Goal: Information Seeking & Learning: Learn about a topic

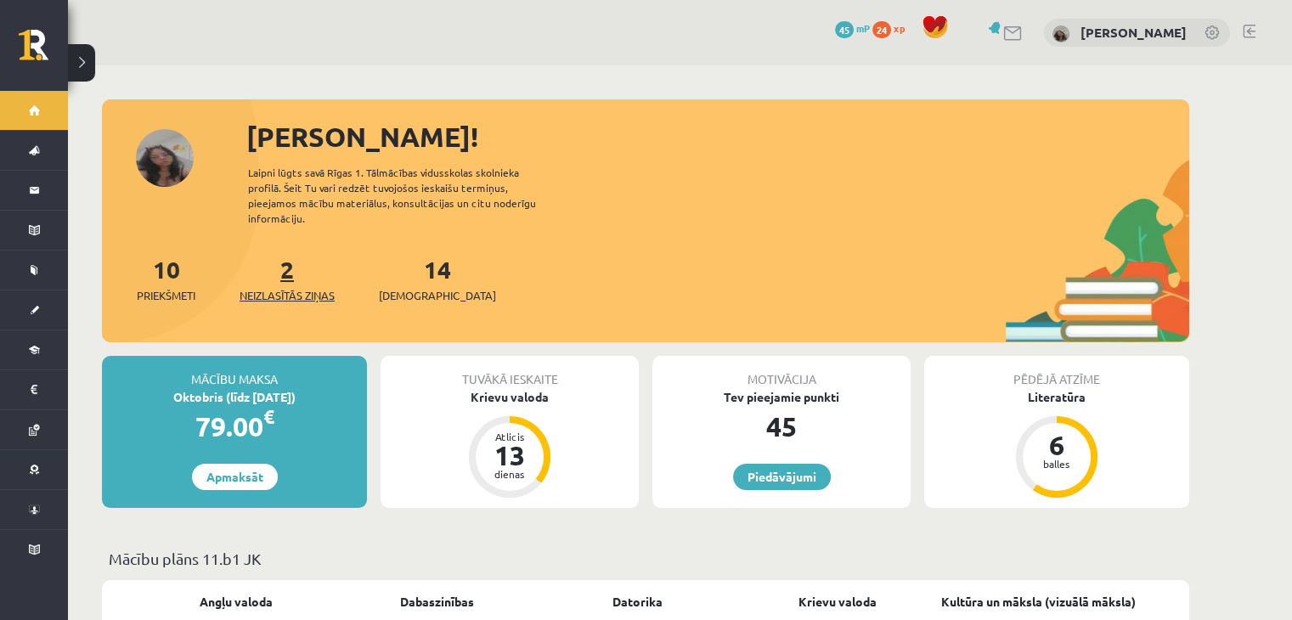
click at [303, 287] on span "Neizlasītās ziņas" at bounding box center [287, 295] width 95 height 17
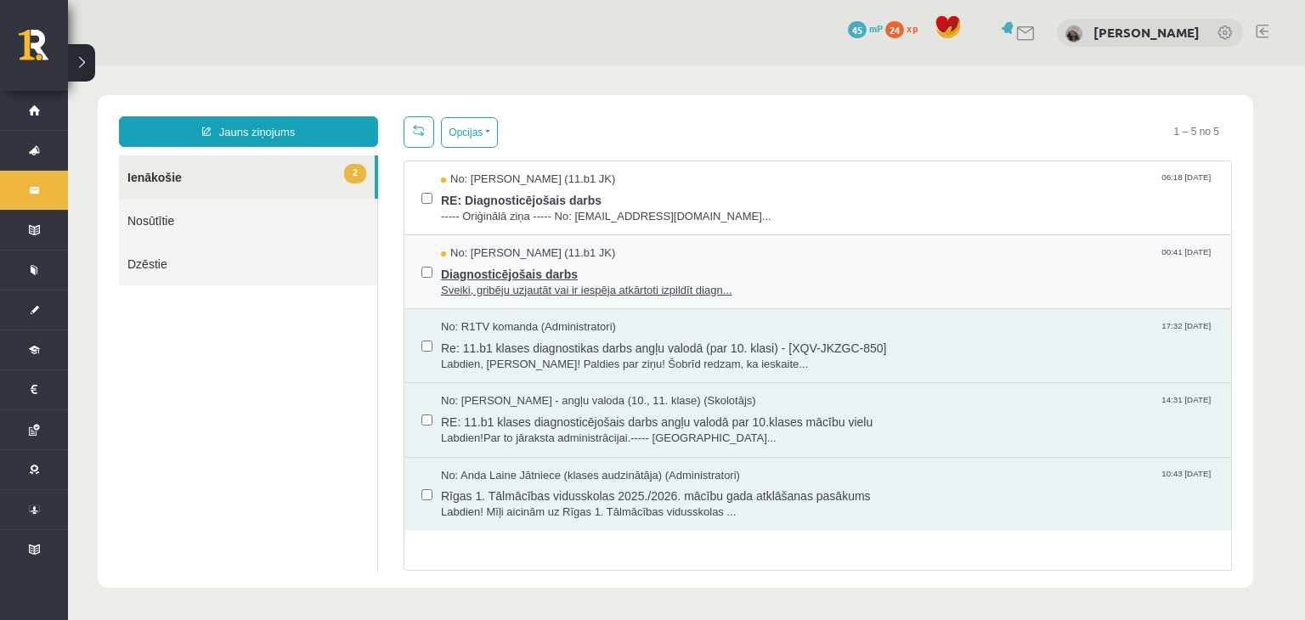
click at [588, 263] on span "Diagnosticējošais darbs" at bounding box center [827, 272] width 773 height 21
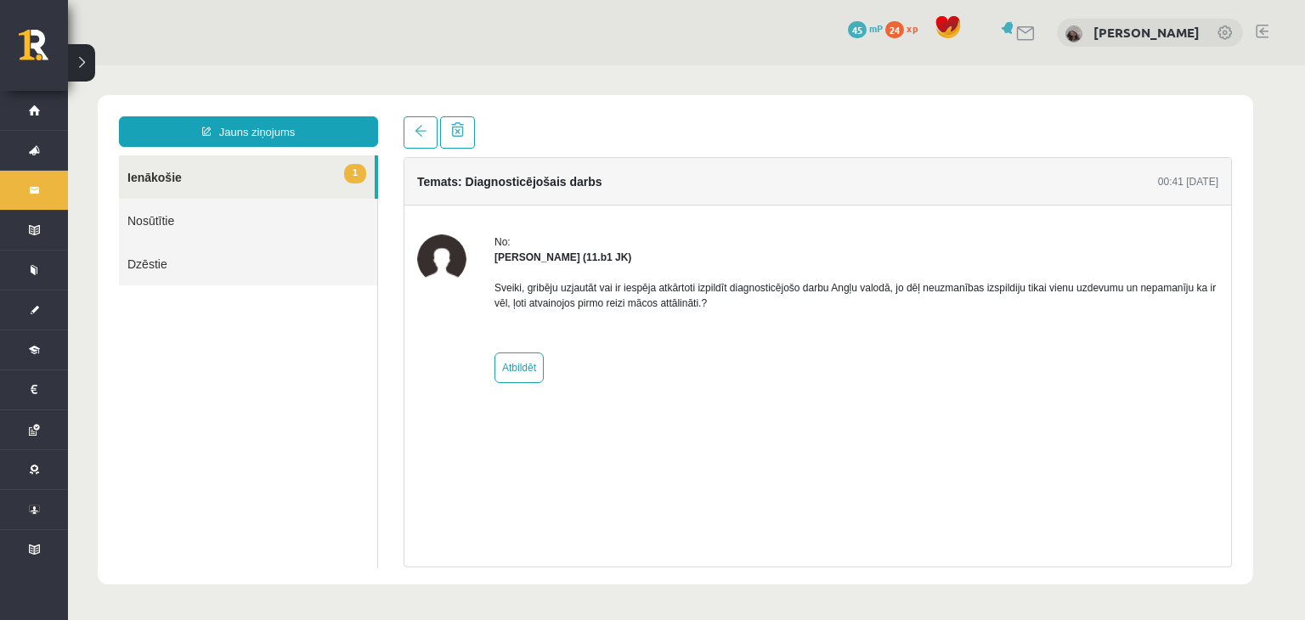
click at [321, 177] on link "1 Ienākošie" at bounding box center [247, 177] width 256 height 43
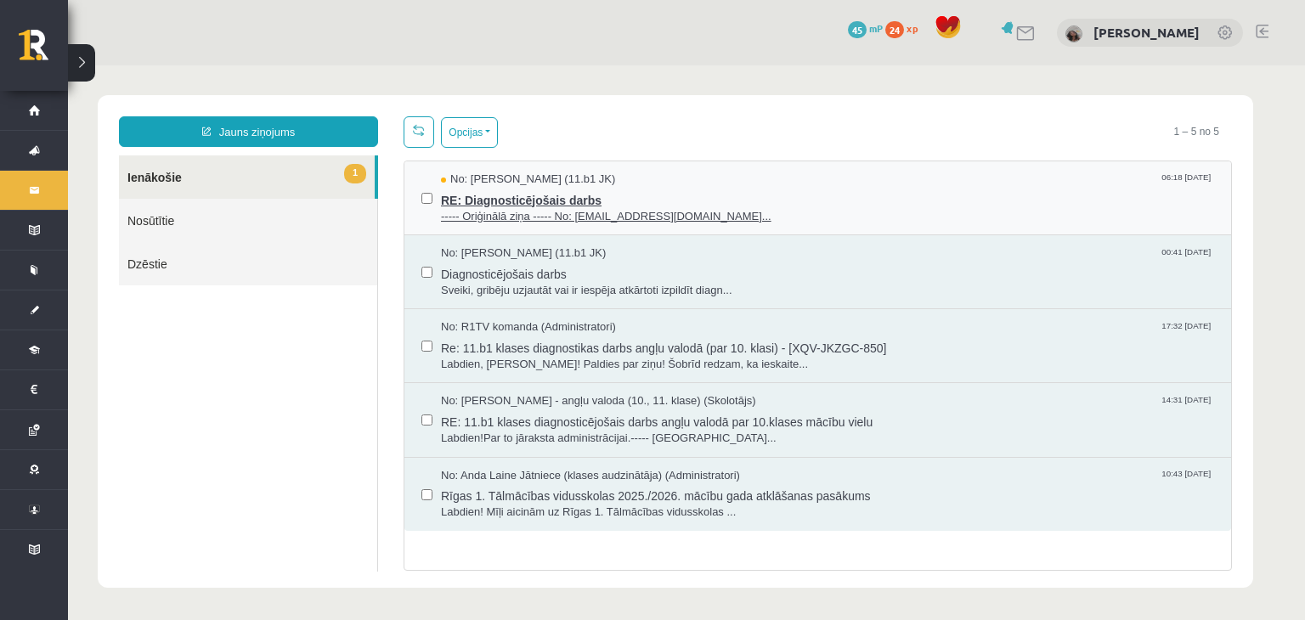
click at [462, 188] on span "RE: Diagnosticējošais darbs" at bounding box center [827, 198] width 773 height 21
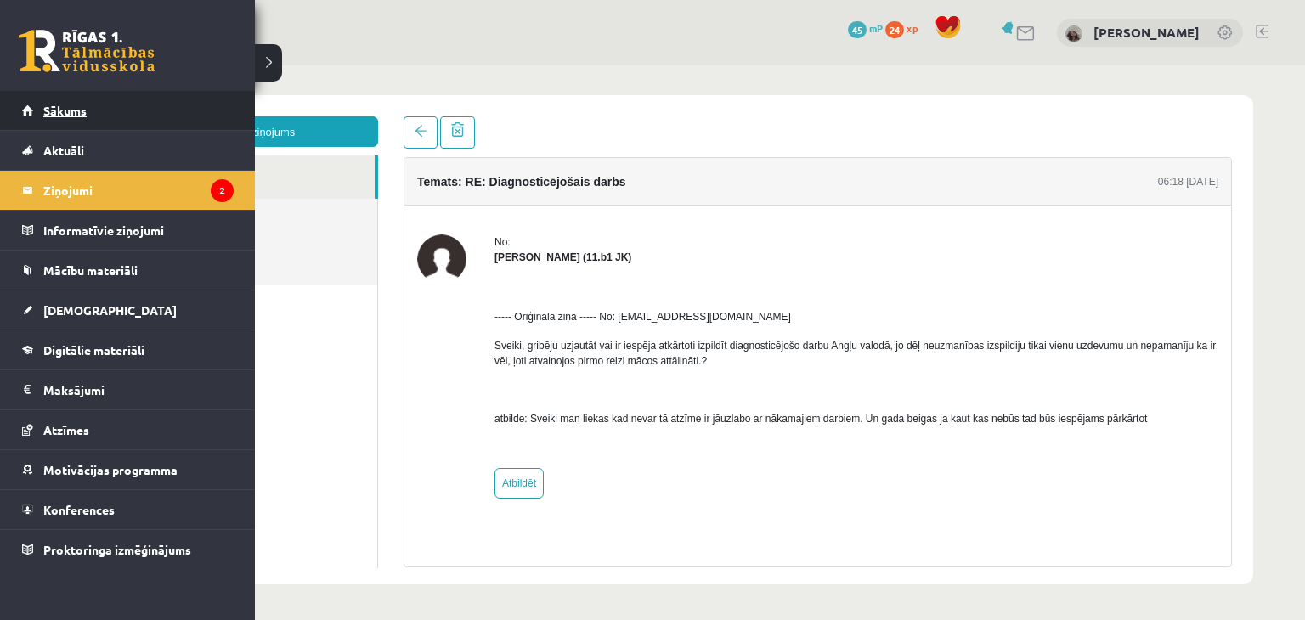
click at [127, 99] on link "Sākums" at bounding box center [128, 110] width 212 height 39
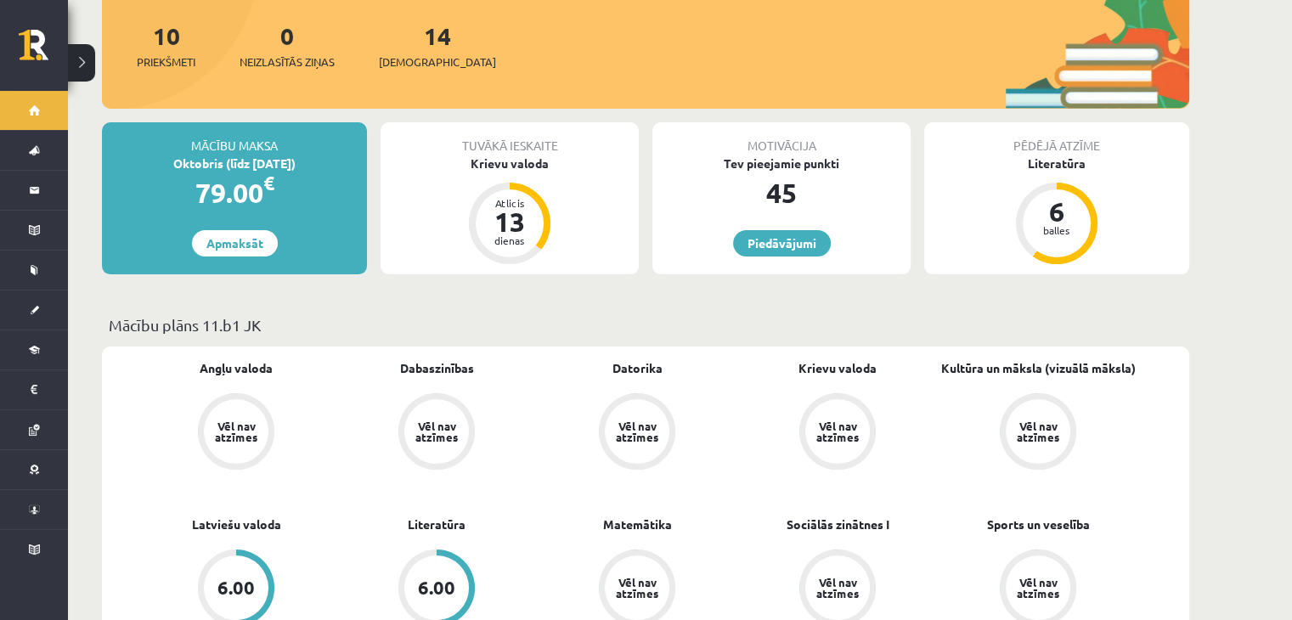
scroll to position [240, 0]
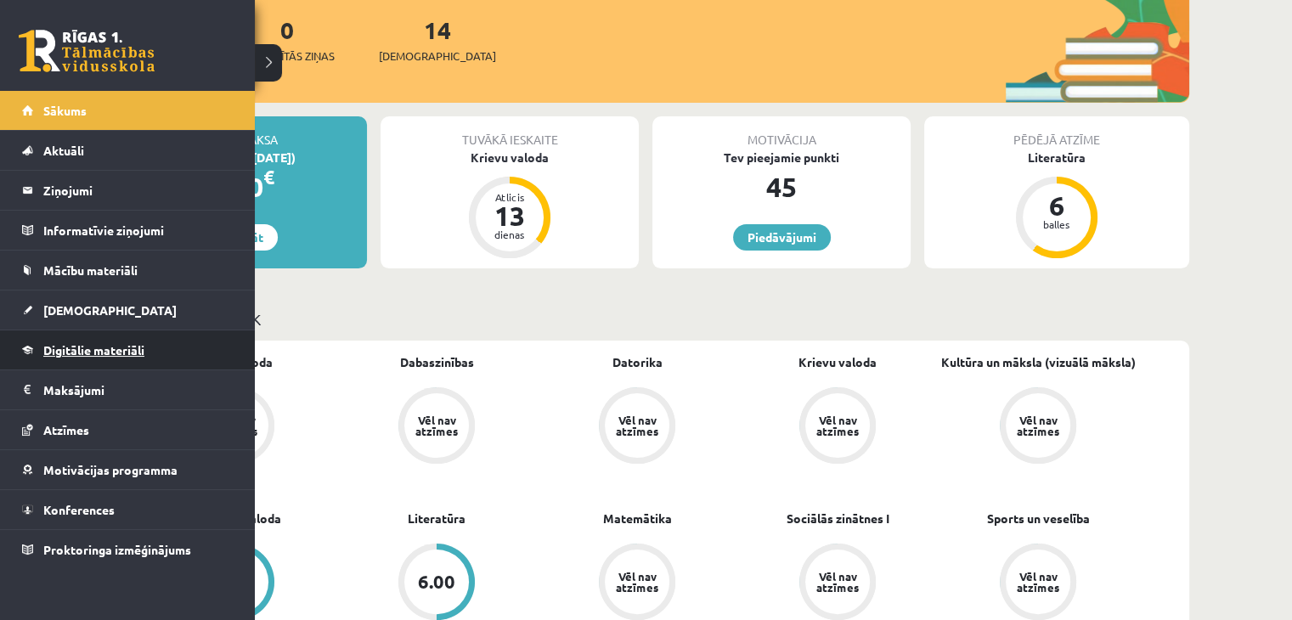
click at [94, 350] on span "Digitālie materiāli" at bounding box center [93, 349] width 101 height 15
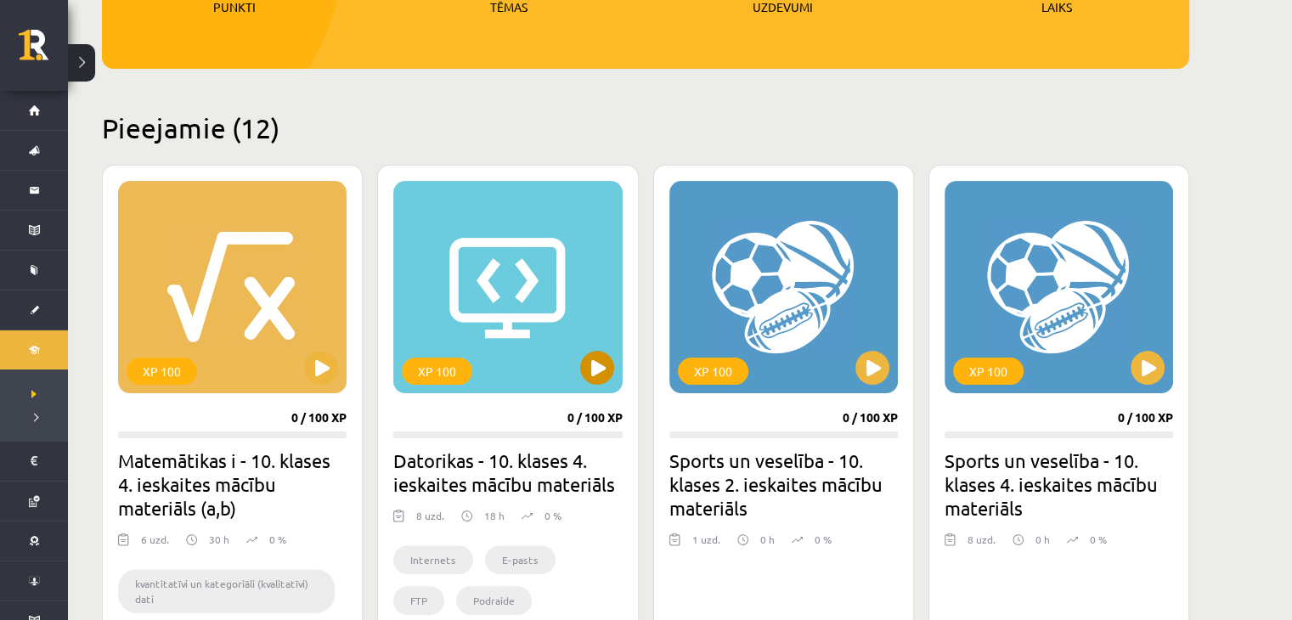
scroll to position [325, 0]
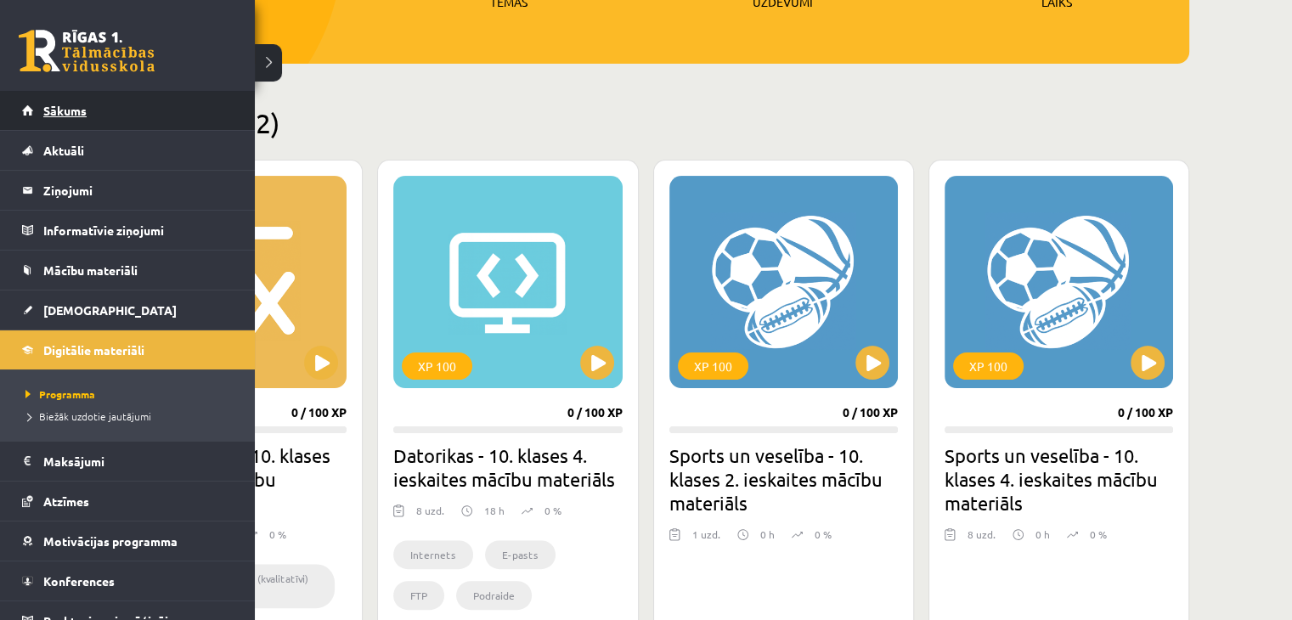
click at [27, 113] on link "Sākums" at bounding box center [128, 110] width 212 height 39
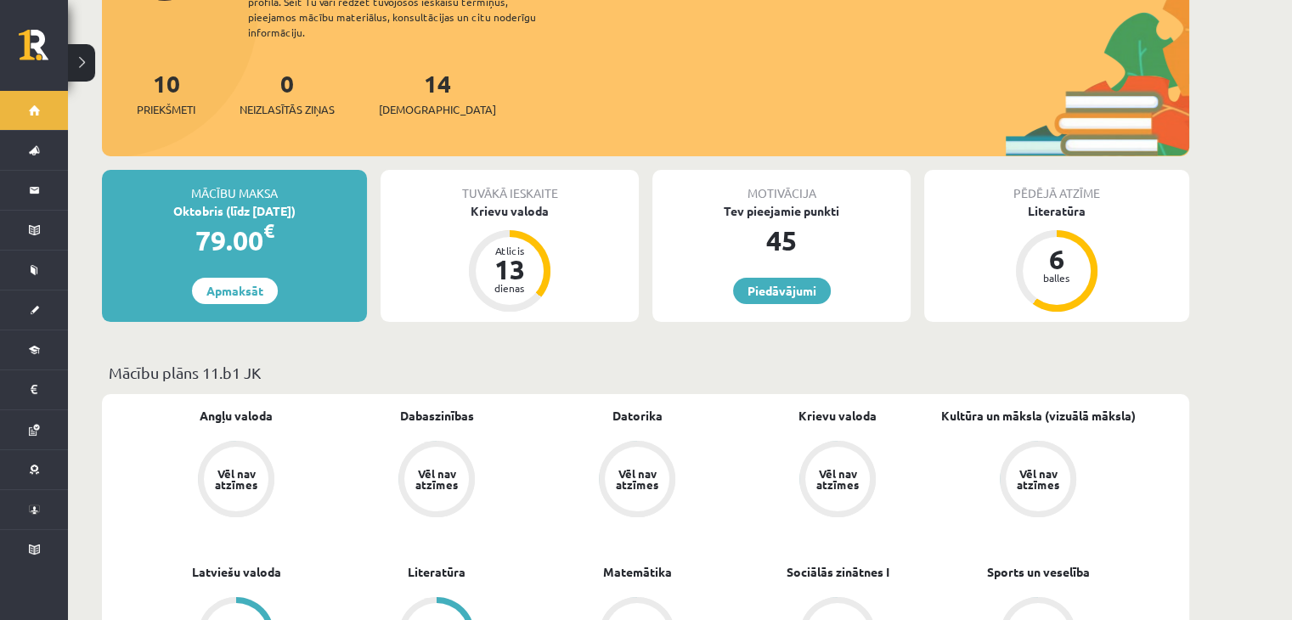
scroll to position [187, 0]
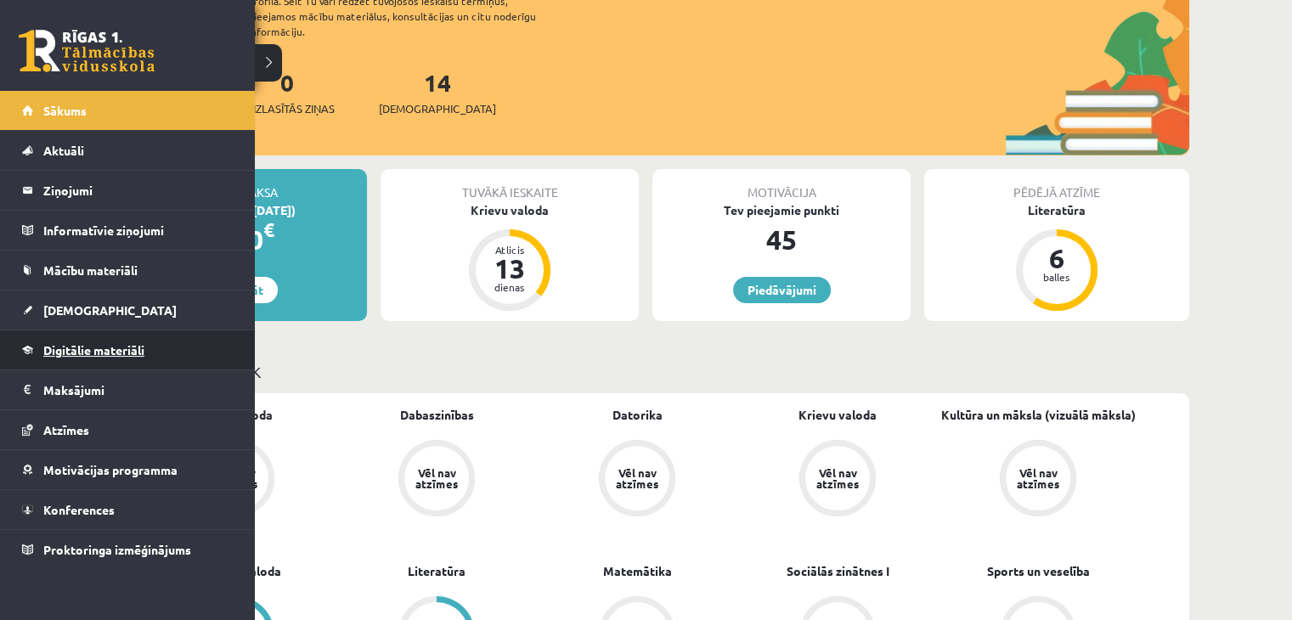
click at [102, 348] on span "Digitālie materiāli" at bounding box center [93, 349] width 101 height 15
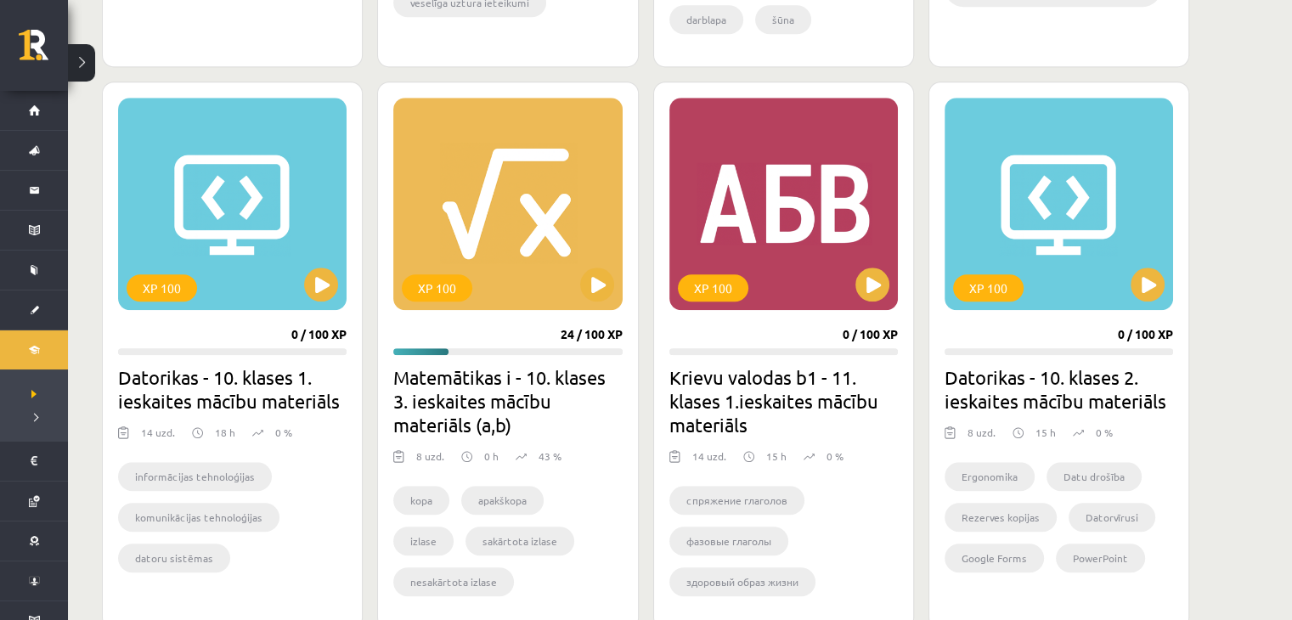
scroll to position [1505, 0]
click at [587, 291] on button at bounding box center [597, 284] width 34 height 34
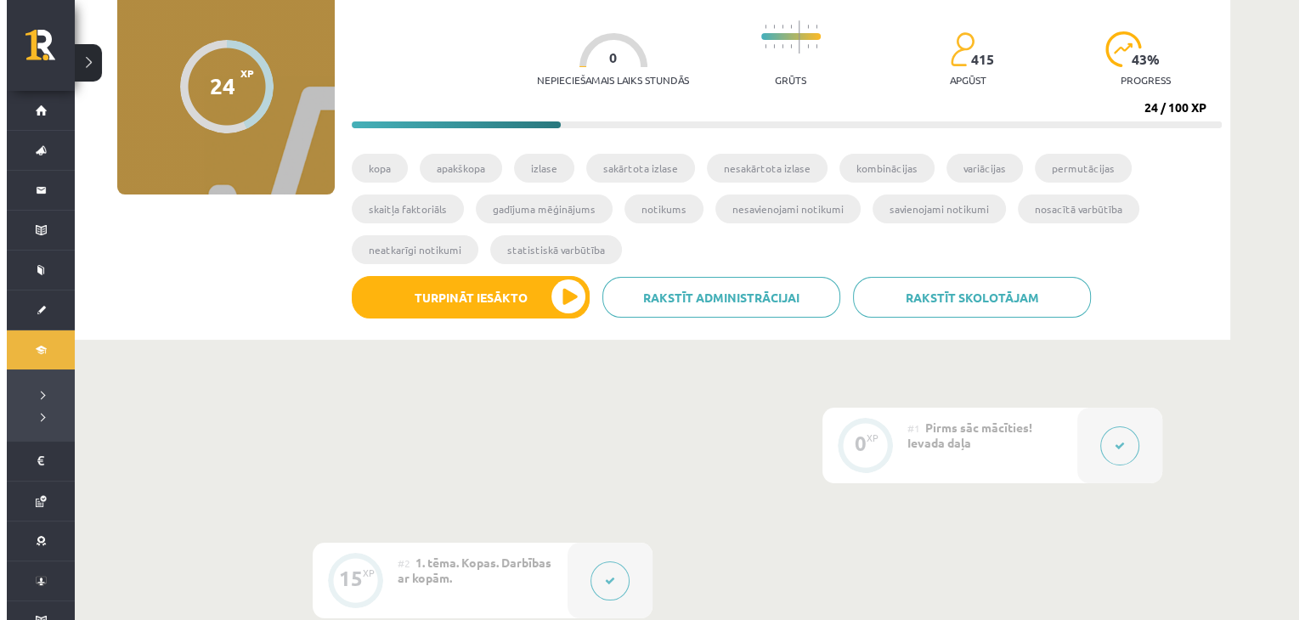
scroll to position [211, 0]
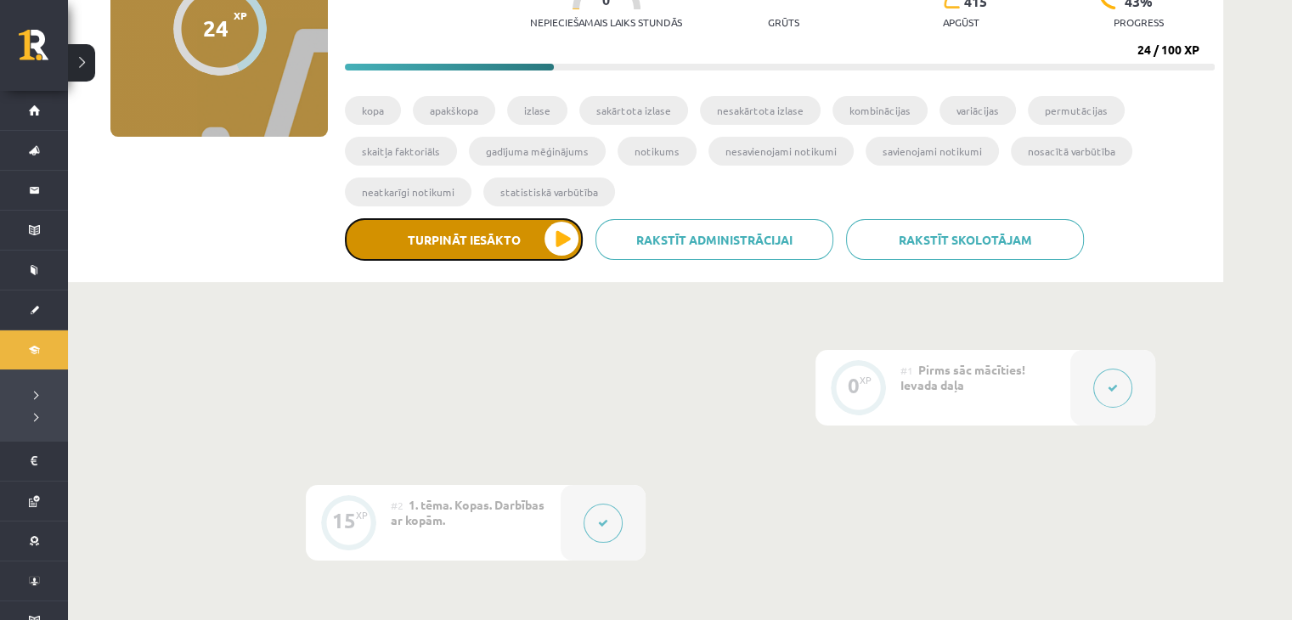
click at [551, 229] on button "Turpināt iesākto" at bounding box center [464, 239] width 238 height 42
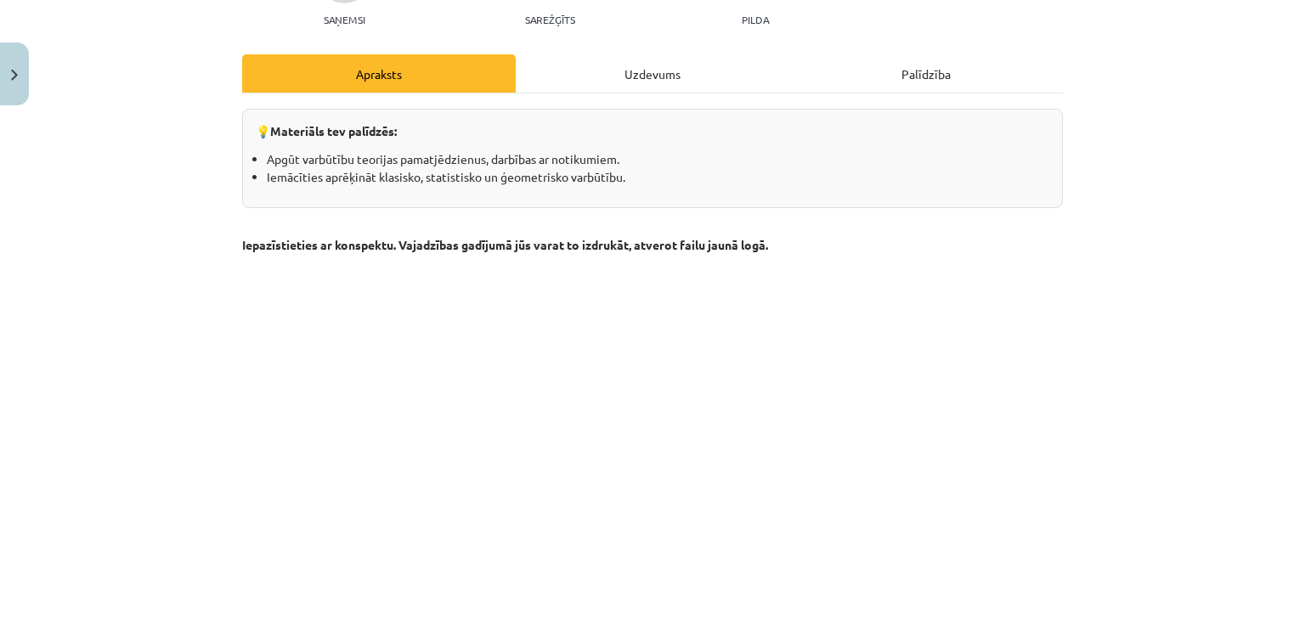
scroll to position [194, 0]
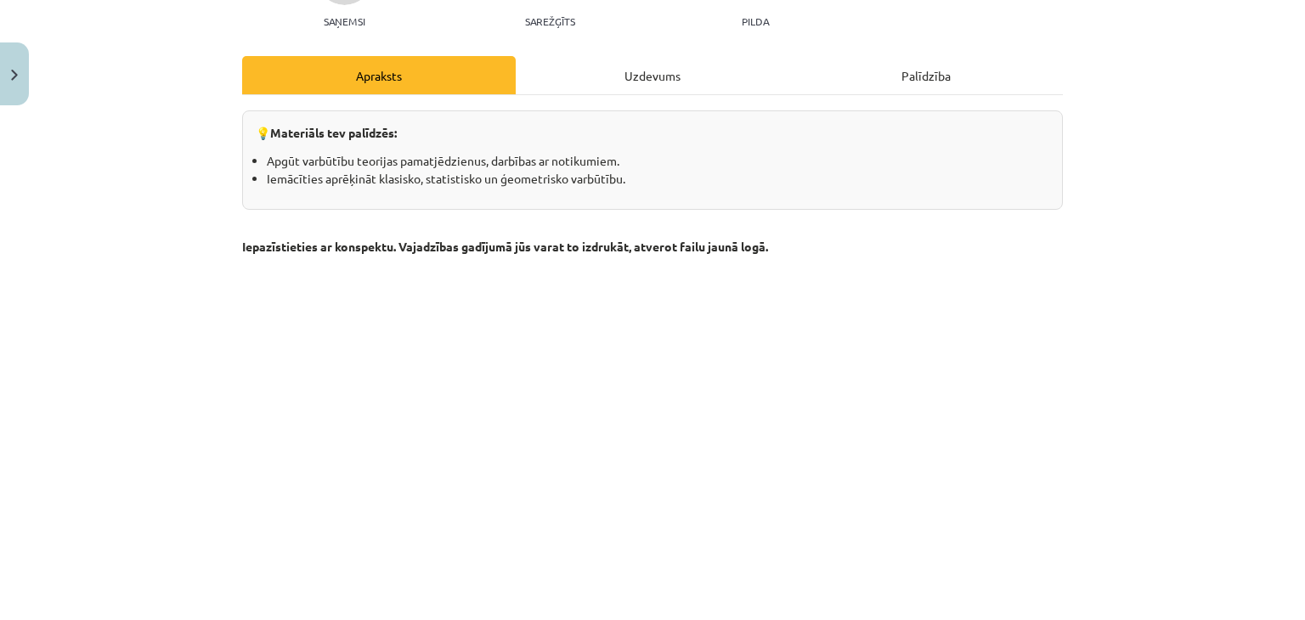
click at [657, 84] on div "Uzdevums" at bounding box center [653, 75] width 274 height 38
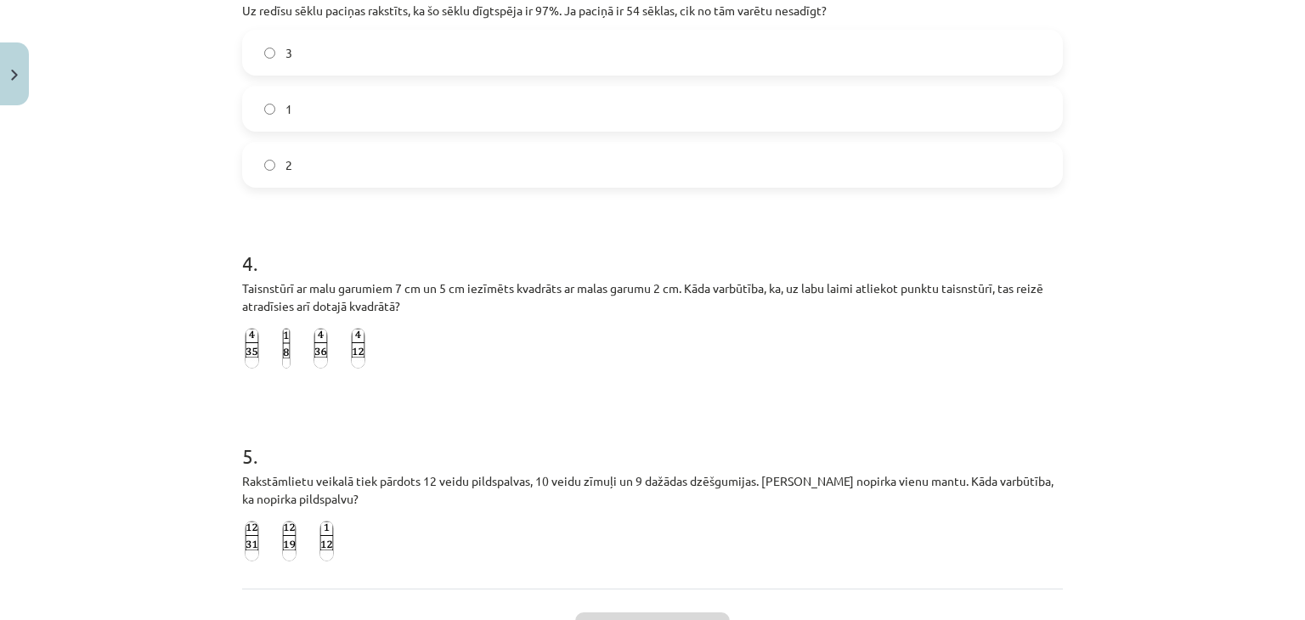
scroll to position [1059, 0]
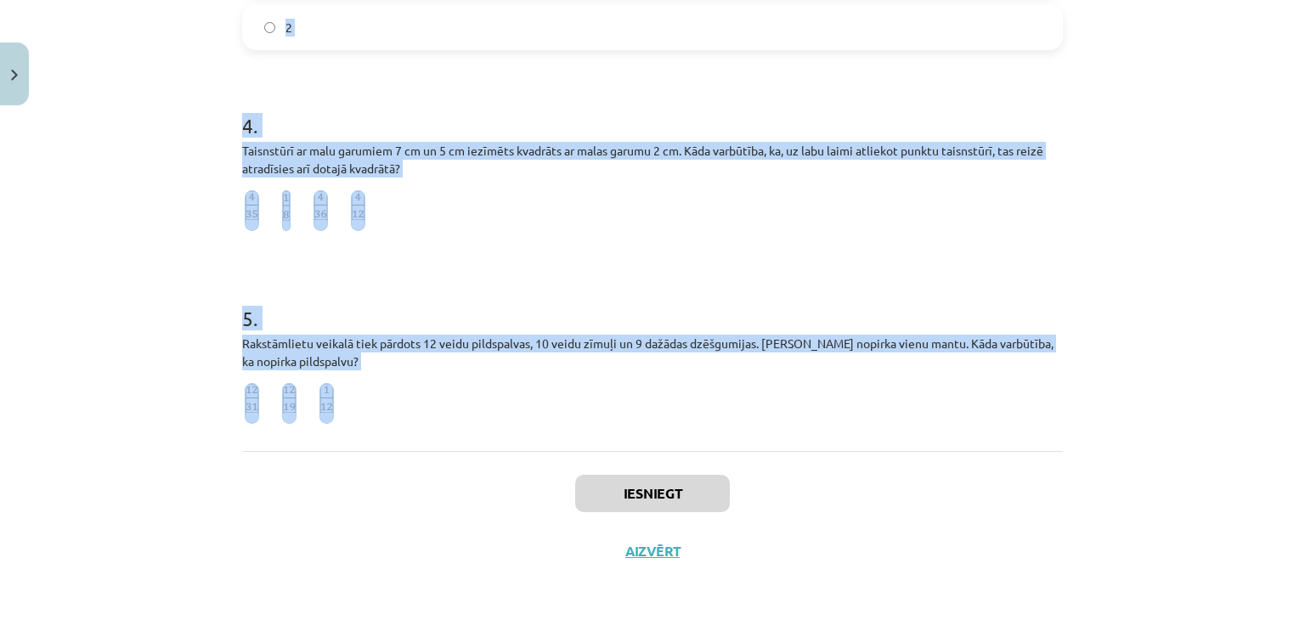
drag, startPoint x: 164, startPoint y: 65, endPoint x: 425, endPoint y: 391, distance: 417.1
click at [425, 391] on div "Mācību tēma: Matemātikas i - 10. klases 3. ieskaites mācību materiāls (a,b) #4 …" at bounding box center [652, 310] width 1305 height 620
copy form "1 . Lai rūpnīcā izdarītu kvalitātes kontroli, izvēlējās 376 saražotās spuldzīte…"
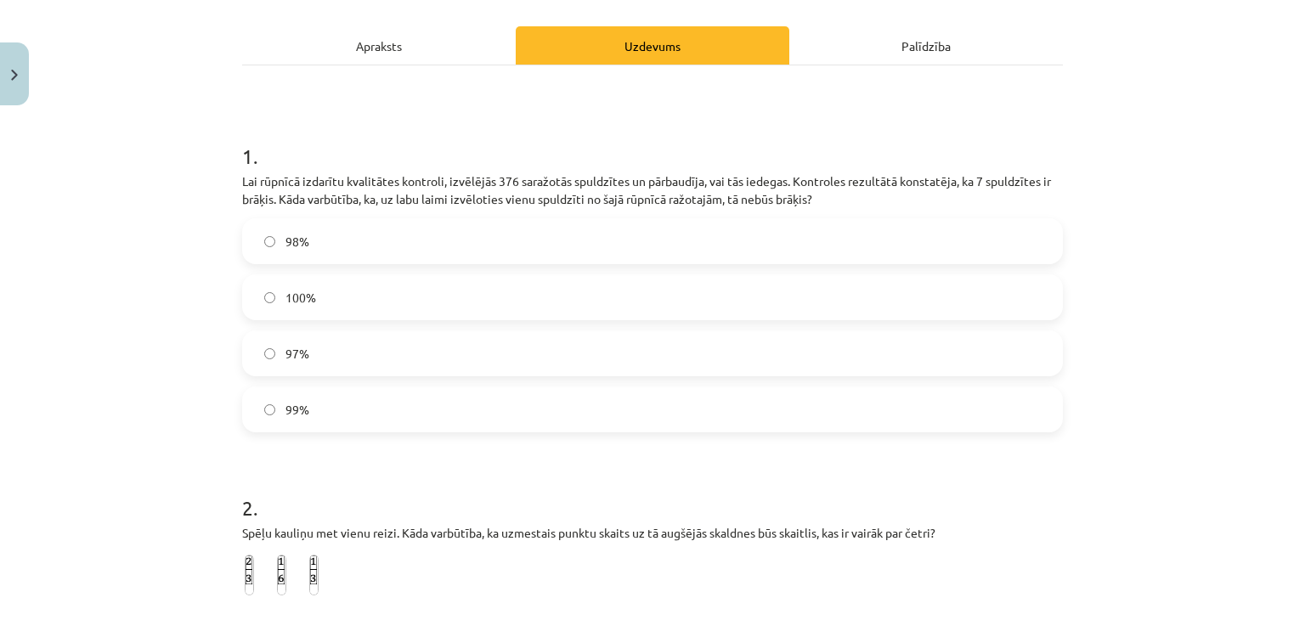
scroll to position [228, 0]
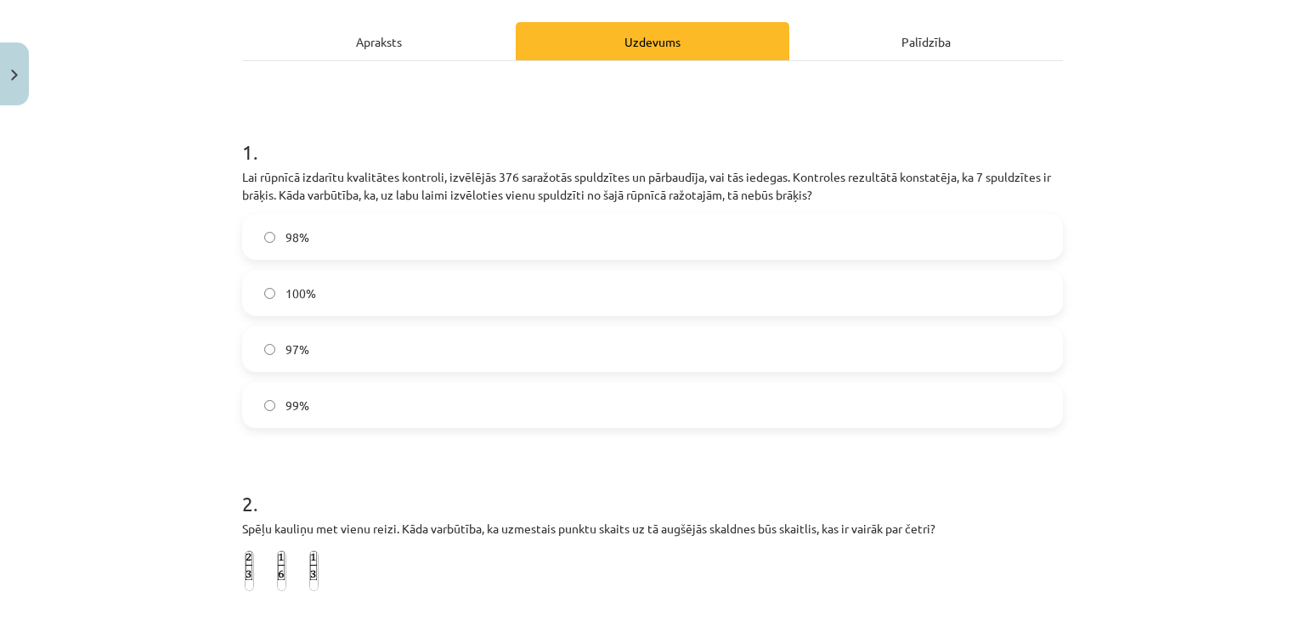
click at [341, 220] on label "98%" at bounding box center [652, 237] width 817 height 42
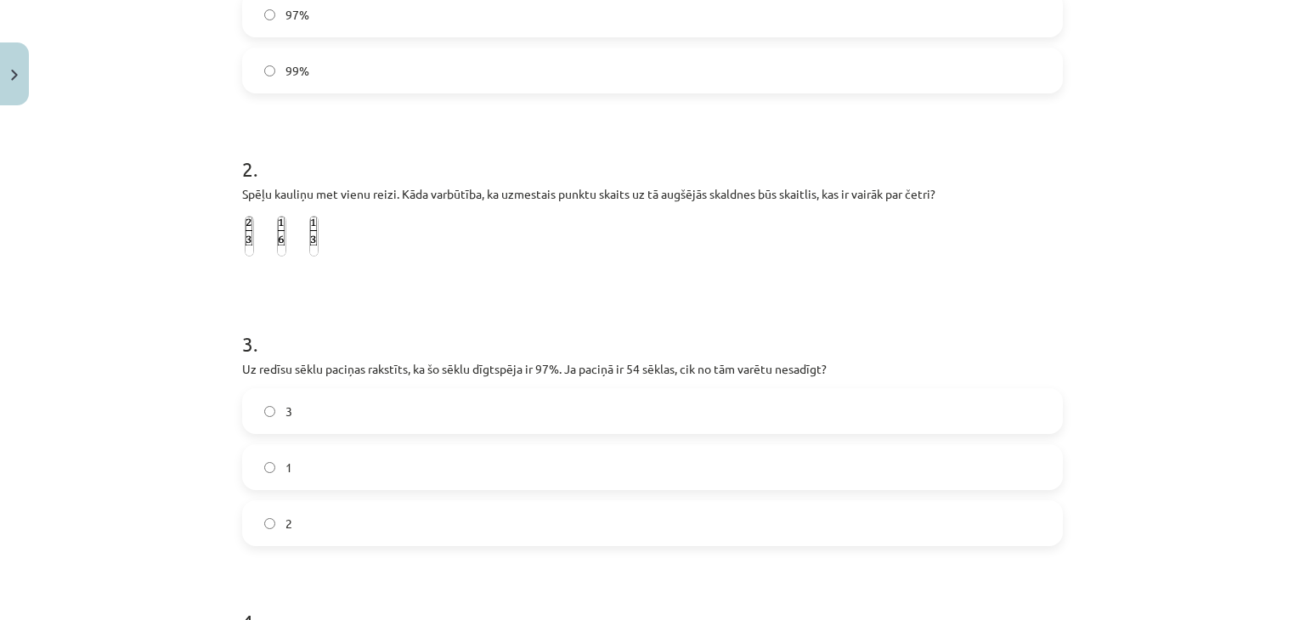
scroll to position [561, 0]
click at [308, 242] on label at bounding box center [314, 238] width 14 height 46
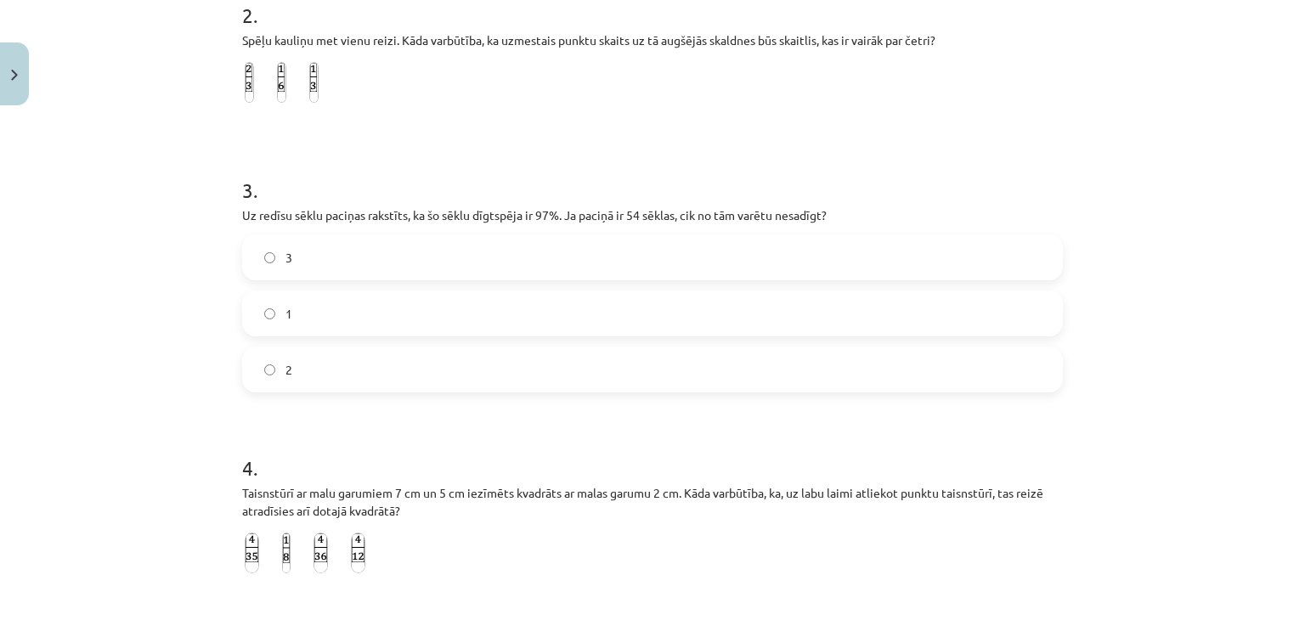
scroll to position [719, 0]
click at [266, 358] on label "2" at bounding box center [652, 367] width 817 height 42
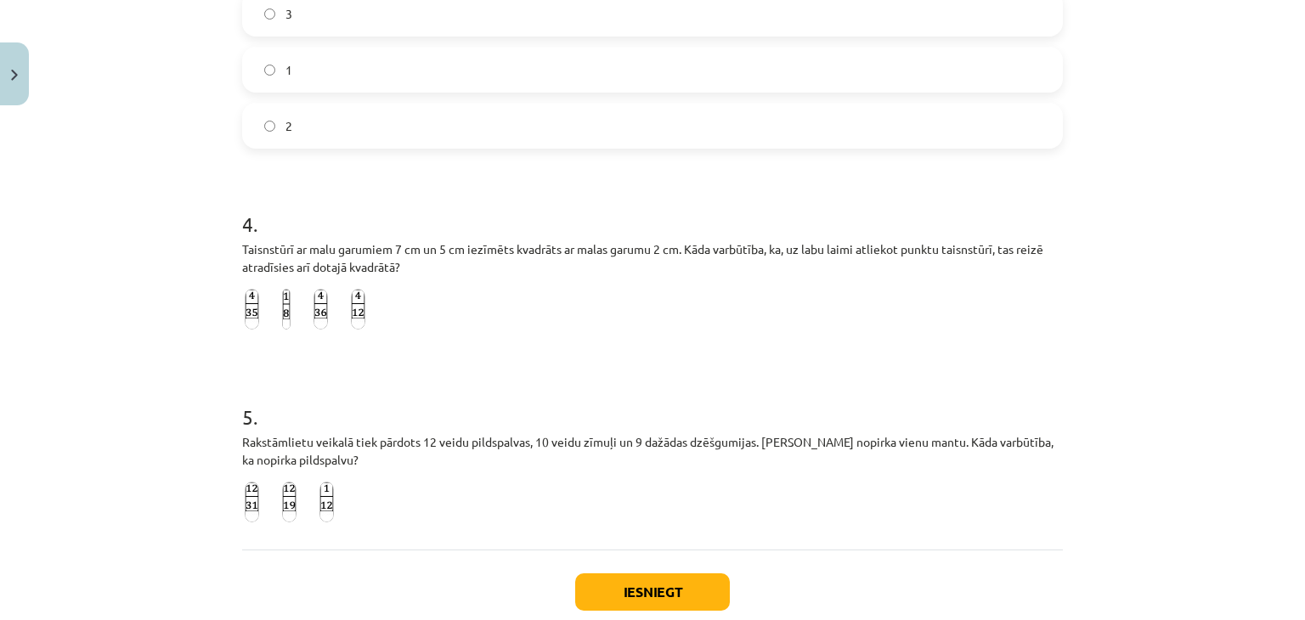
scroll to position [1059, 0]
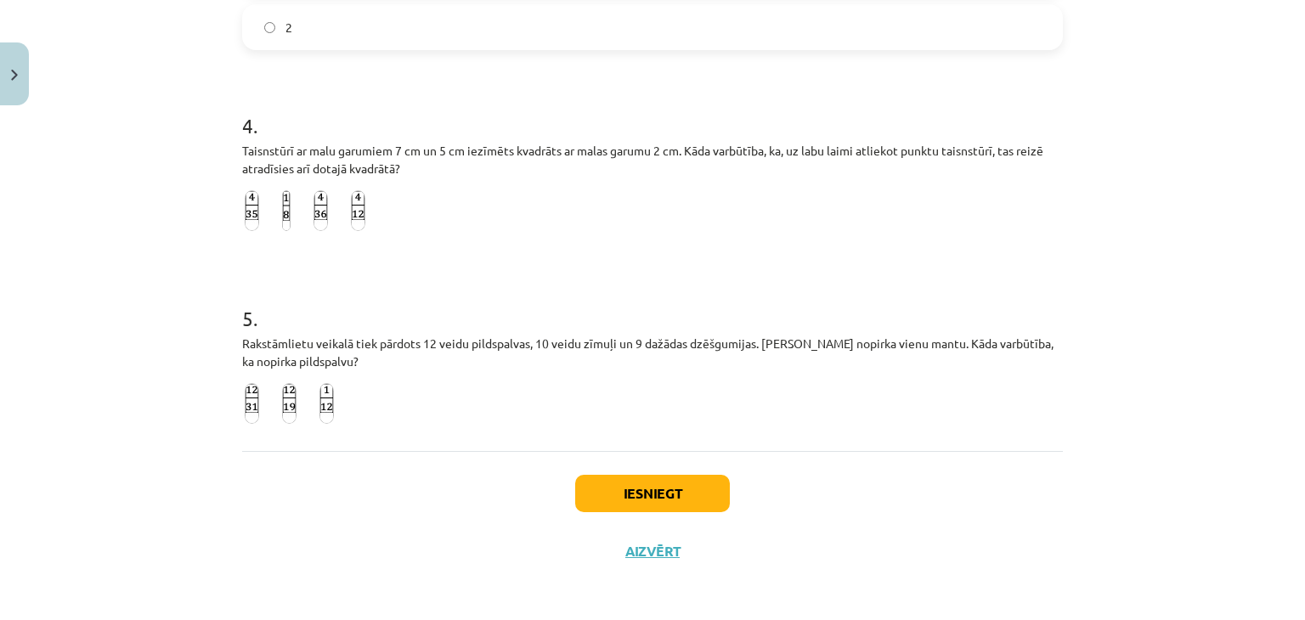
click at [245, 215] on img at bounding box center [252, 210] width 14 height 41
click at [245, 402] on img at bounding box center [252, 403] width 14 height 41
click at [351, 210] on img at bounding box center [358, 210] width 14 height 41
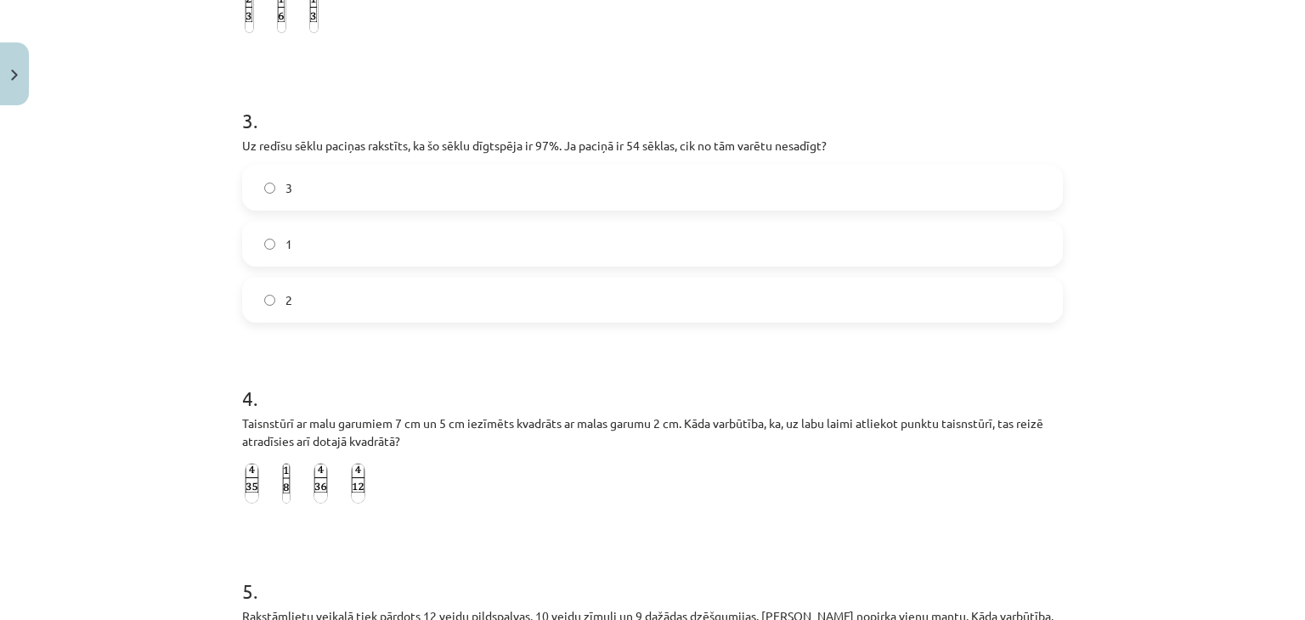
scroll to position [784, 0]
click at [331, 199] on label "3" at bounding box center [652, 189] width 817 height 42
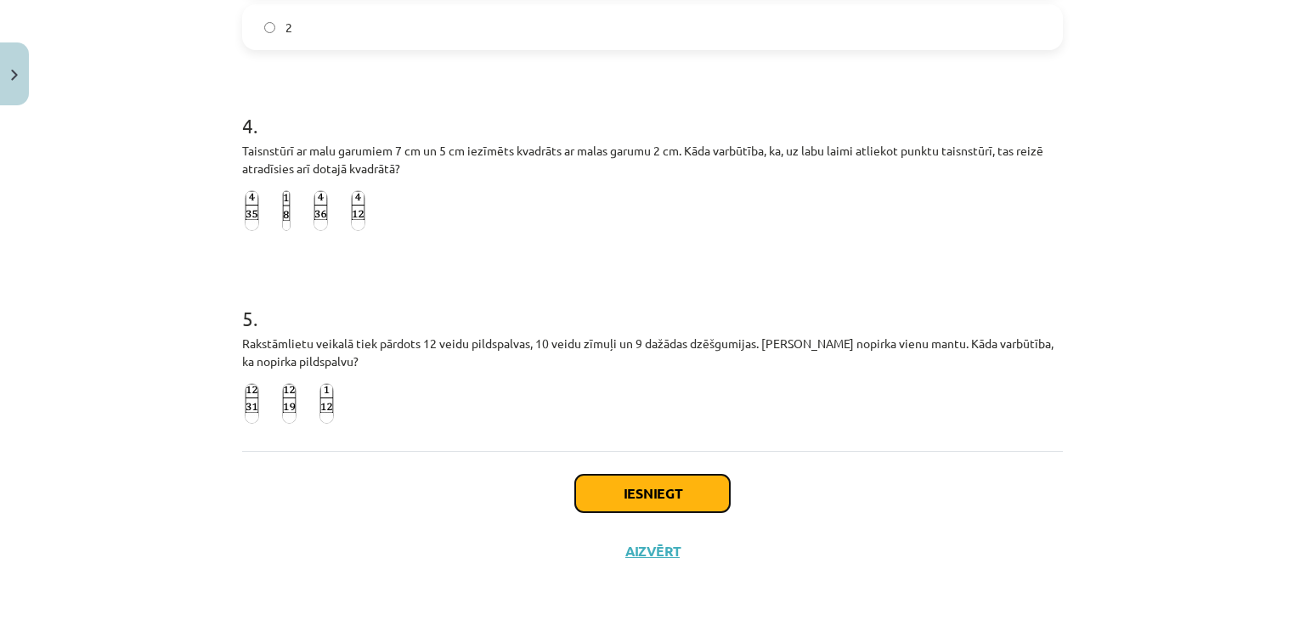
click at [702, 494] on button "Iesniegt" at bounding box center [652, 493] width 155 height 37
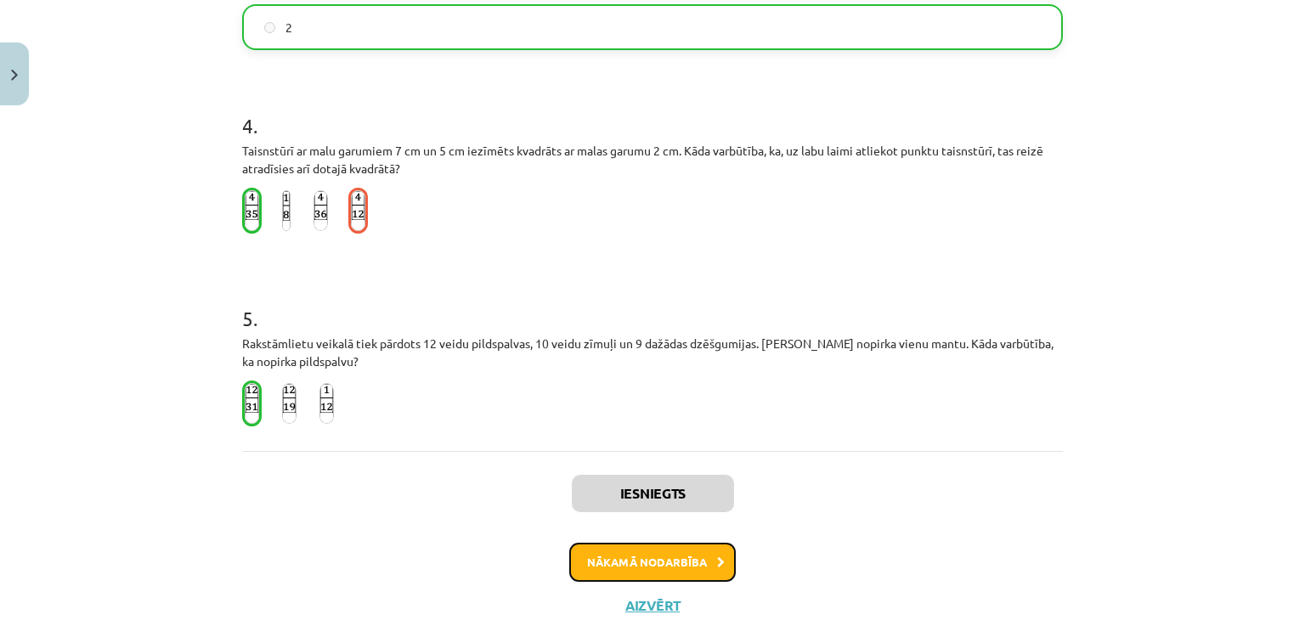
click at [683, 551] on button "Nākamā nodarbība" at bounding box center [652, 562] width 167 height 39
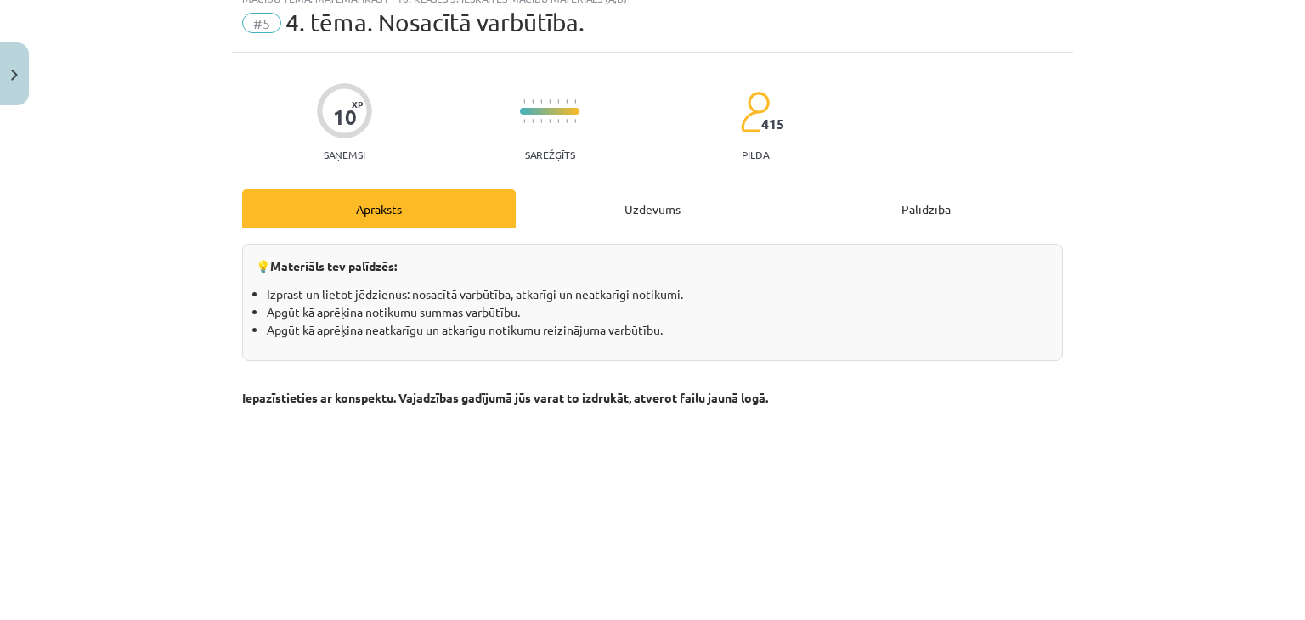
scroll to position [42, 0]
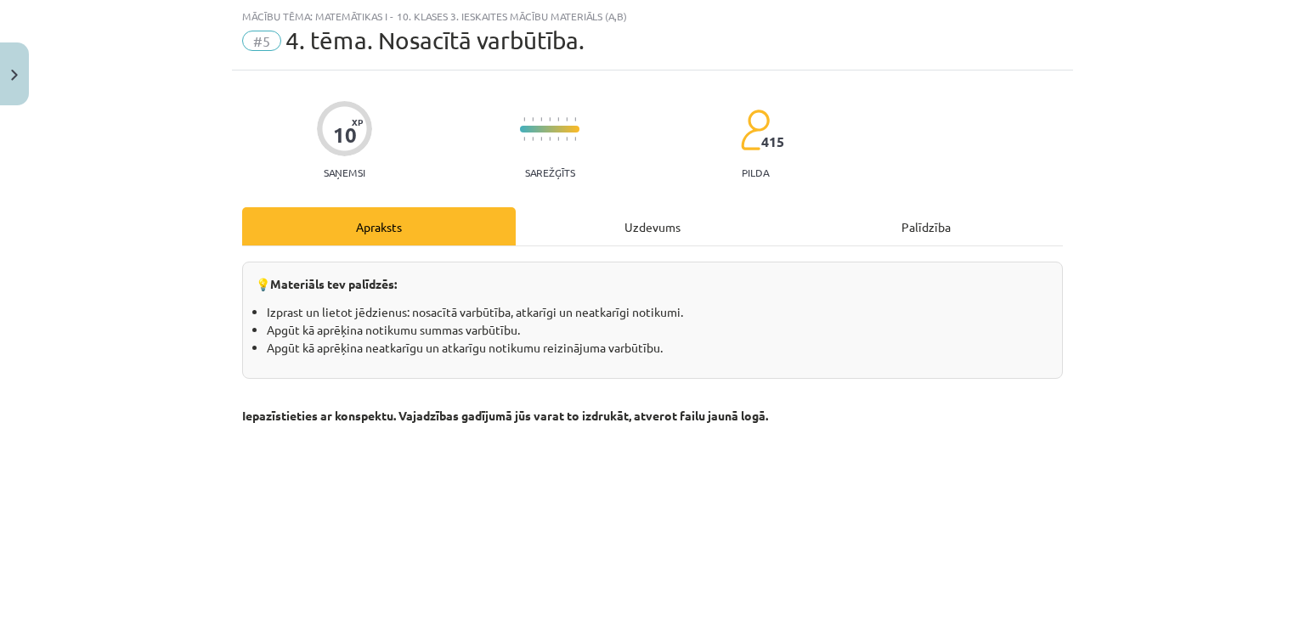
click at [646, 221] on div "Uzdevums" at bounding box center [653, 226] width 274 height 38
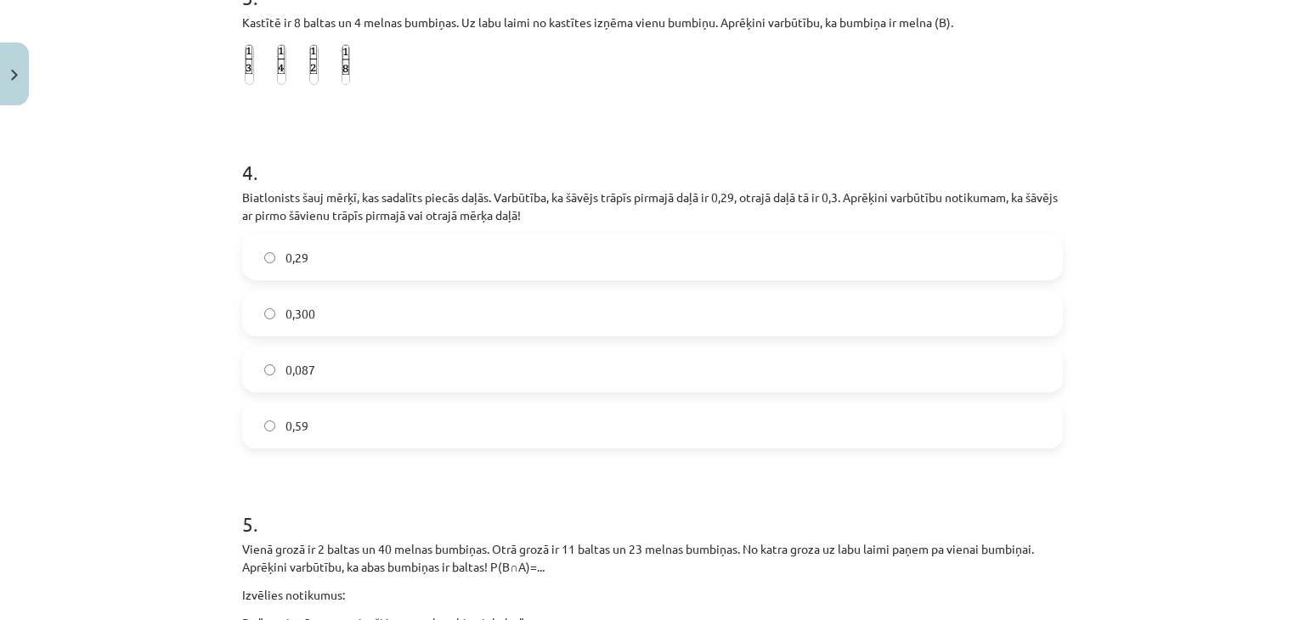
scroll to position [1028, 0]
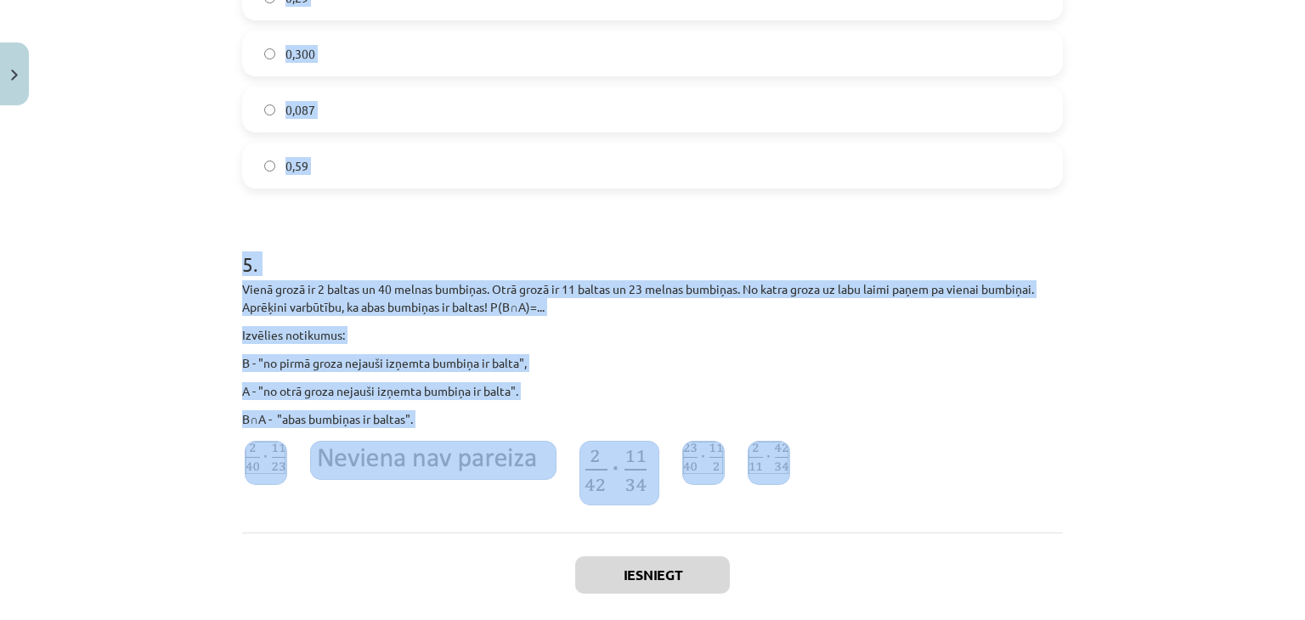
click at [757, 446] on div "Mācību tēma: Matemātikas i - 10. klases 3. ieskaites mācību materiāls (a,b) #5 …" at bounding box center [652, 310] width 1305 height 620
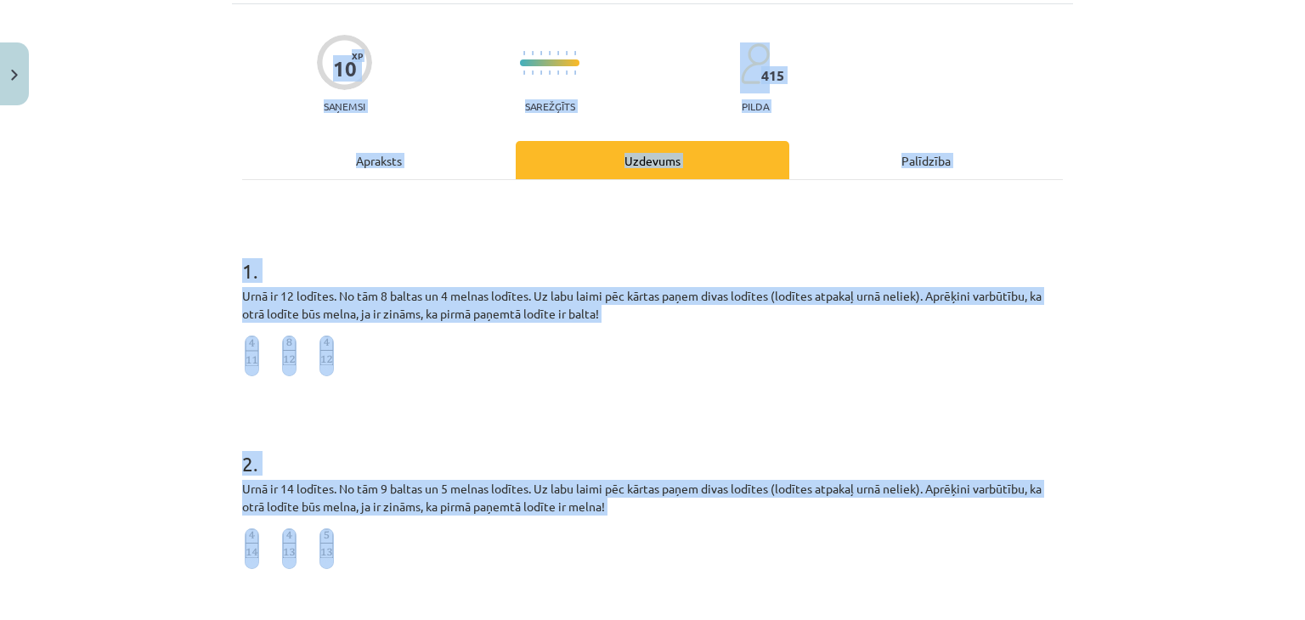
scroll to position [41, 0]
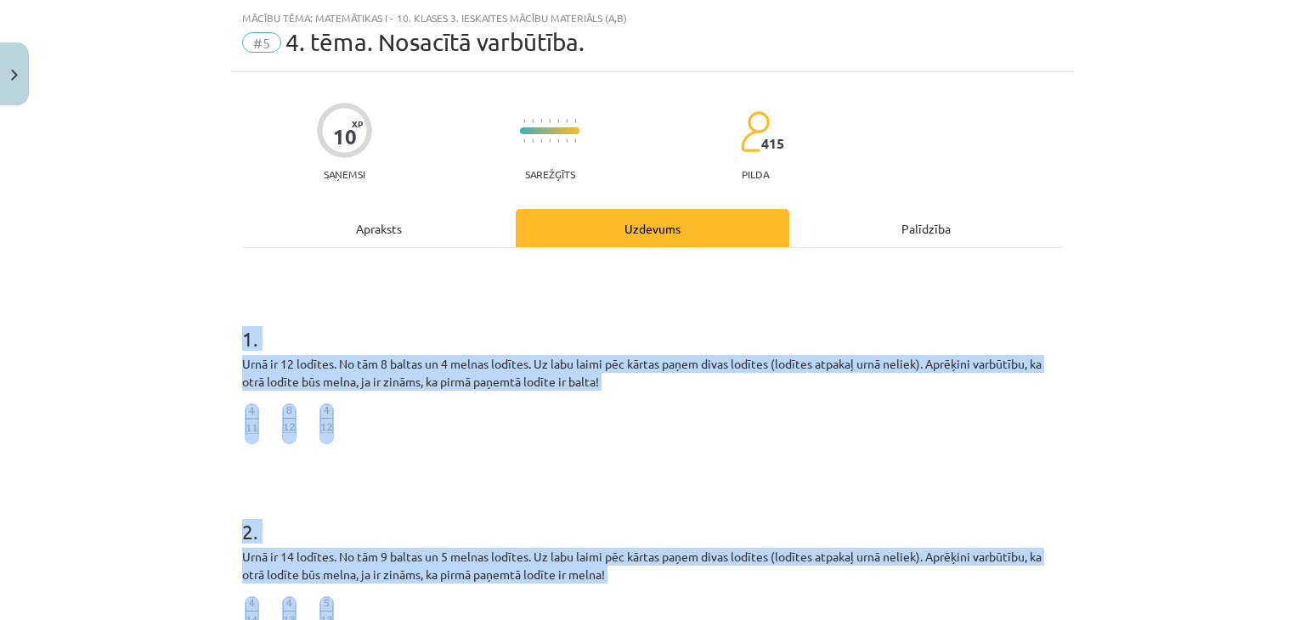
drag, startPoint x: 816, startPoint y: 462, endPoint x: 229, endPoint y: 336, distance: 599.8
copy form "1 . Urnā ir 12 lodītes. No tām 8 baltas un 4 melnas lodītes. Uz labu laimi pēc …"
click at [489, 305] on h1 "1 ." at bounding box center [652, 323] width 821 height 53
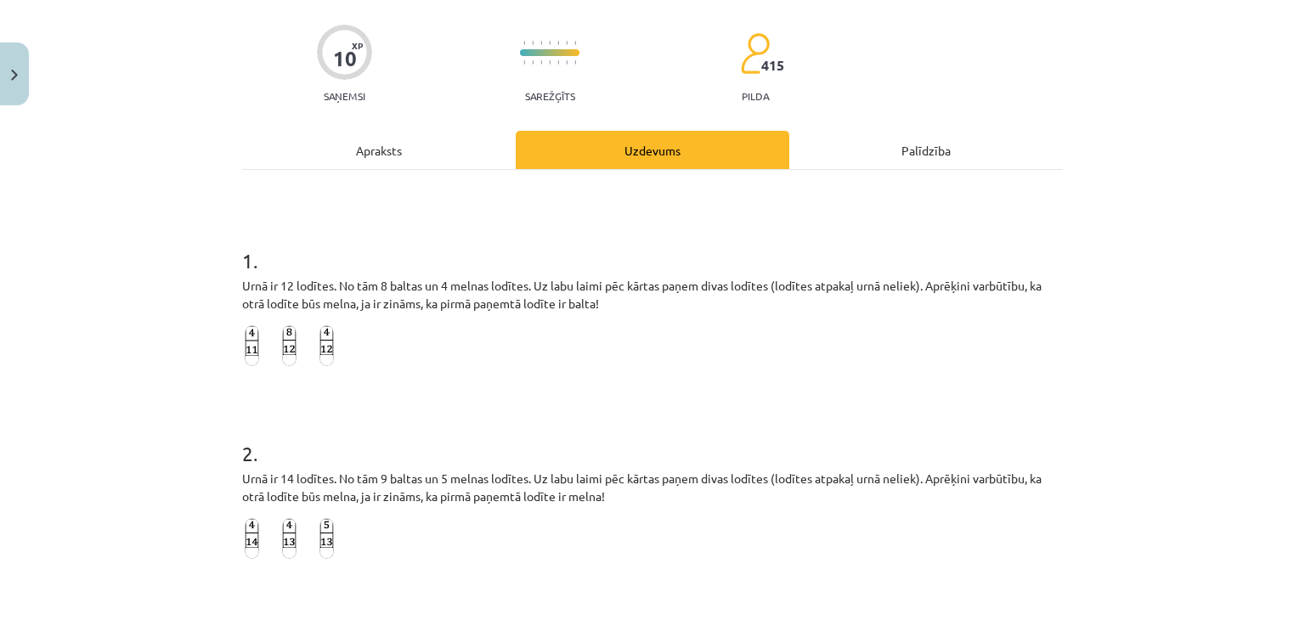
scroll to position [131, 0]
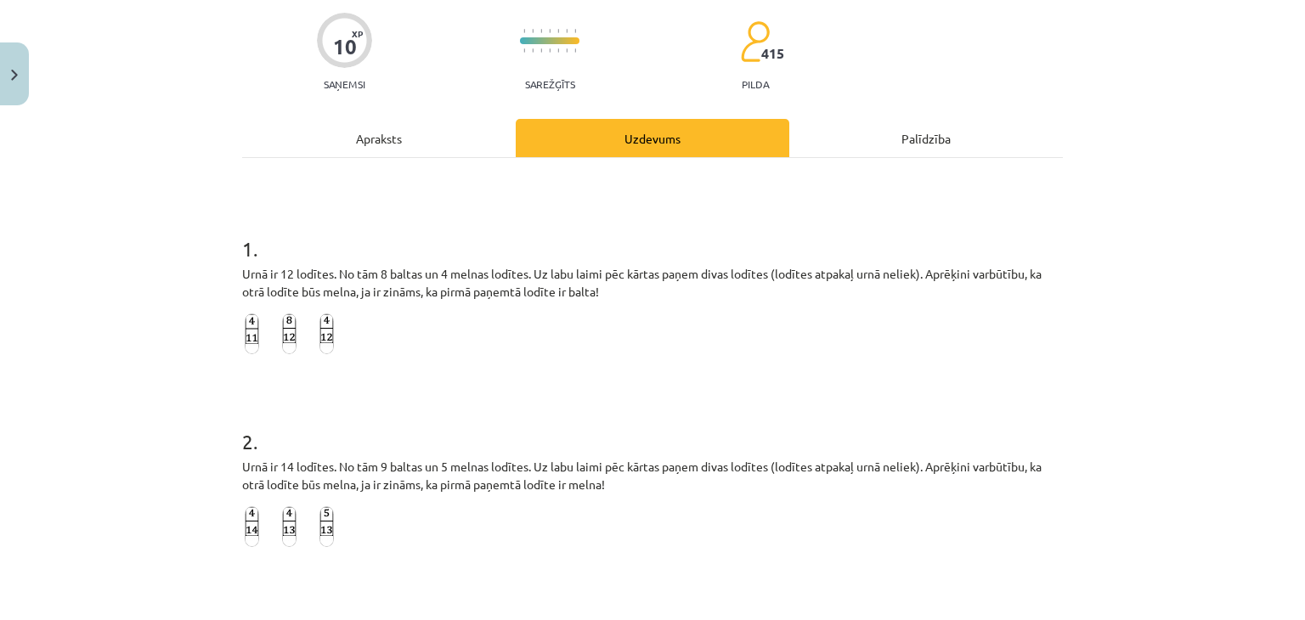
click at [248, 334] on img at bounding box center [252, 334] width 14 height 41
click at [282, 525] on img at bounding box center [289, 526] width 14 height 41
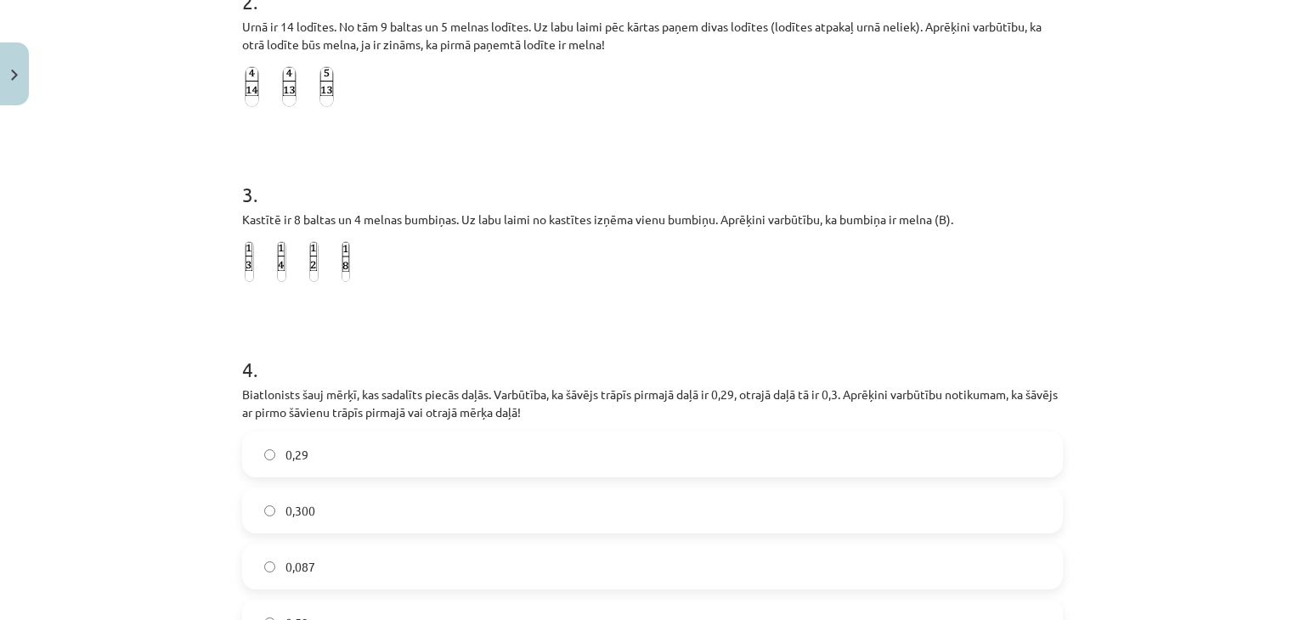
scroll to position [576, 0]
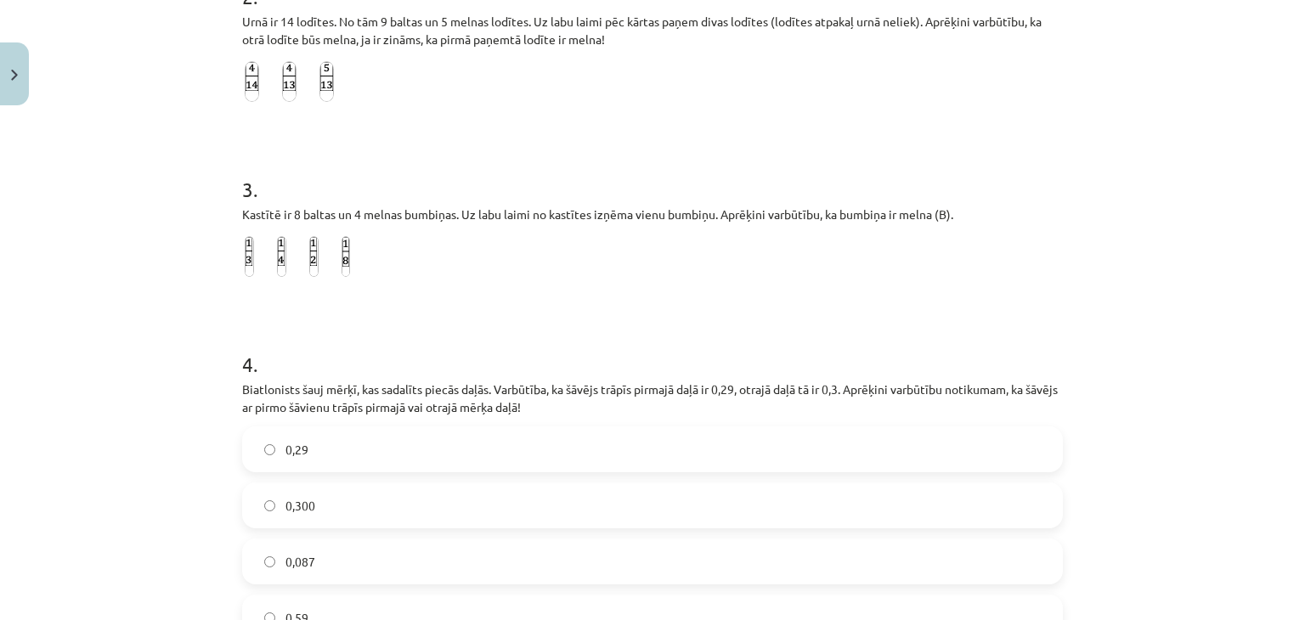
click at [245, 254] on img at bounding box center [249, 256] width 9 height 41
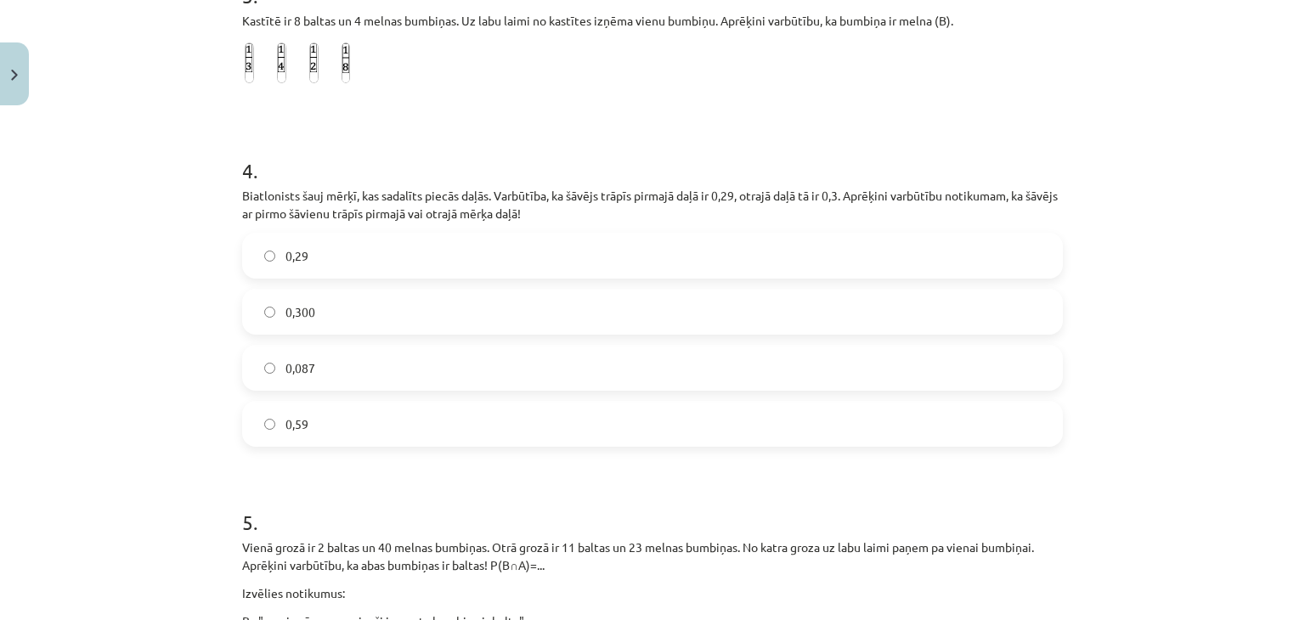
scroll to position [772, 0]
click at [385, 427] on label "0,59" at bounding box center [652, 422] width 817 height 42
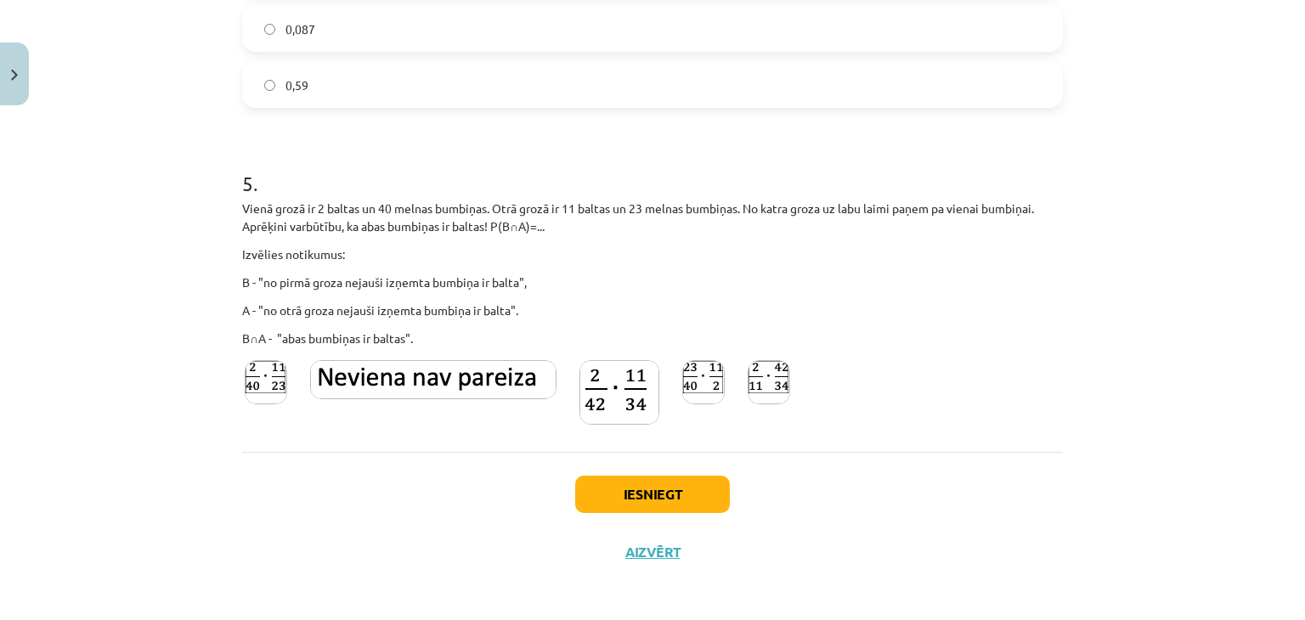
click at [601, 394] on img at bounding box center [620, 392] width 80 height 65
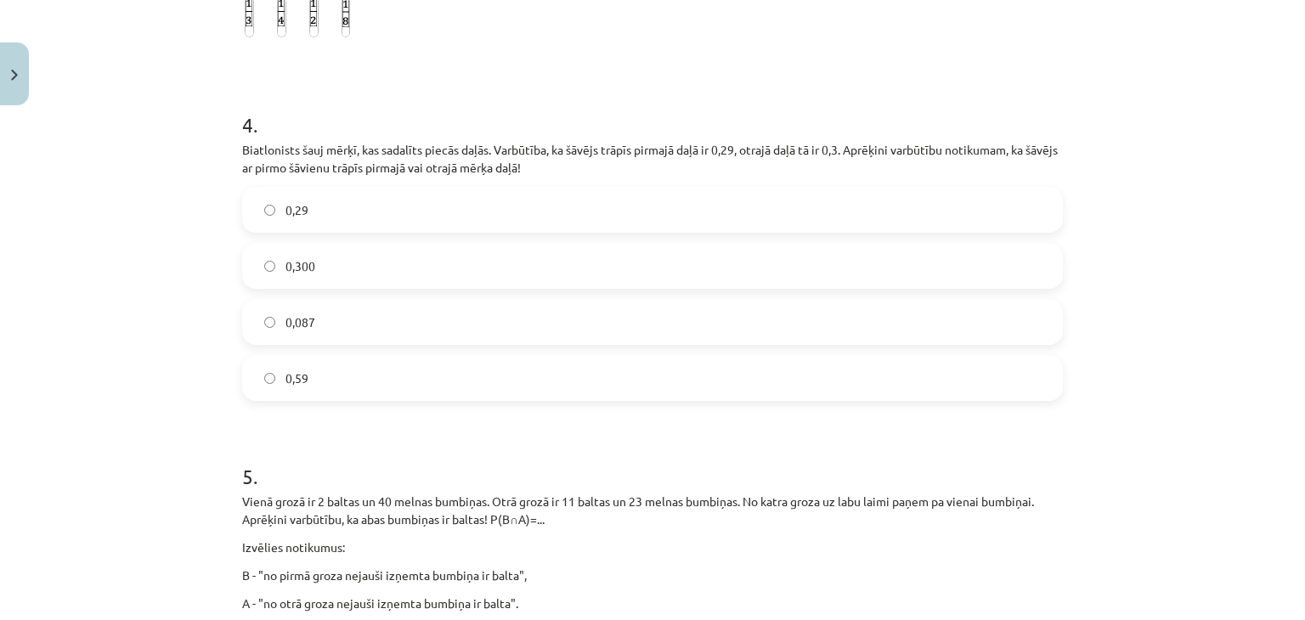
scroll to position [814, 0]
click at [548, 314] on label "0,087" at bounding box center [652, 324] width 817 height 42
click at [537, 361] on label "0,59" at bounding box center [652, 380] width 817 height 42
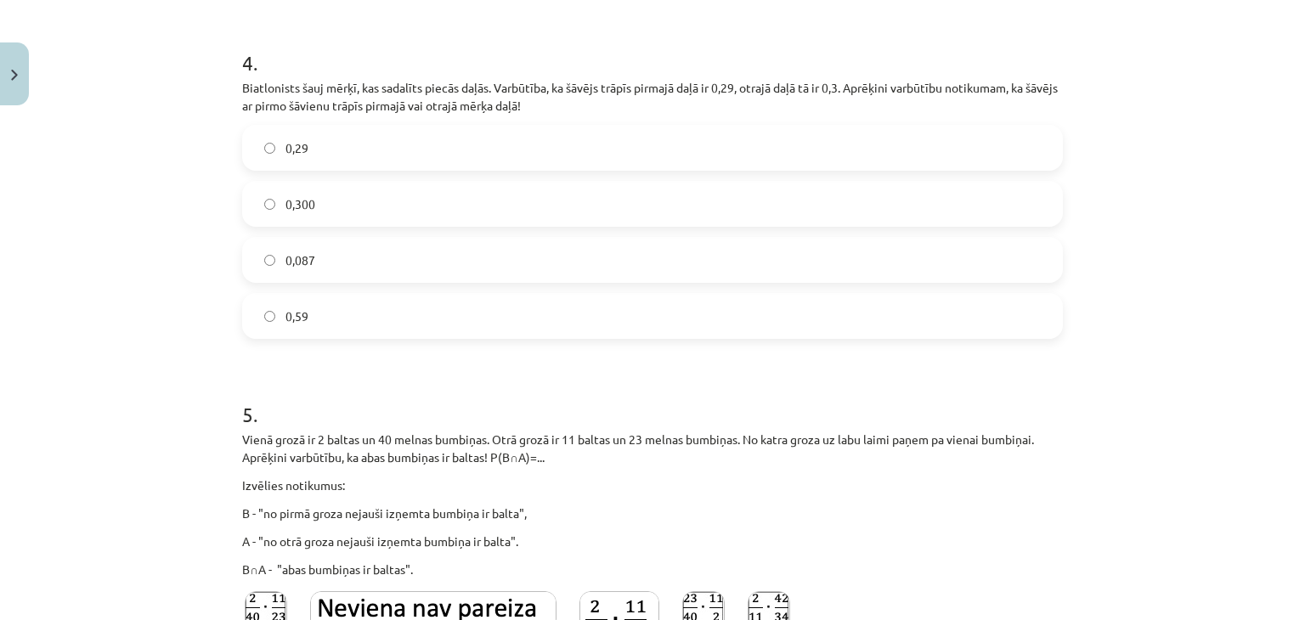
scroll to position [877, 0]
click at [595, 257] on label "0,087" at bounding box center [652, 261] width 817 height 42
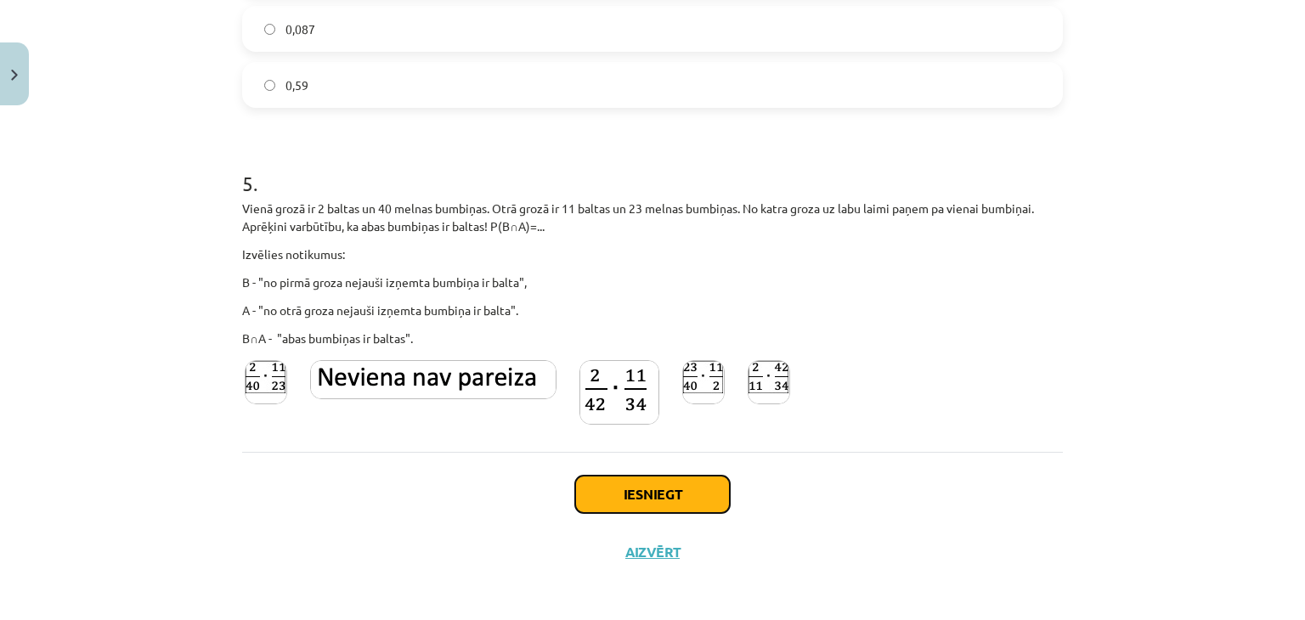
click at [685, 494] on button "Iesniegt" at bounding box center [652, 494] width 155 height 37
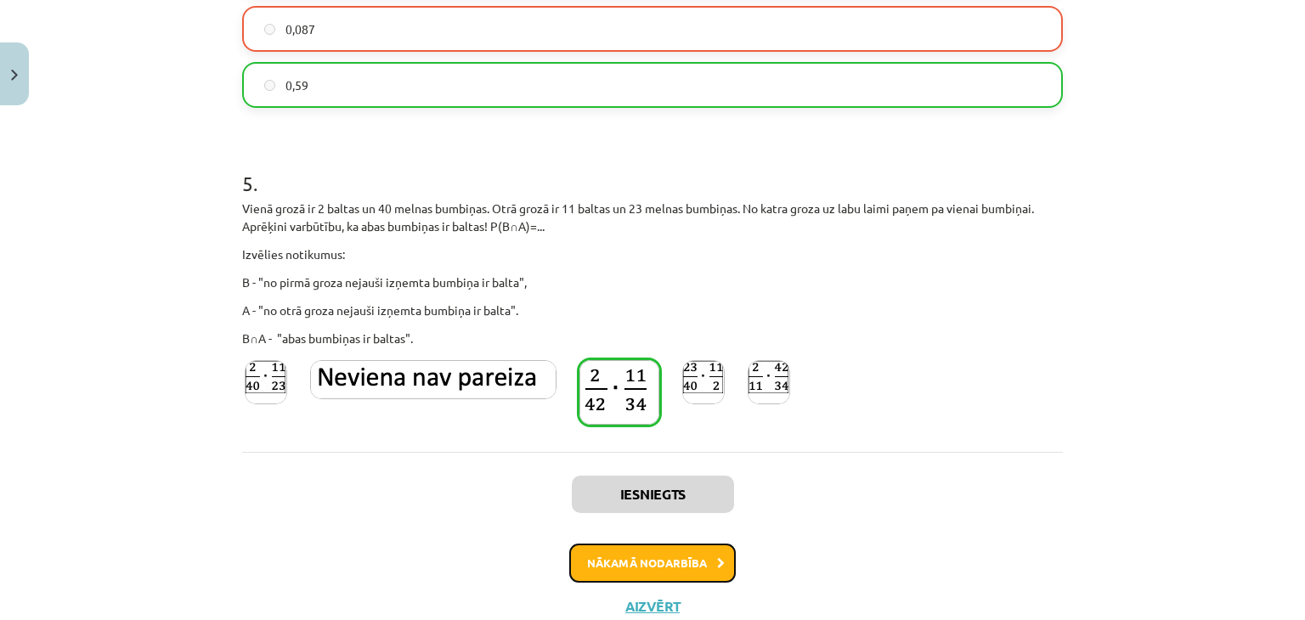
click at [701, 572] on button "Nākamā nodarbība" at bounding box center [652, 563] width 167 height 39
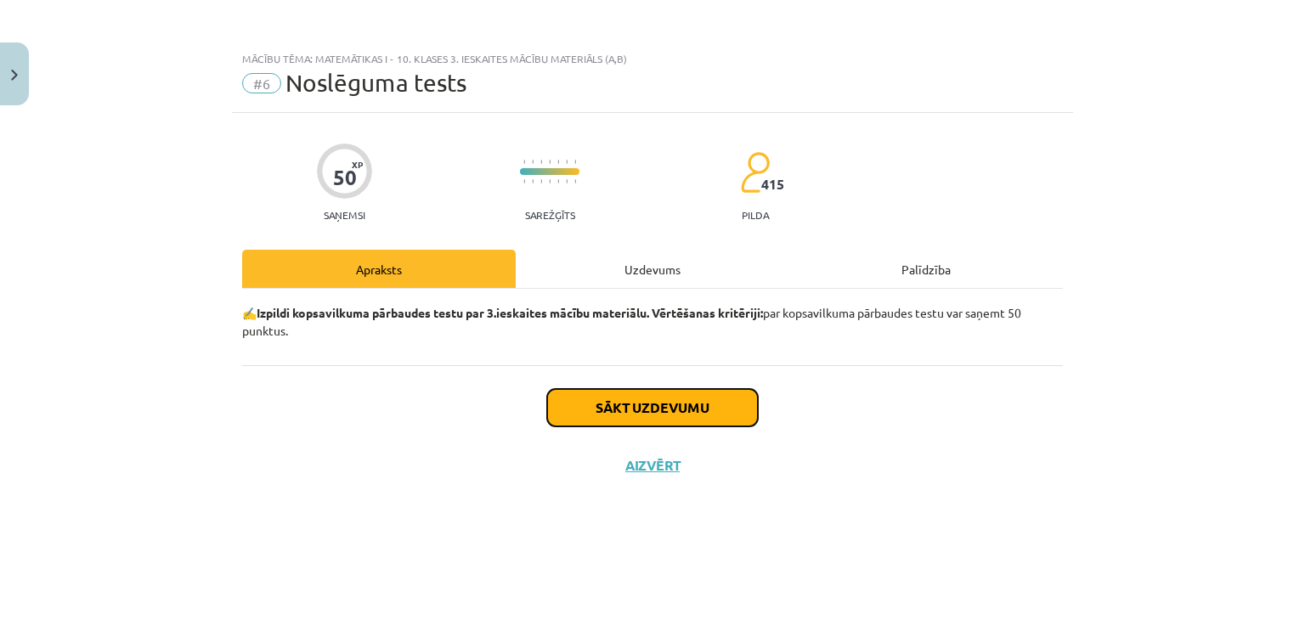
click at [727, 396] on button "Sākt uzdevumu" at bounding box center [652, 407] width 211 height 37
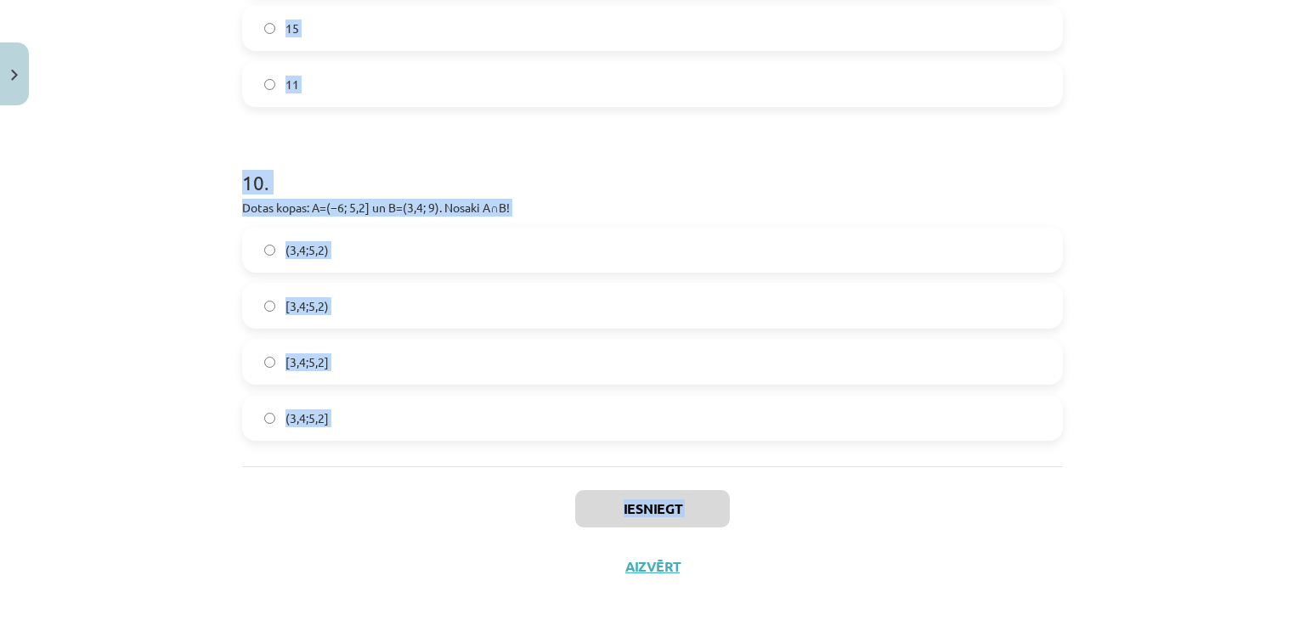
scroll to position [3075, 0]
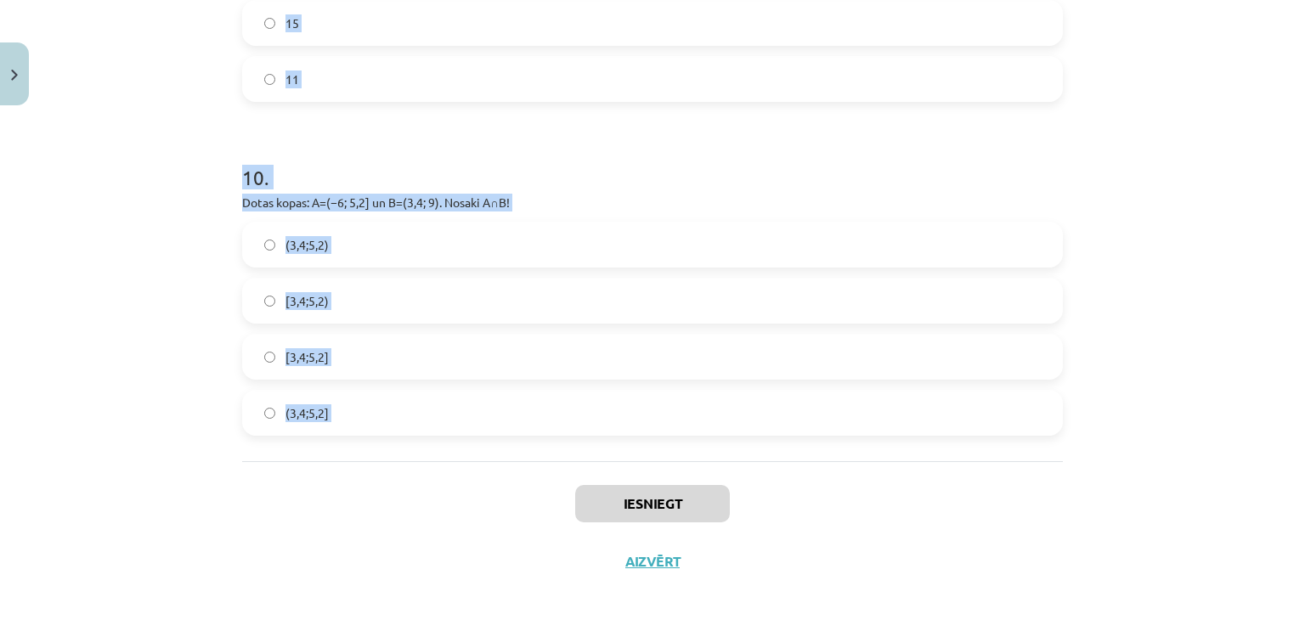
drag, startPoint x: 209, startPoint y: 134, endPoint x: 543, endPoint y: 475, distance: 477.1
click at [543, 475] on div "Mācību tēma: Matemātikas i - 10. klases 3. ieskaites mācību materiāls (a,b) #6 …" at bounding box center [652, 310] width 1305 height 620
copy form "1 . 10.klasē mācās 29 skolēni. No tiem korī dzied 11 skolēni, sporta pulciņu ap…"
click at [148, 504] on div "Mācību tēma: Matemātikas i - 10. klases 3. ieskaites mācību materiāls (a,b) #6 …" at bounding box center [652, 310] width 1305 height 620
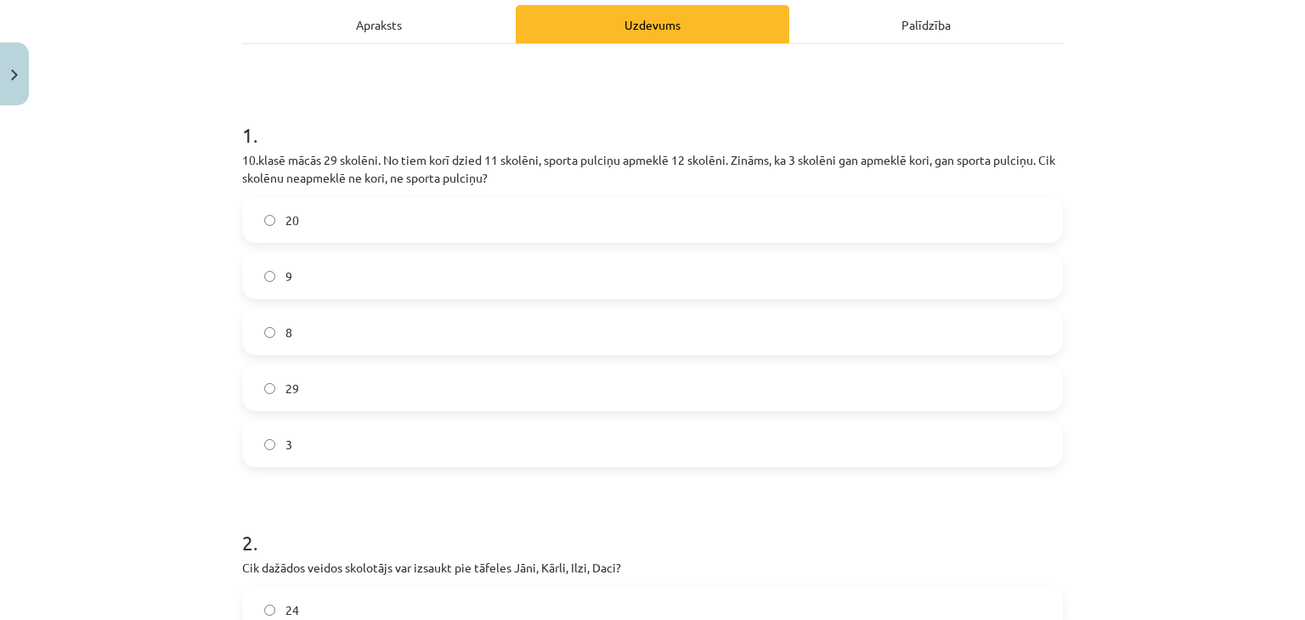
scroll to position [270, 0]
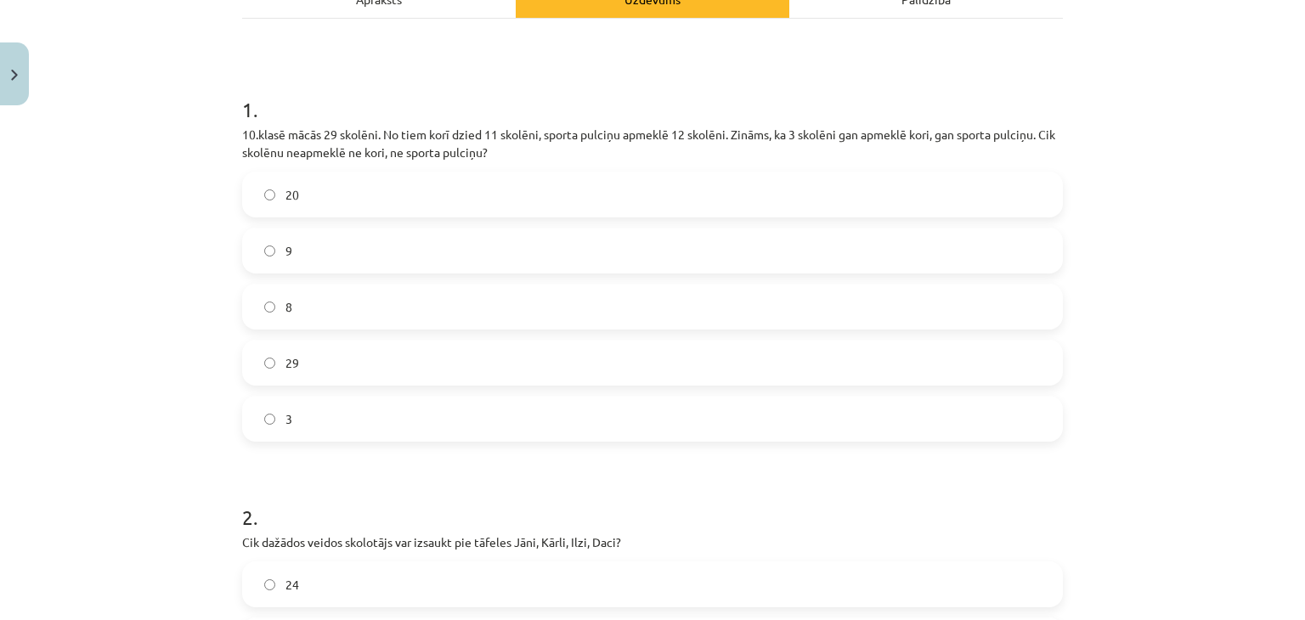
click at [306, 240] on label "9" at bounding box center [652, 250] width 817 height 42
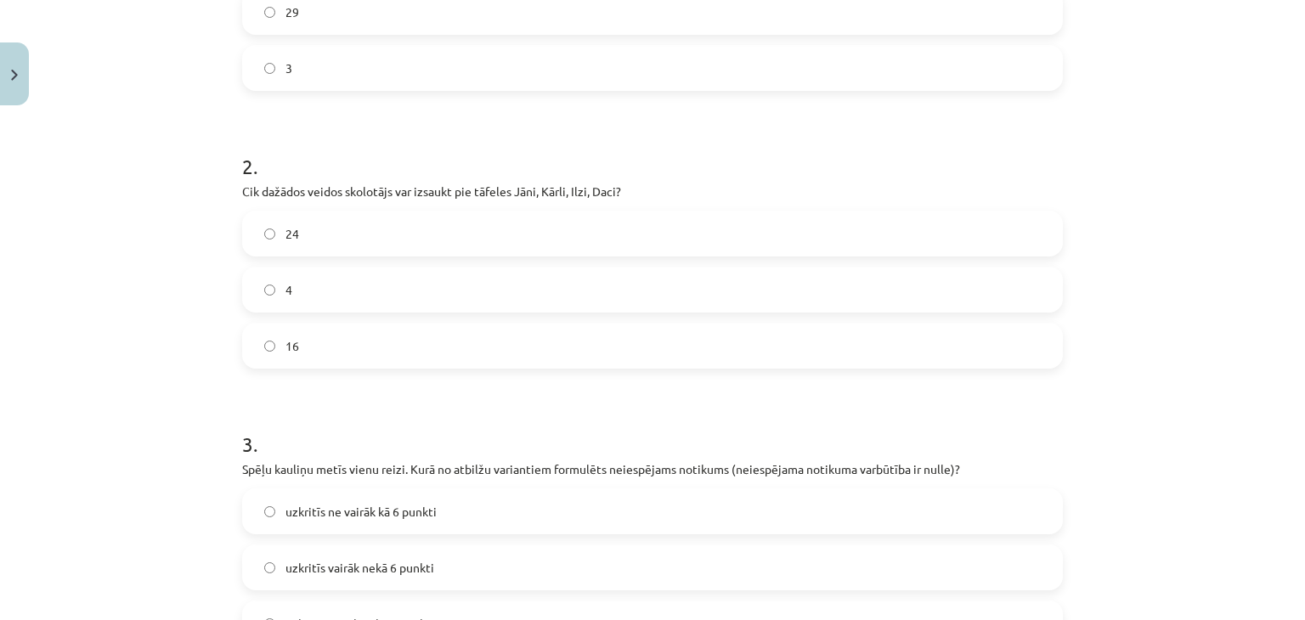
scroll to position [622, 0]
click at [553, 240] on label "24" at bounding box center [652, 233] width 817 height 42
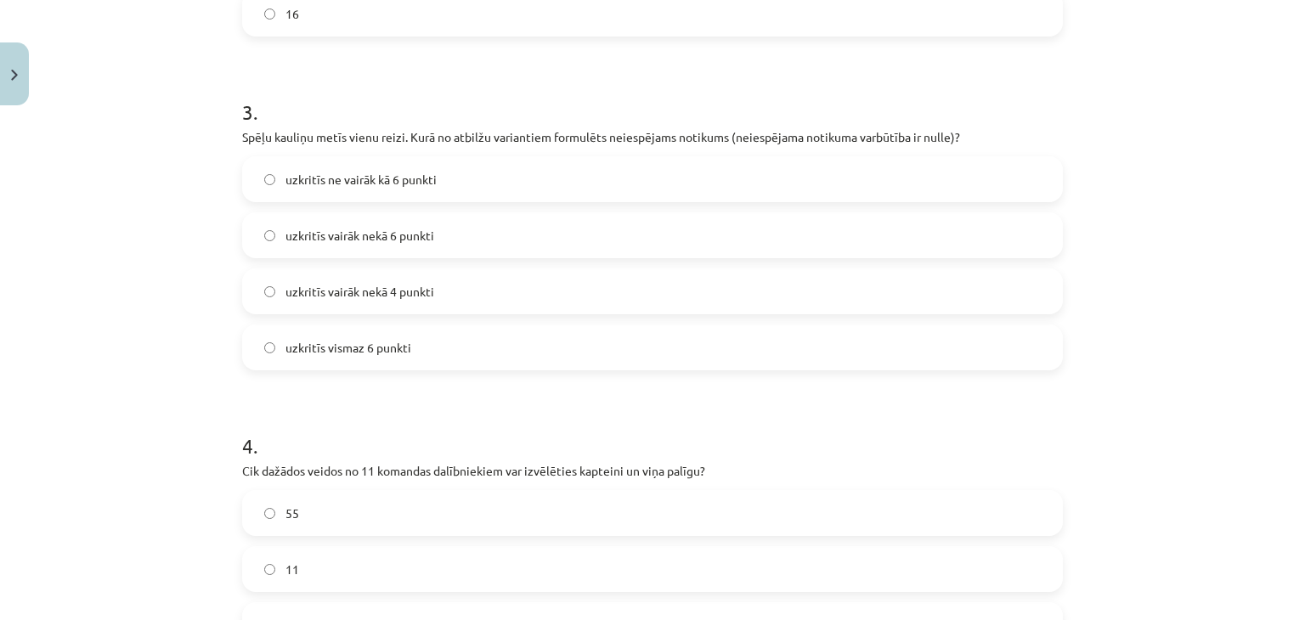
scroll to position [954, 0]
click at [387, 340] on span "uzkritīs vismaz 6 punkti" at bounding box center [349, 347] width 126 height 18
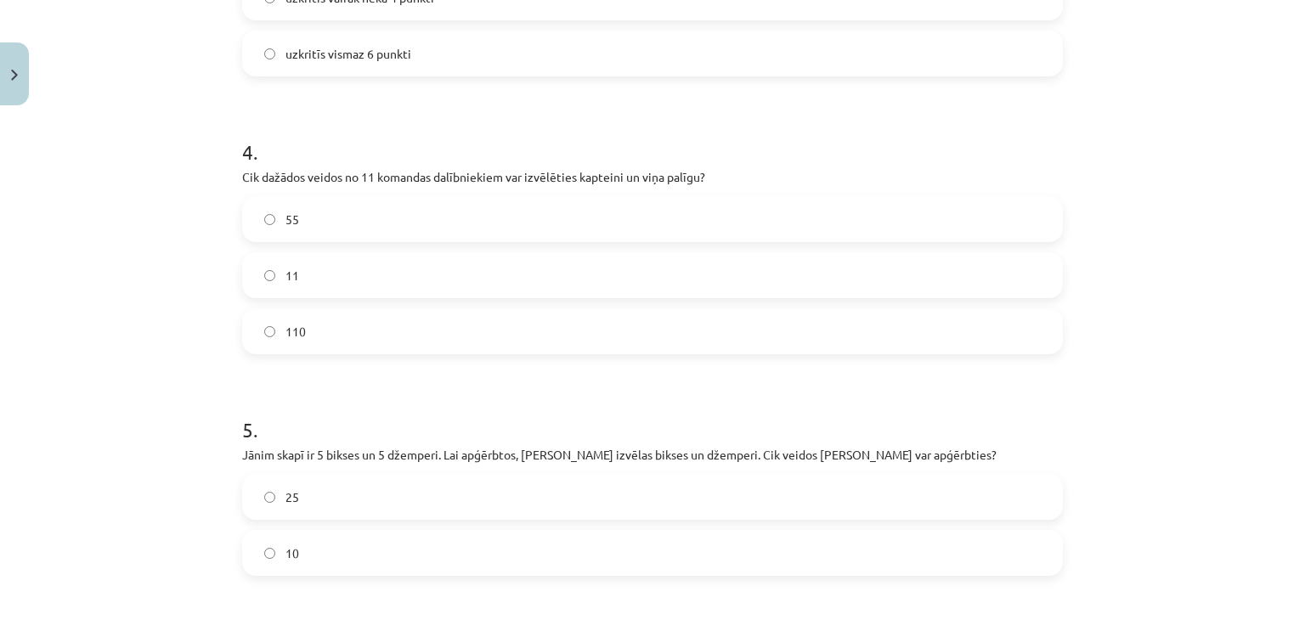
scroll to position [1249, 0]
click at [338, 336] on label "110" at bounding box center [652, 329] width 817 height 42
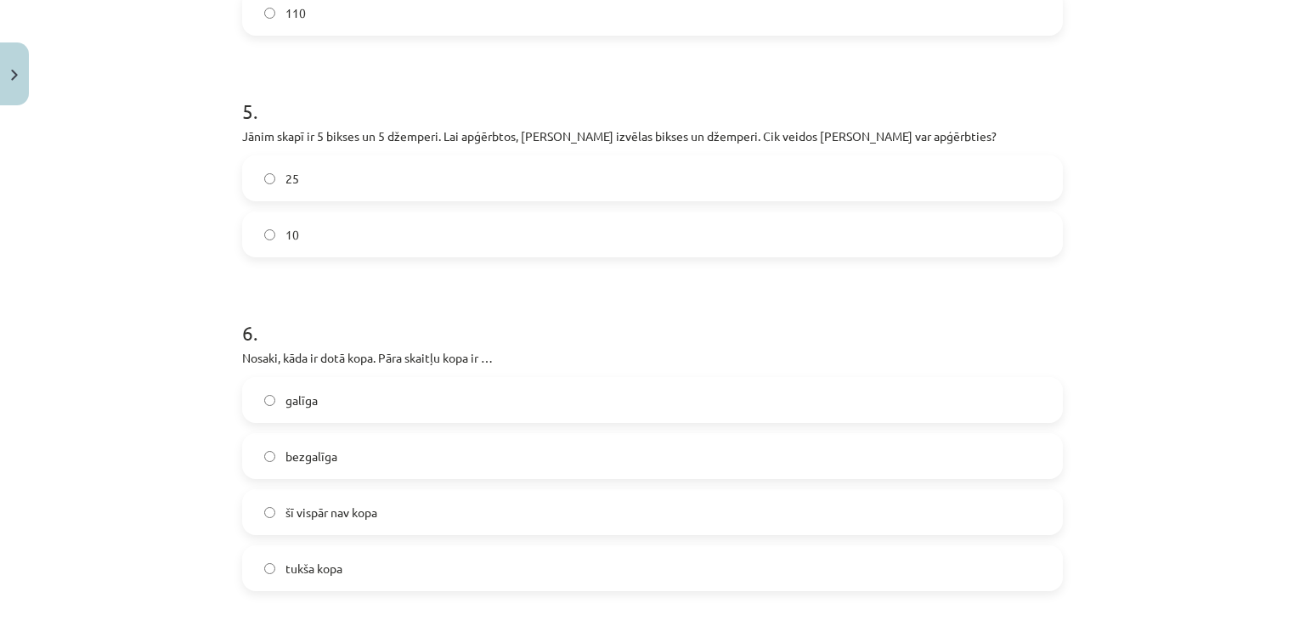
scroll to position [1566, 0]
click at [373, 225] on label "10" at bounding box center [652, 234] width 817 height 42
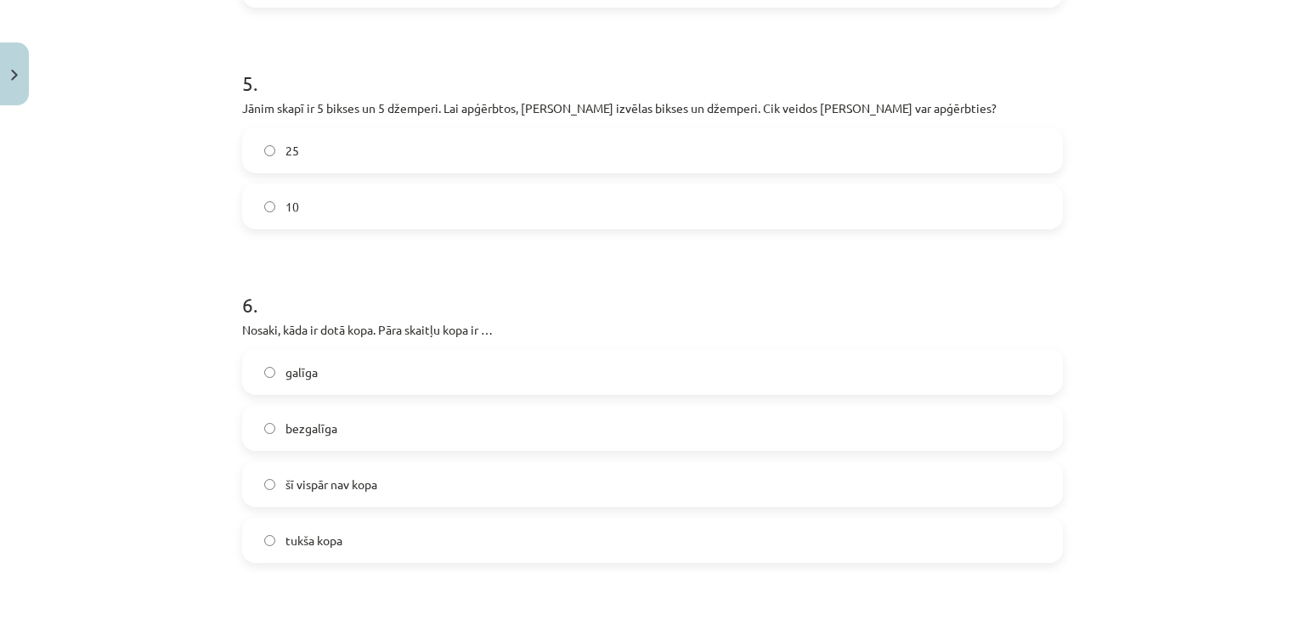
scroll to position [1593, 0]
click at [416, 133] on label "25" at bounding box center [652, 151] width 817 height 42
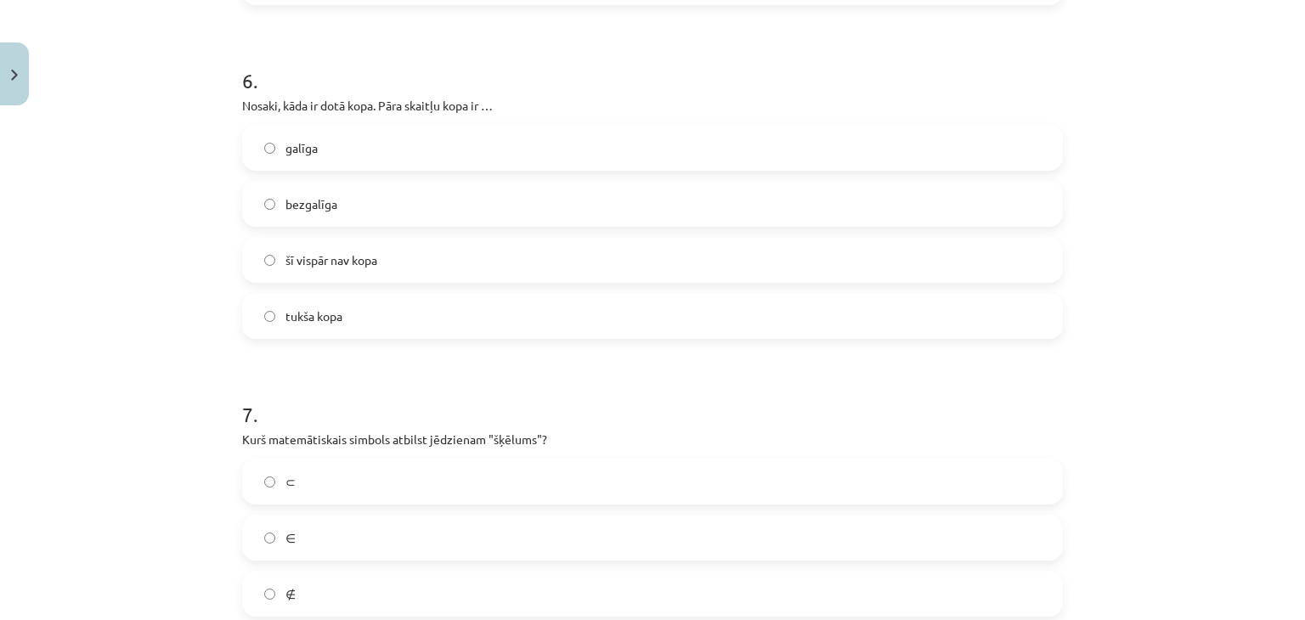
scroll to position [1821, 0]
click at [489, 206] on label "bezgalīga" at bounding box center [652, 201] width 817 height 42
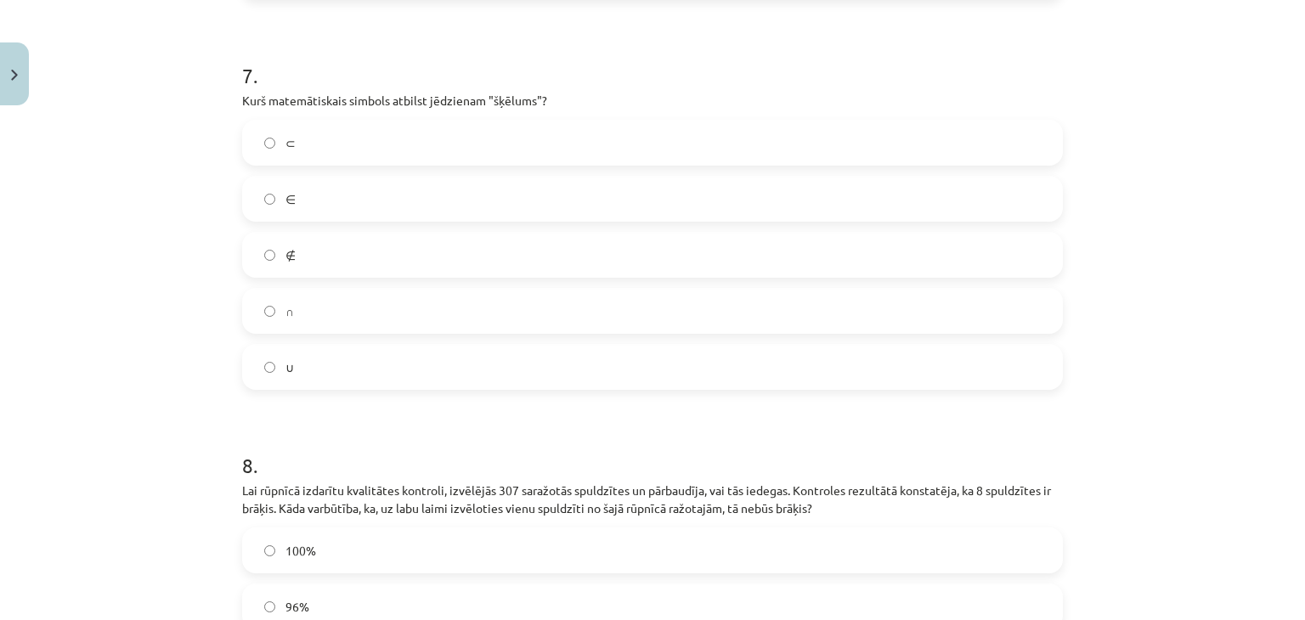
scroll to position [2157, 0]
click at [336, 328] on label "∩" at bounding box center [652, 312] width 817 height 42
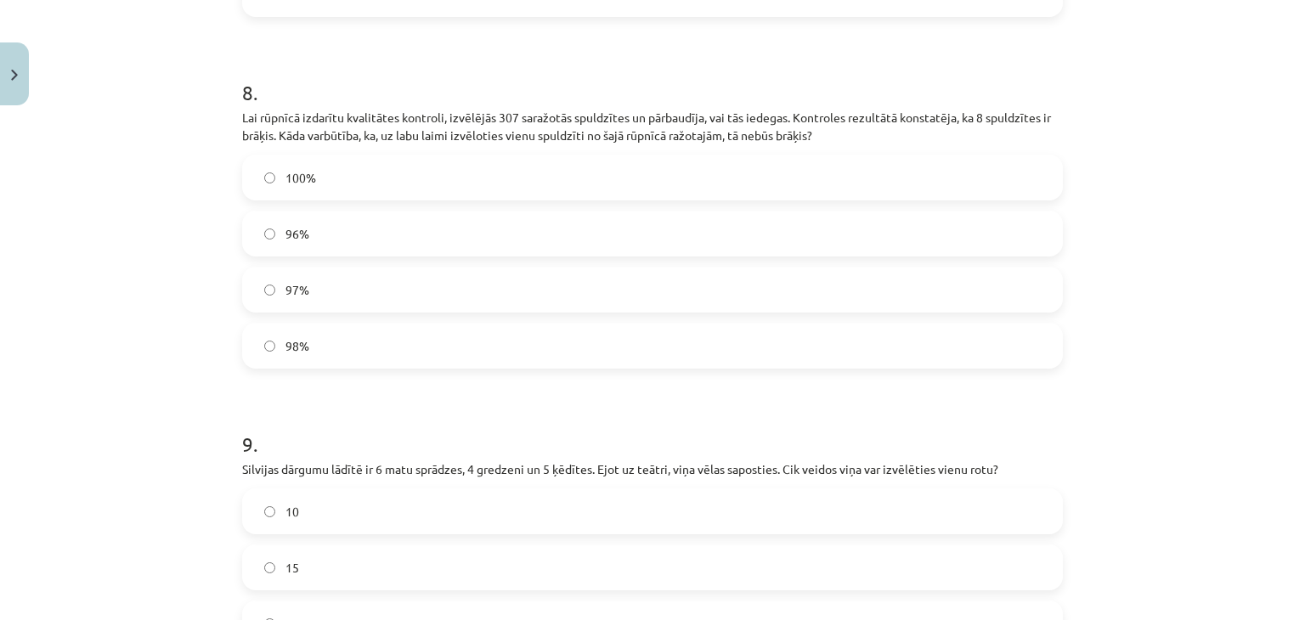
scroll to position [2532, 0]
click at [426, 331] on label "98%" at bounding box center [652, 344] width 817 height 42
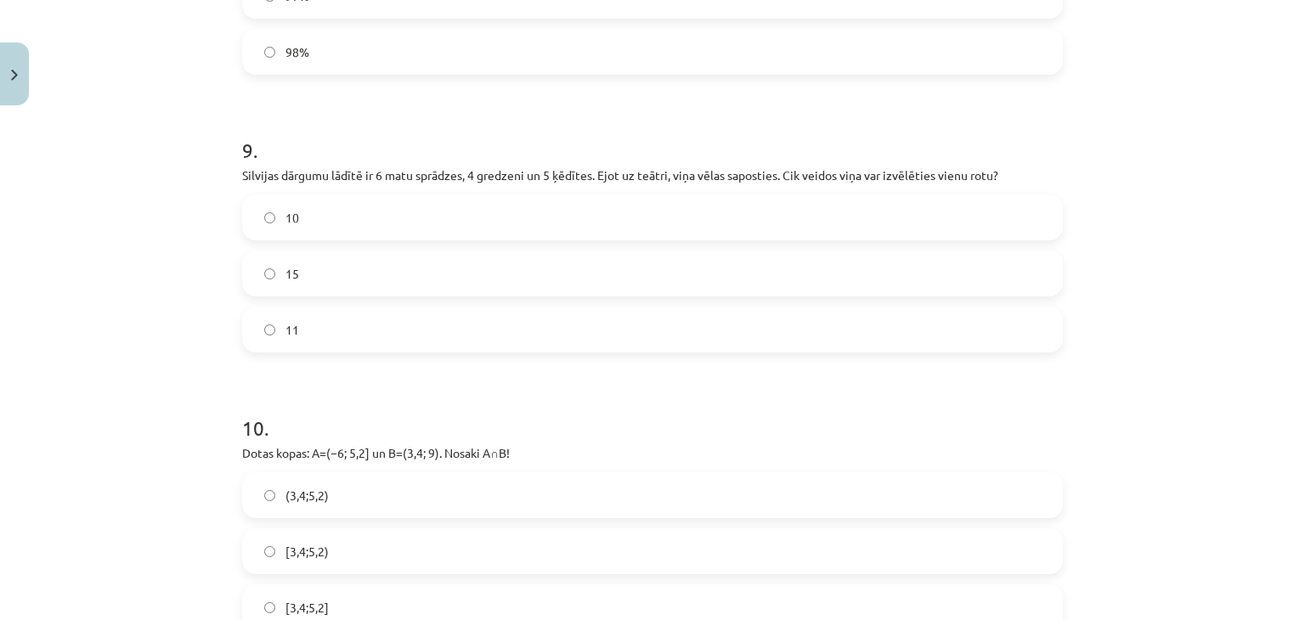
scroll to position [2828, 0]
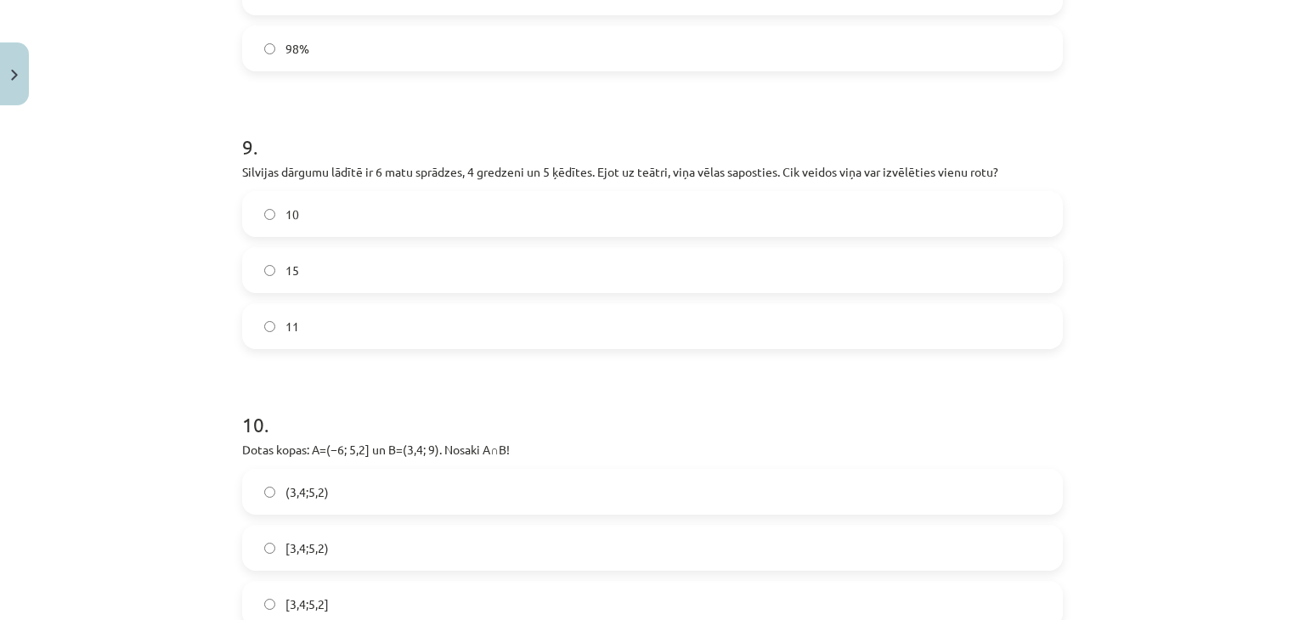
click at [377, 263] on label "15" at bounding box center [652, 270] width 817 height 42
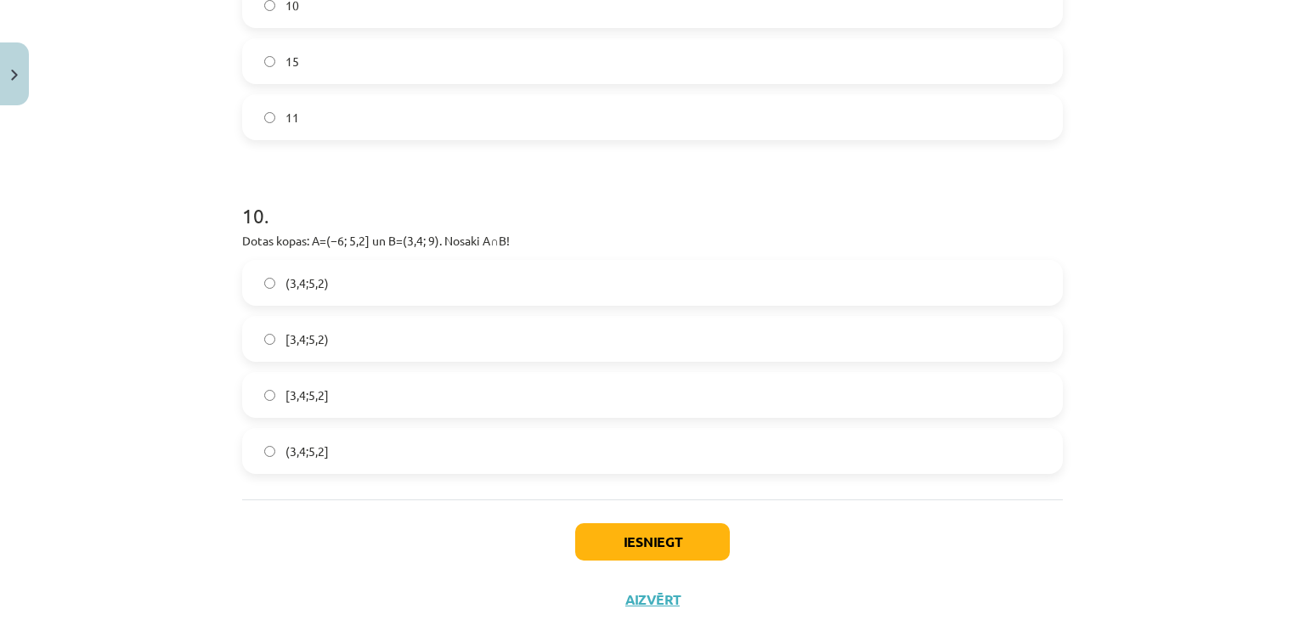
scroll to position [3039, 0]
click at [406, 338] on label "[3,4;5,2)" at bounding box center [652, 337] width 817 height 42
click at [359, 446] on label "(3,4;5,2]" at bounding box center [652, 449] width 817 height 42
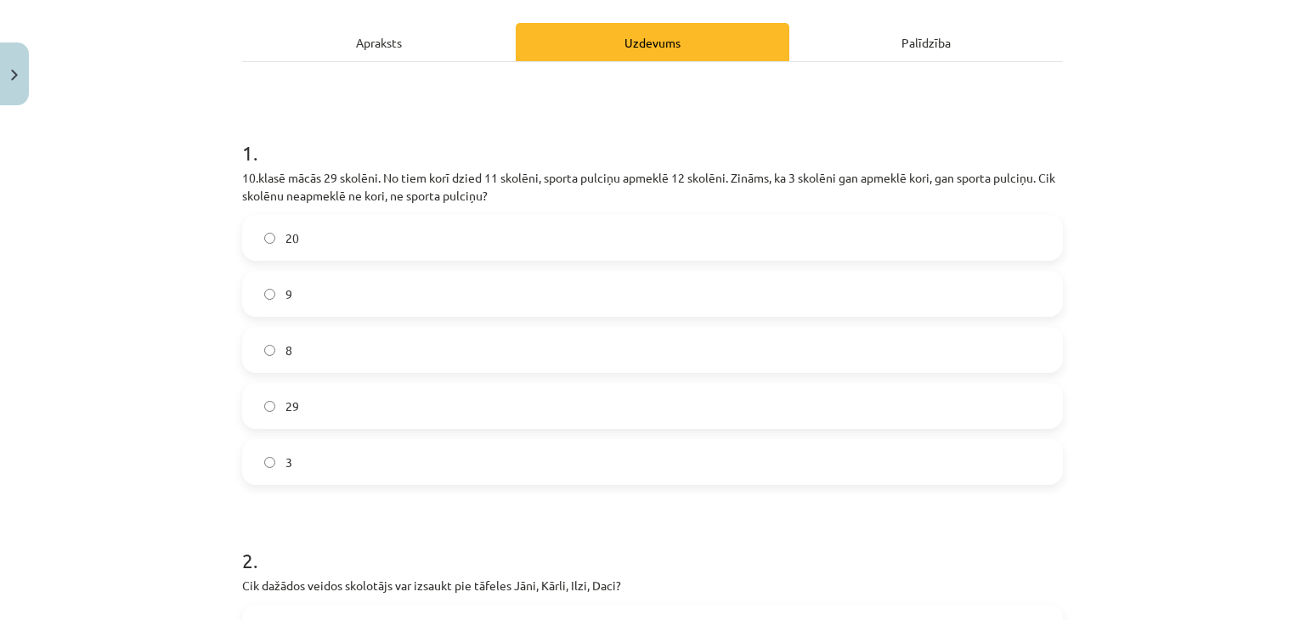
scroll to position [212, 0]
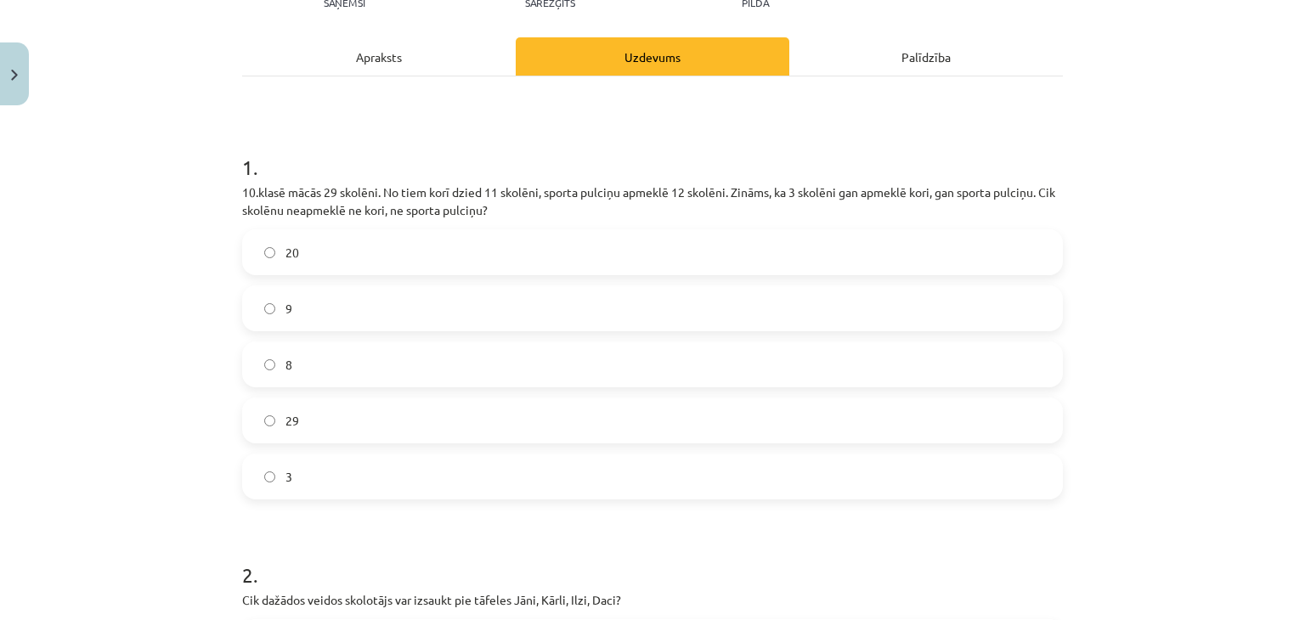
click at [402, 70] on div "Apraksts" at bounding box center [379, 56] width 274 height 38
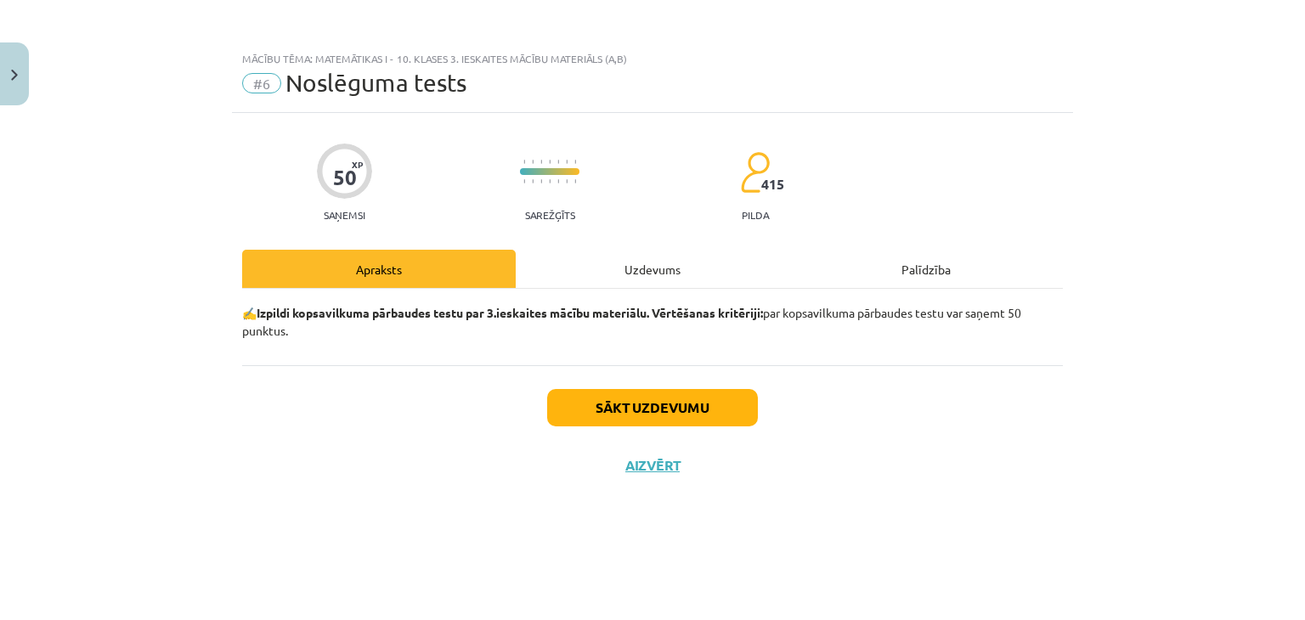
click at [661, 256] on div "Uzdevums" at bounding box center [653, 269] width 274 height 38
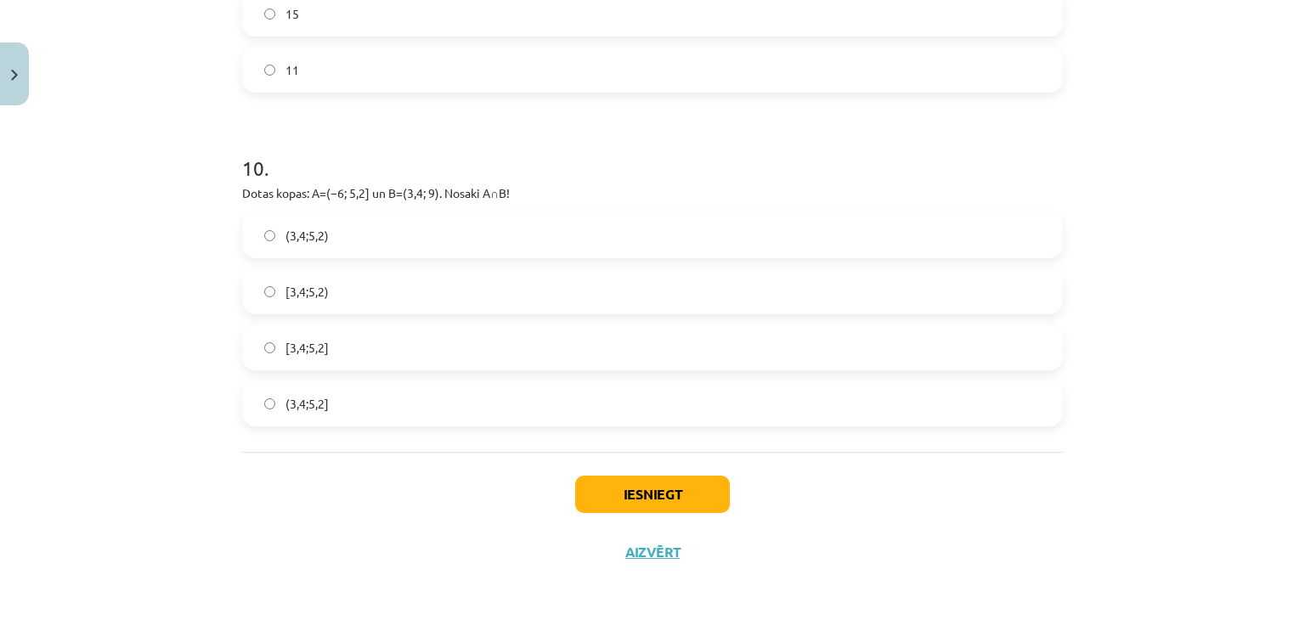
scroll to position [3087, 0]
click at [683, 499] on button "Iesniegt" at bounding box center [652, 491] width 155 height 37
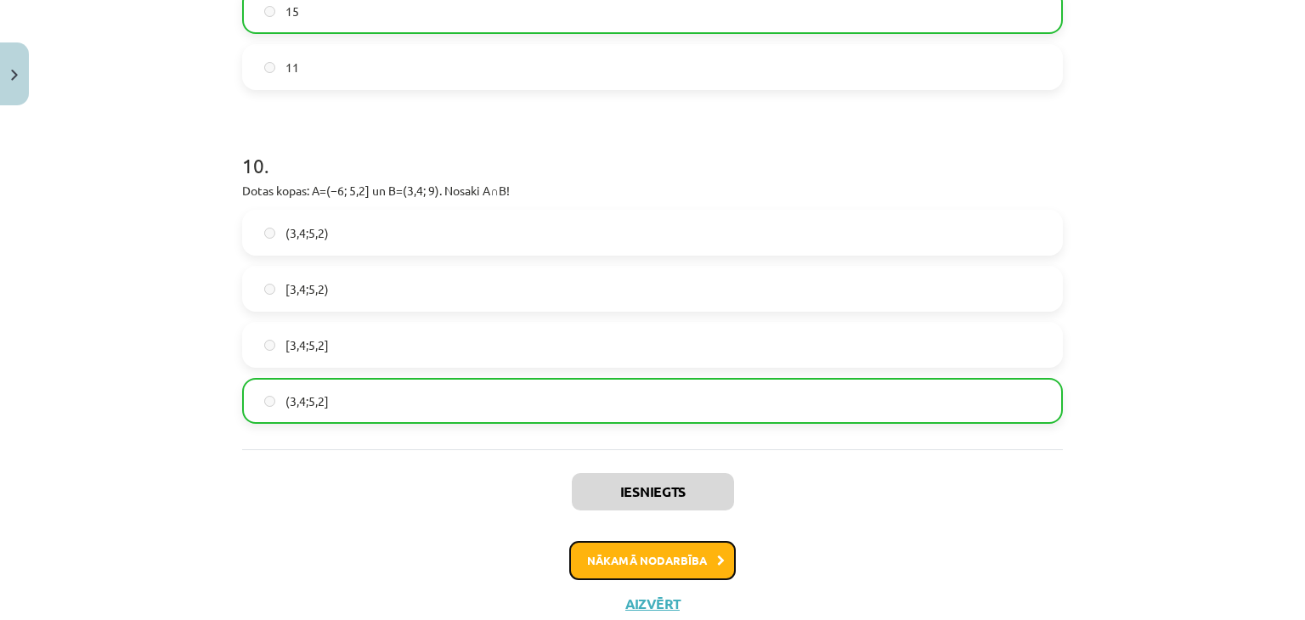
click at [704, 570] on button "Nākamā nodarbība" at bounding box center [652, 560] width 167 height 39
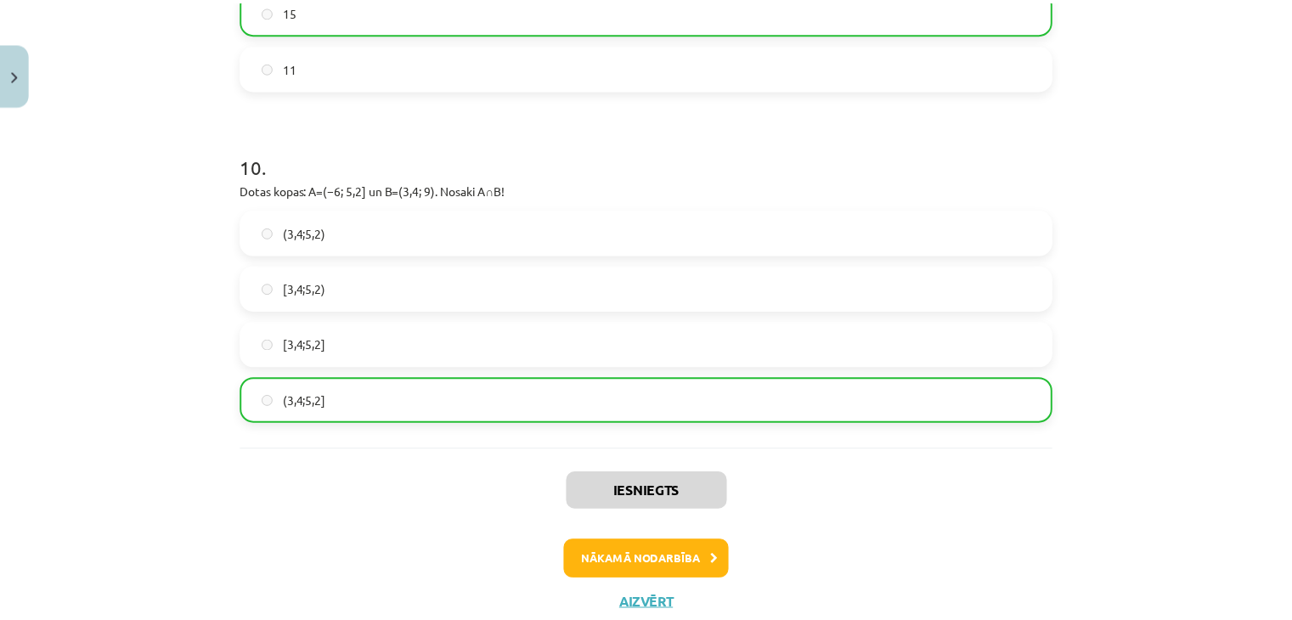
scroll to position [0, 0]
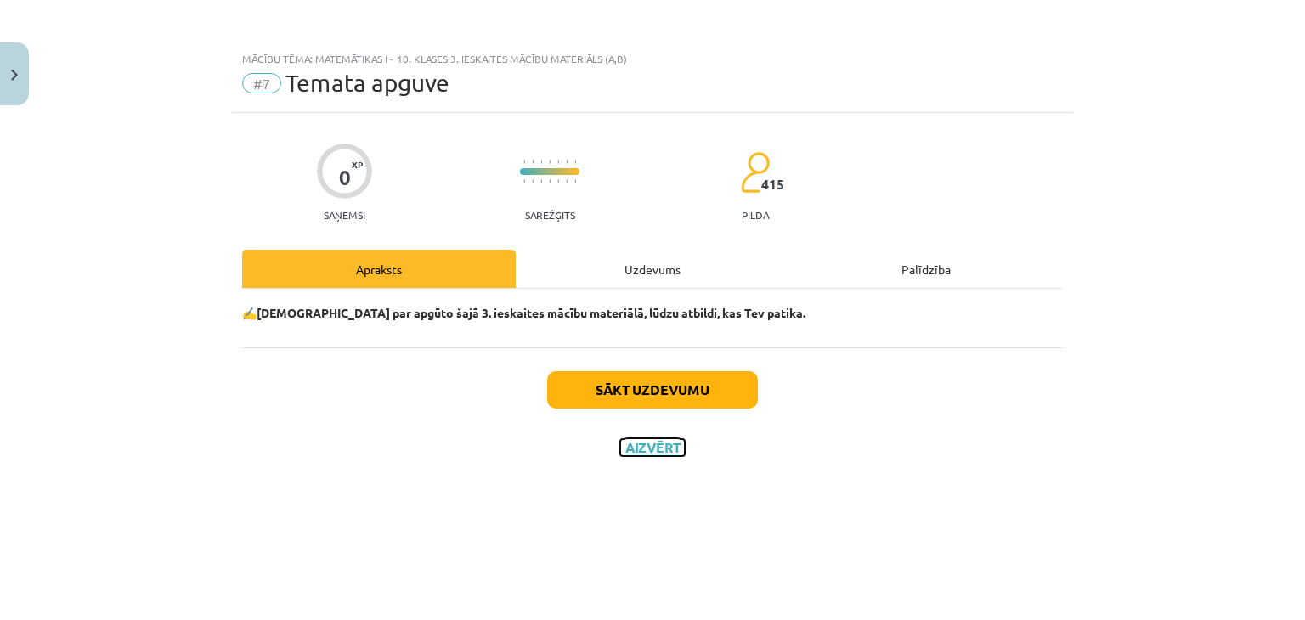
click at [666, 439] on button "Aizvērt" at bounding box center [652, 447] width 65 height 17
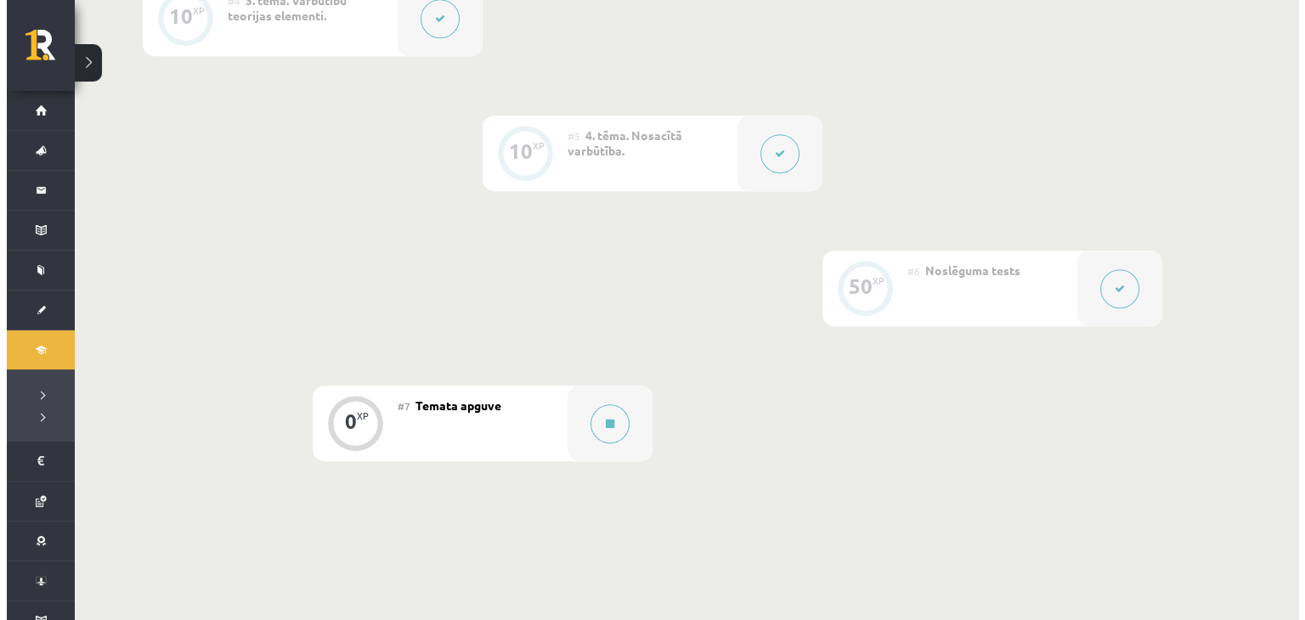
scroll to position [986, 0]
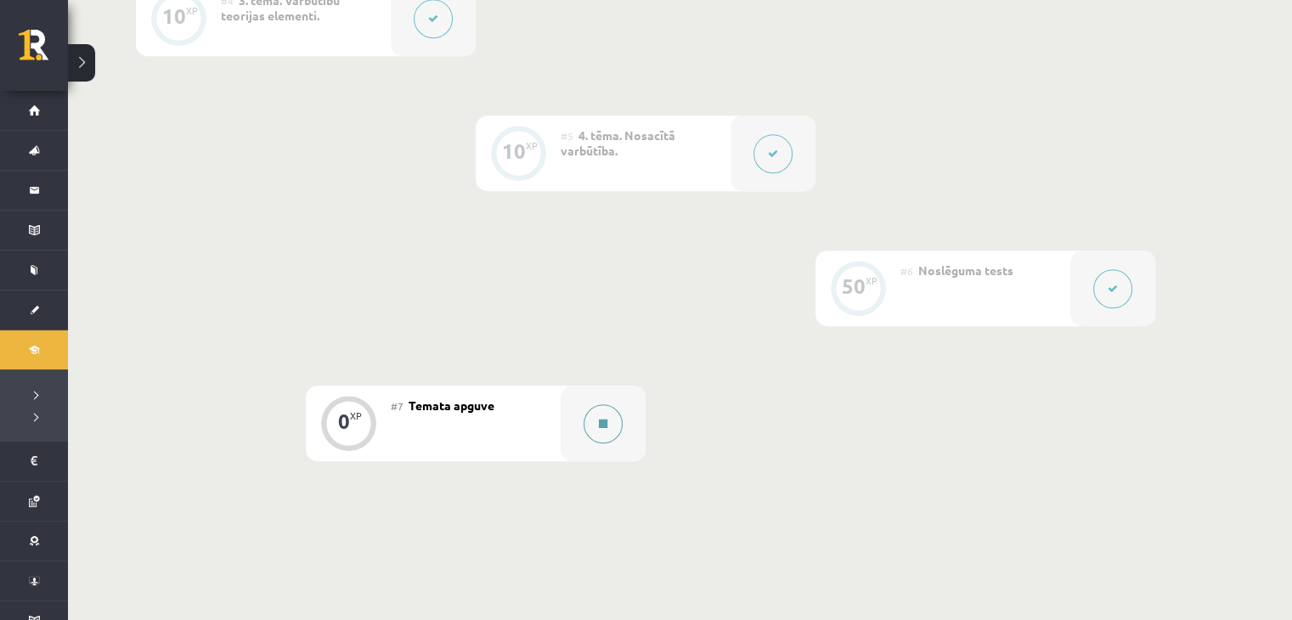
click at [604, 423] on icon at bounding box center [603, 424] width 8 height 10
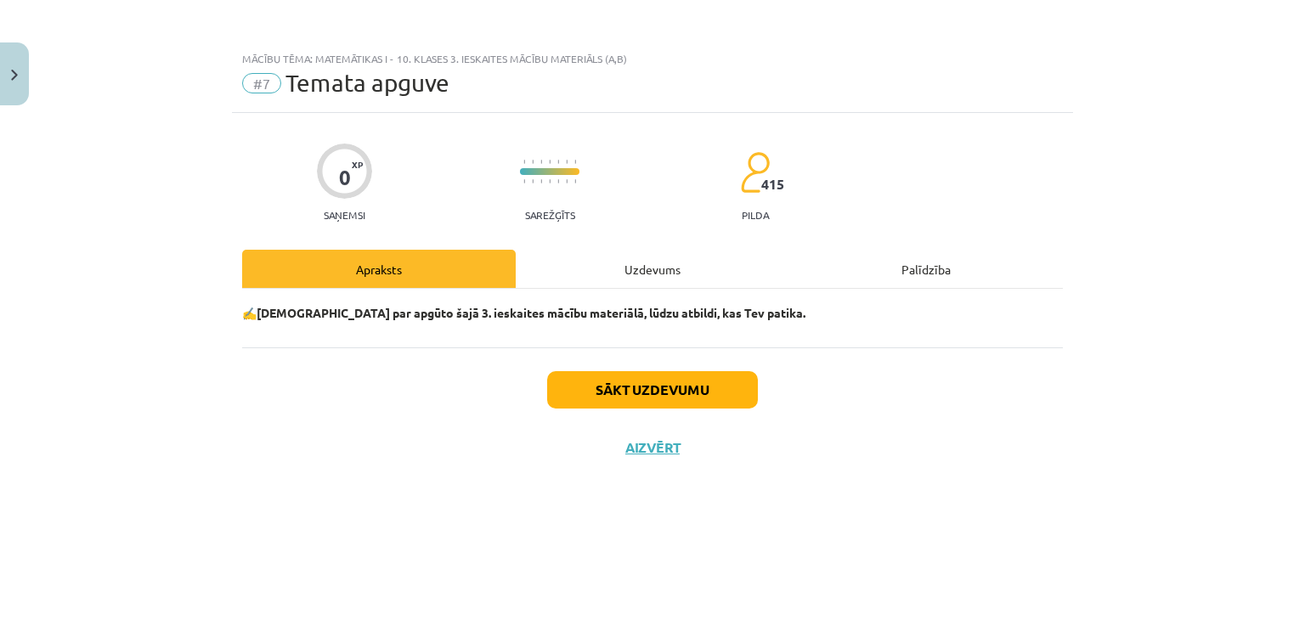
click at [658, 270] on div "Uzdevums" at bounding box center [653, 269] width 274 height 38
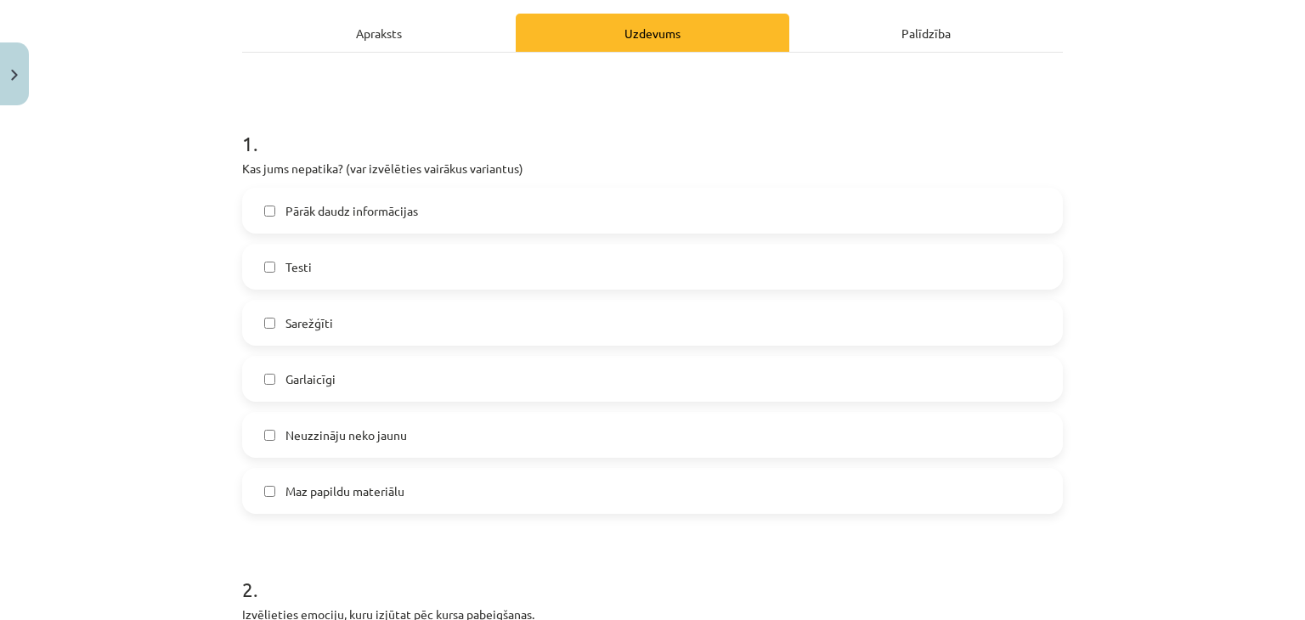
scroll to position [248, 0]
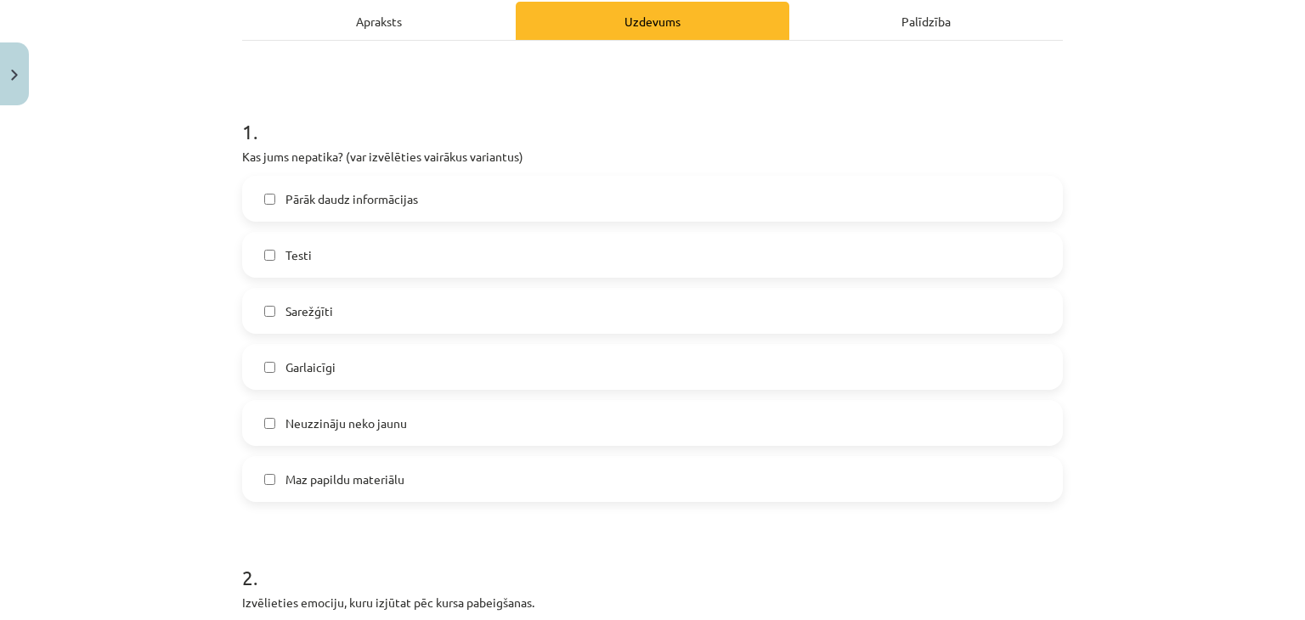
click at [392, 309] on label "Sarežģīti" at bounding box center [652, 311] width 817 height 42
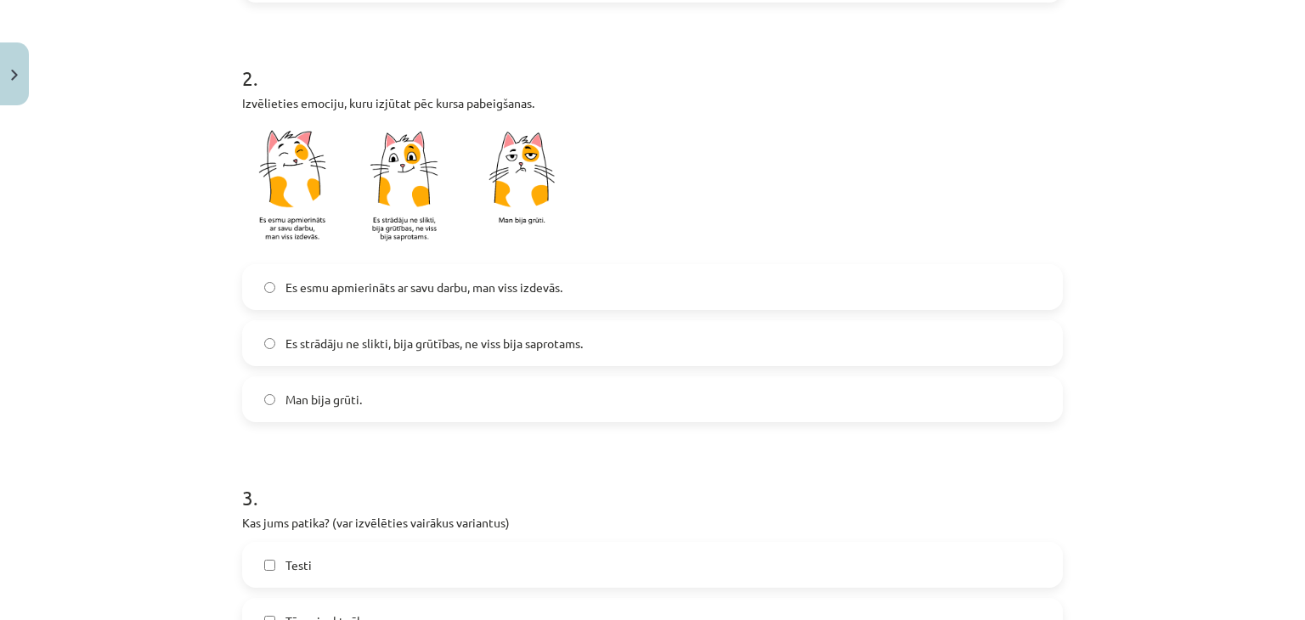
scroll to position [758, 0]
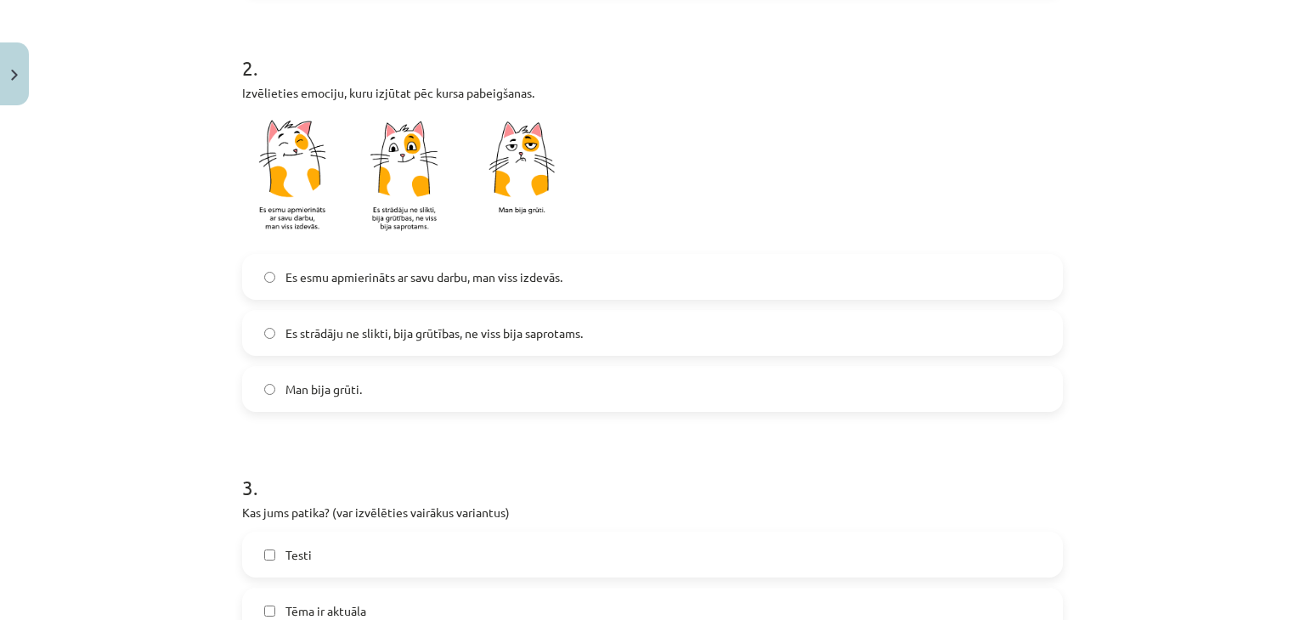
click at [411, 320] on label "Es strādāju ne slikti, bija grūtības, ne viss bija saprotams." at bounding box center [652, 333] width 817 height 42
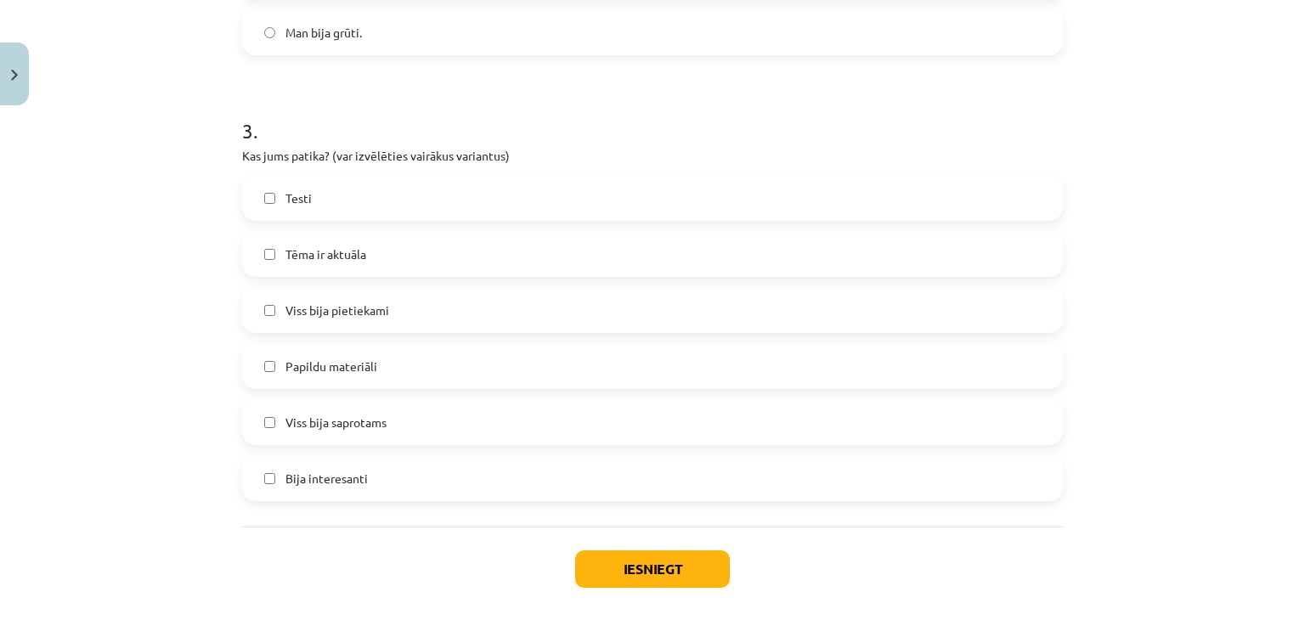
scroll to position [1183, 0]
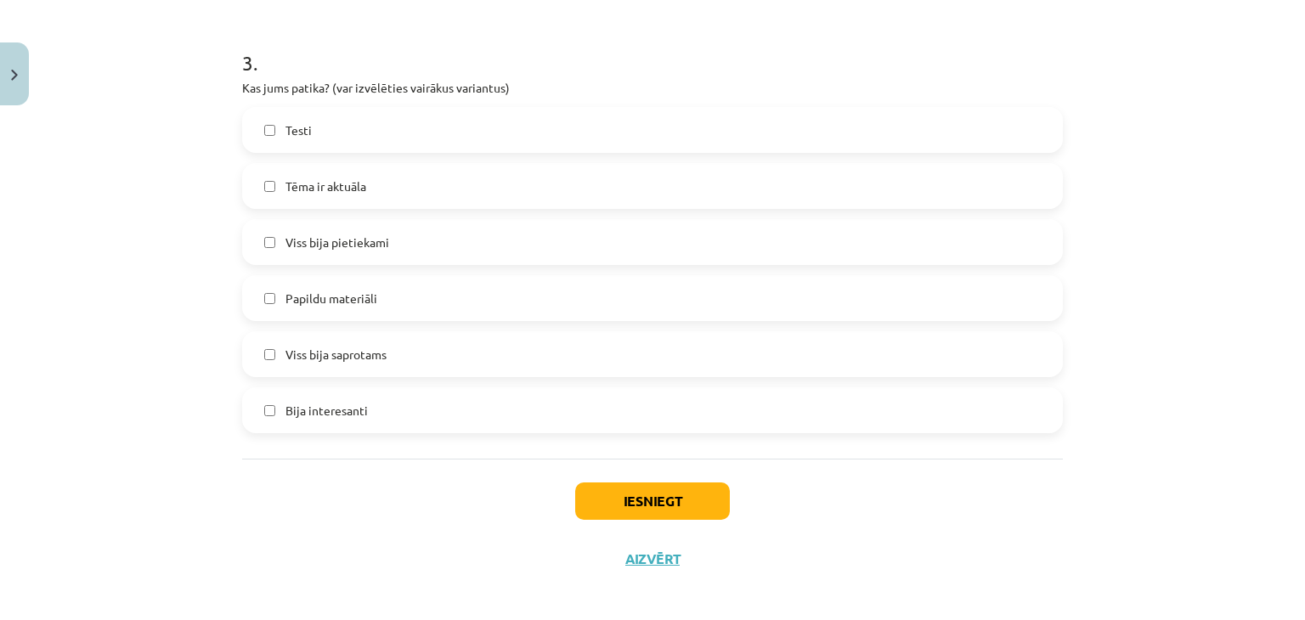
click at [269, 296] on label "Papildu materiāli" at bounding box center [652, 298] width 817 height 42
click at [642, 502] on button "Iesniegt" at bounding box center [652, 501] width 155 height 37
click at [701, 494] on button "Iesniegt" at bounding box center [652, 501] width 155 height 37
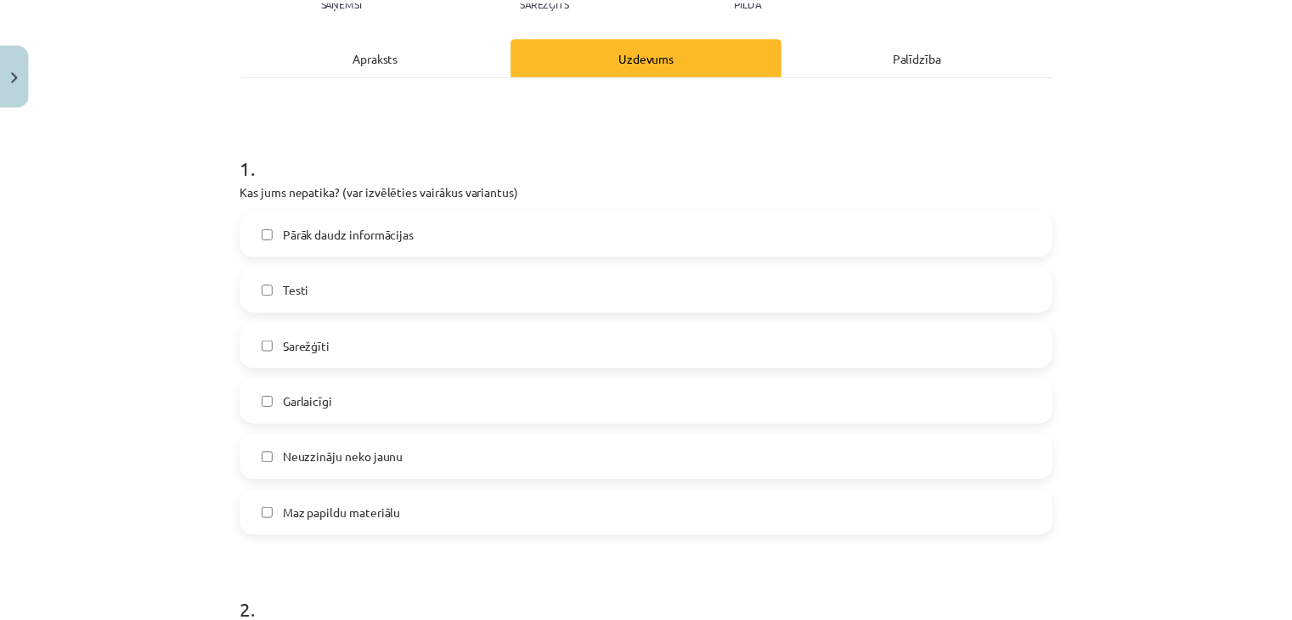
scroll to position [0, 0]
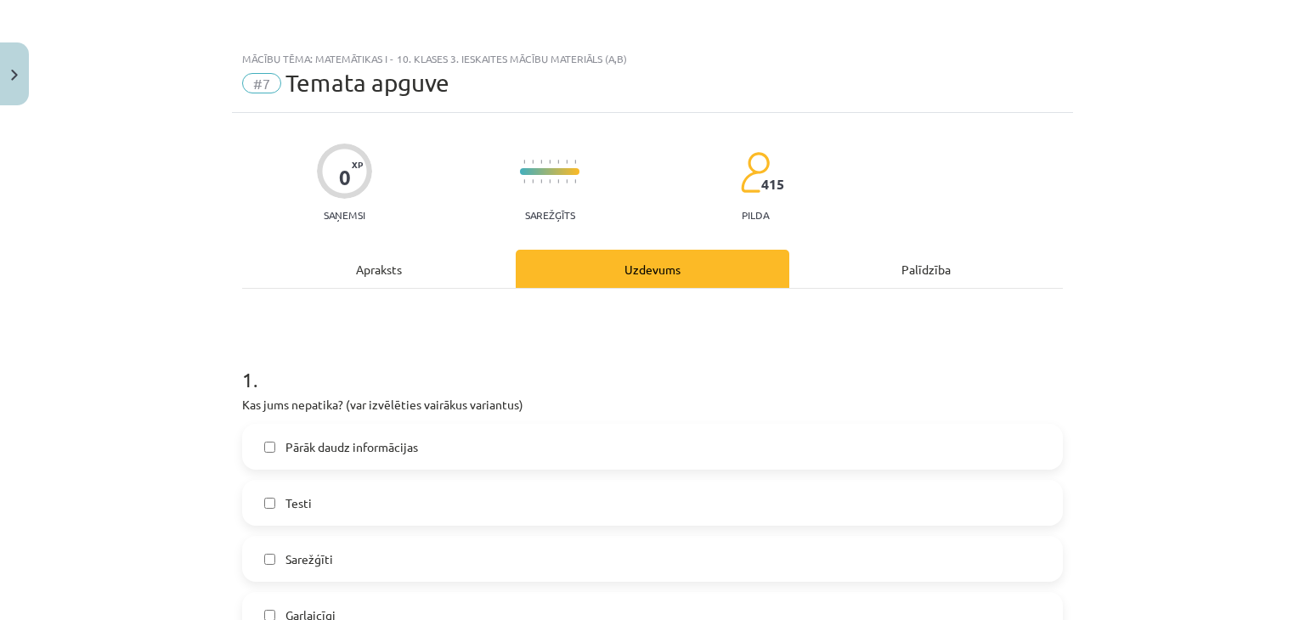
click at [398, 266] on div "Apraksts" at bounding box center [379, 269] width 274 height 38
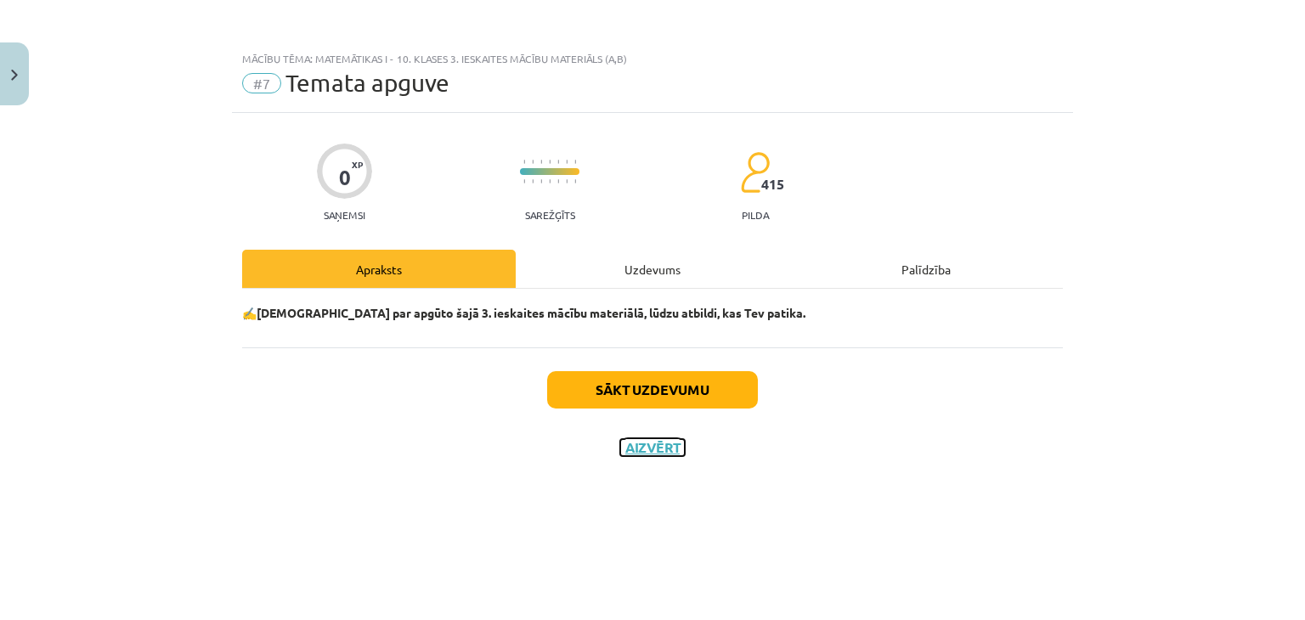
click at [673, 455] on button "Aizvērt" at bounding box center [652, 447] width 65 height 17
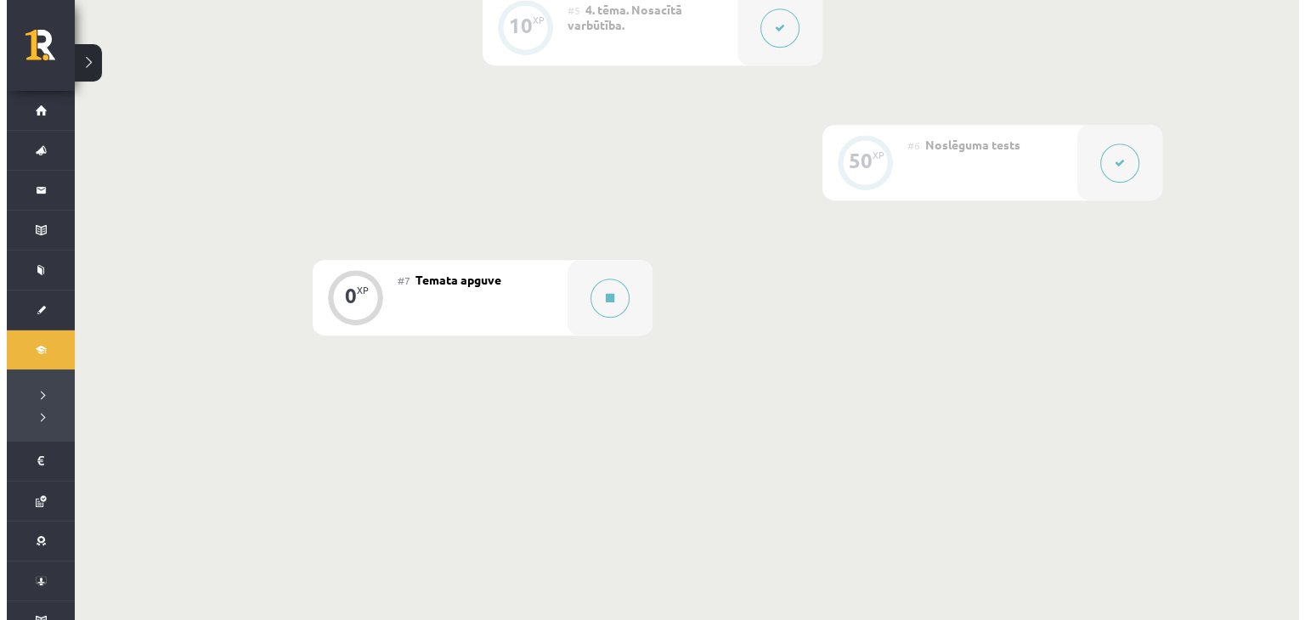
scroll to position [1124, 0]
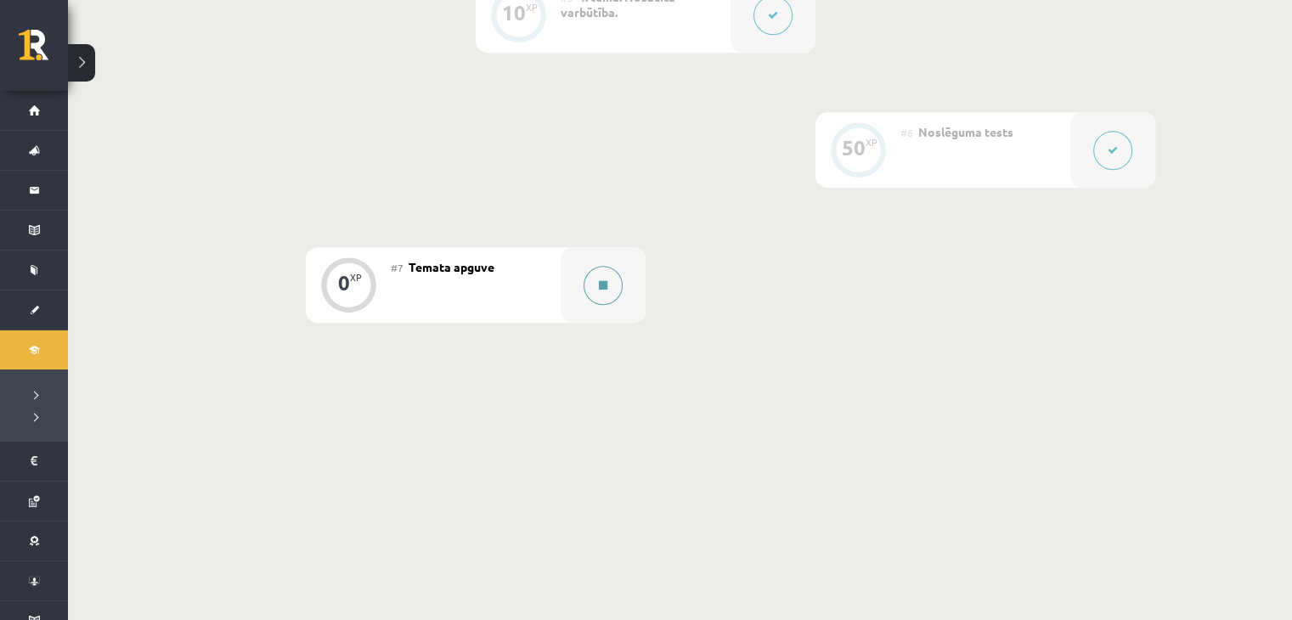
drag, startPoint x: 552, startPoint y: 274, endPoint x: 589, endPoint y: 283, distance: 37.5
click at [589, 283] on div "0 XP #7 Temata apguve" at bounding box center [476, 285] width 340 height 76
click at [589, 283] on button at bounding box center [603, 285] width 39 height 39
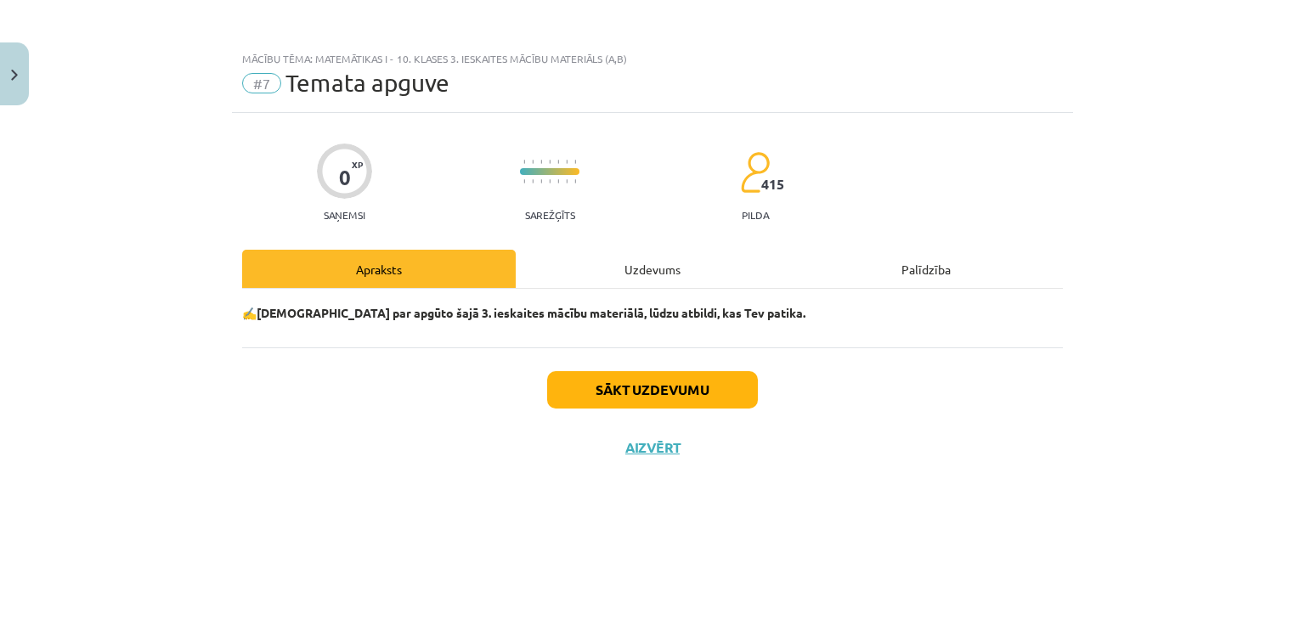
click at [691, 269] on div "Uzdevums" at bounding box center [653, 269] width 274 height 38
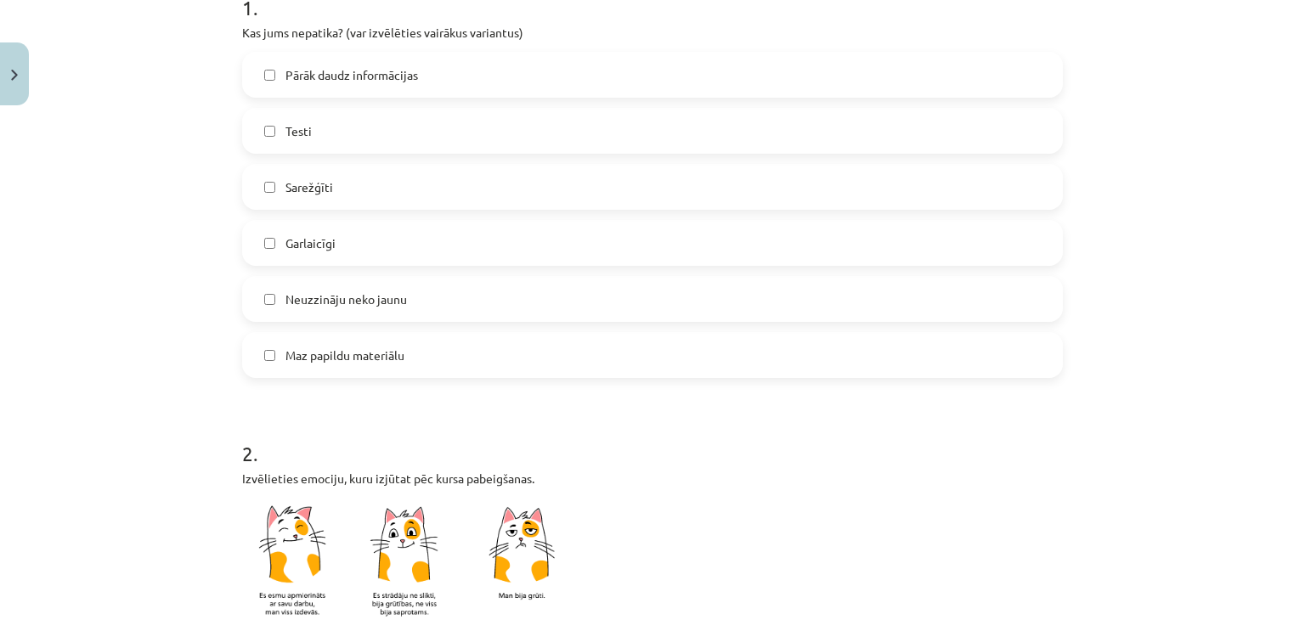
scroll to position [373, 0]
click at [336, 184] on label "Sarežģīti" at bounding box center [652, 186] width 817 height 42
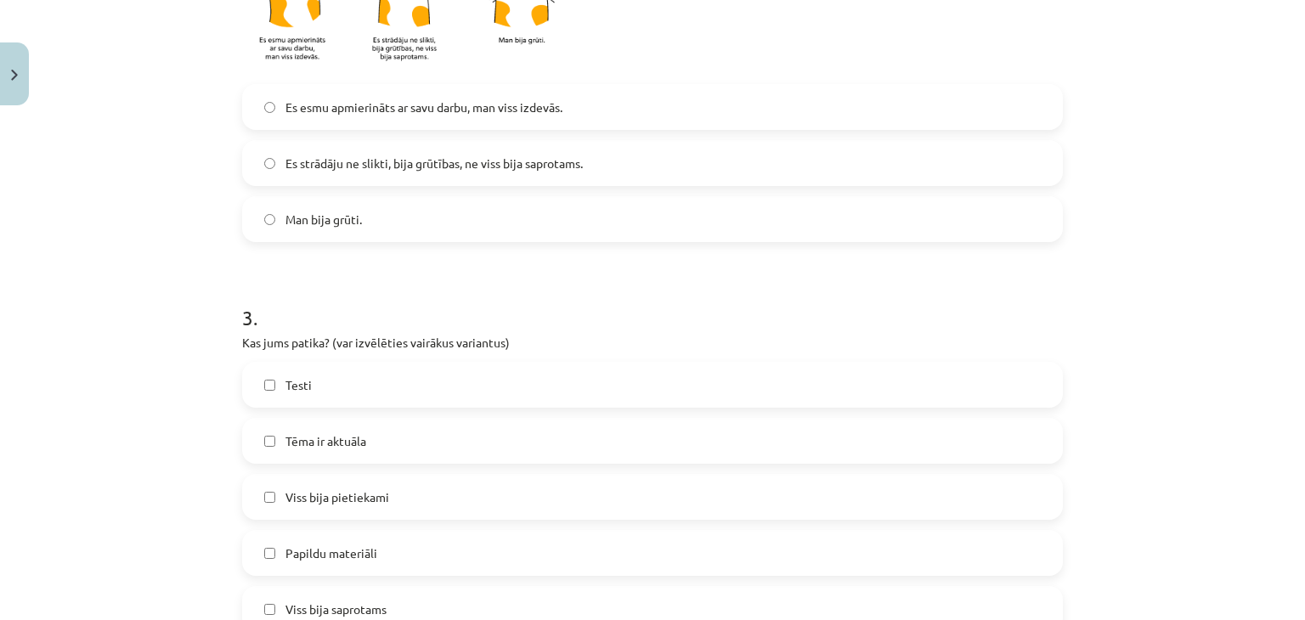
scroll to position [937, 0]
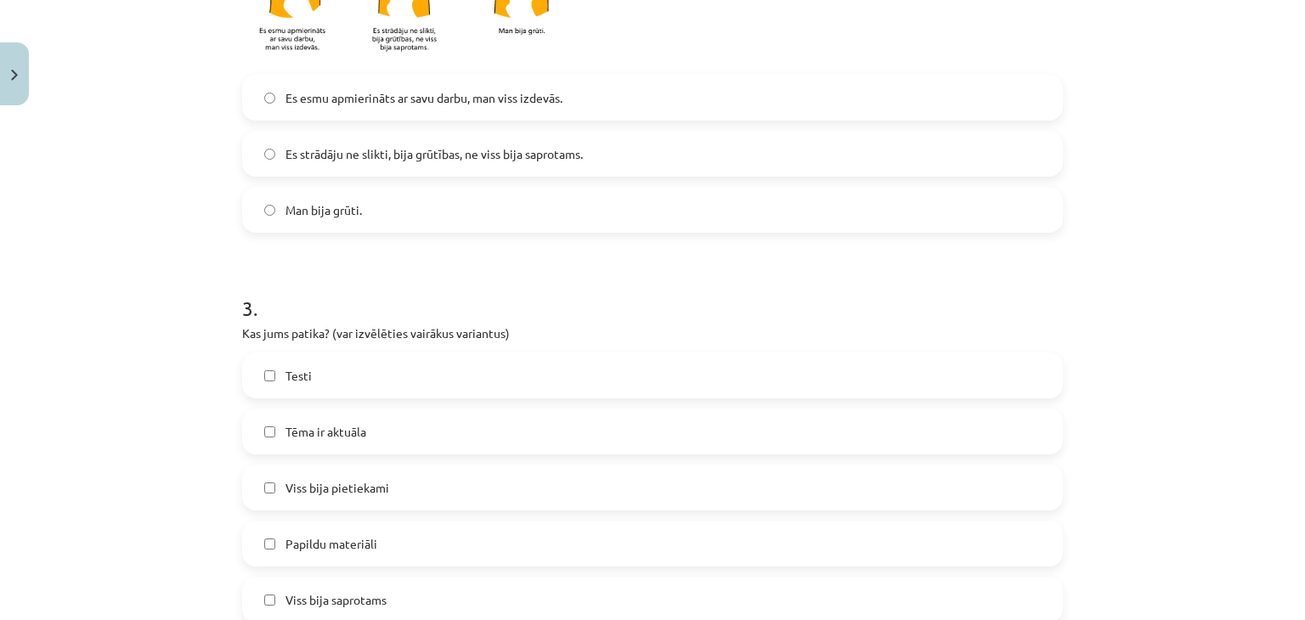
click at [328, 150] on span "Es strādāju ne slikti, bija grūtības, ne viss bija saprotams." at bounding box center [434, 154] width 297 height 18
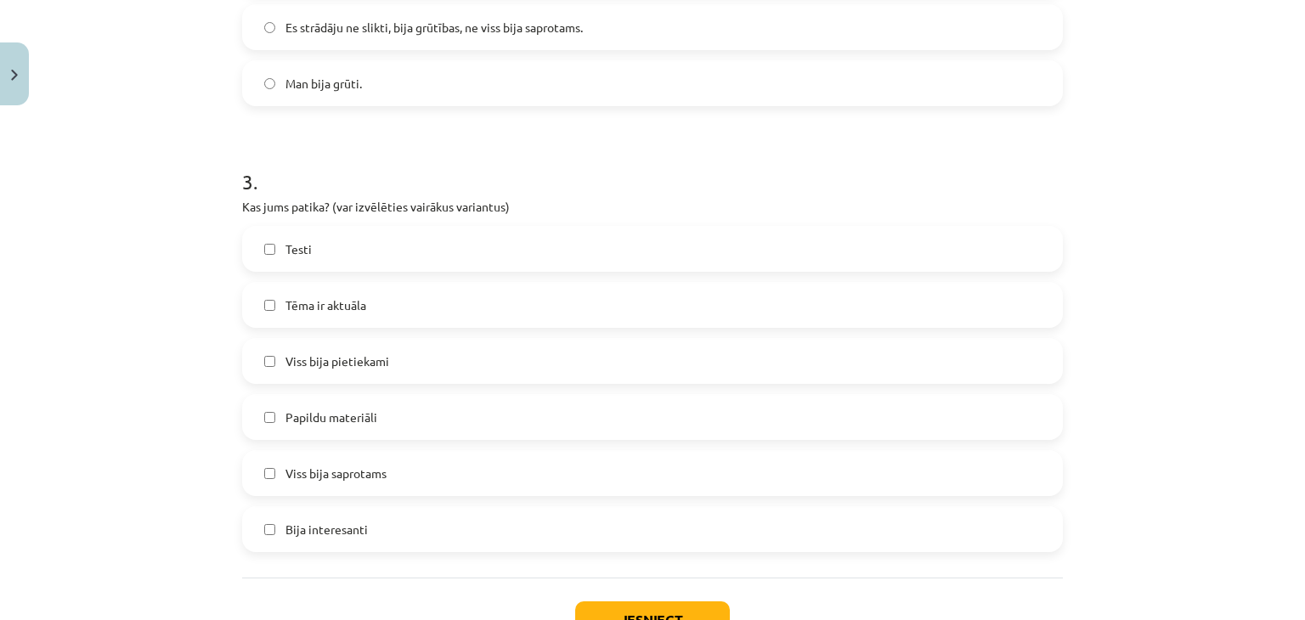
scroll to position [1067, 0]
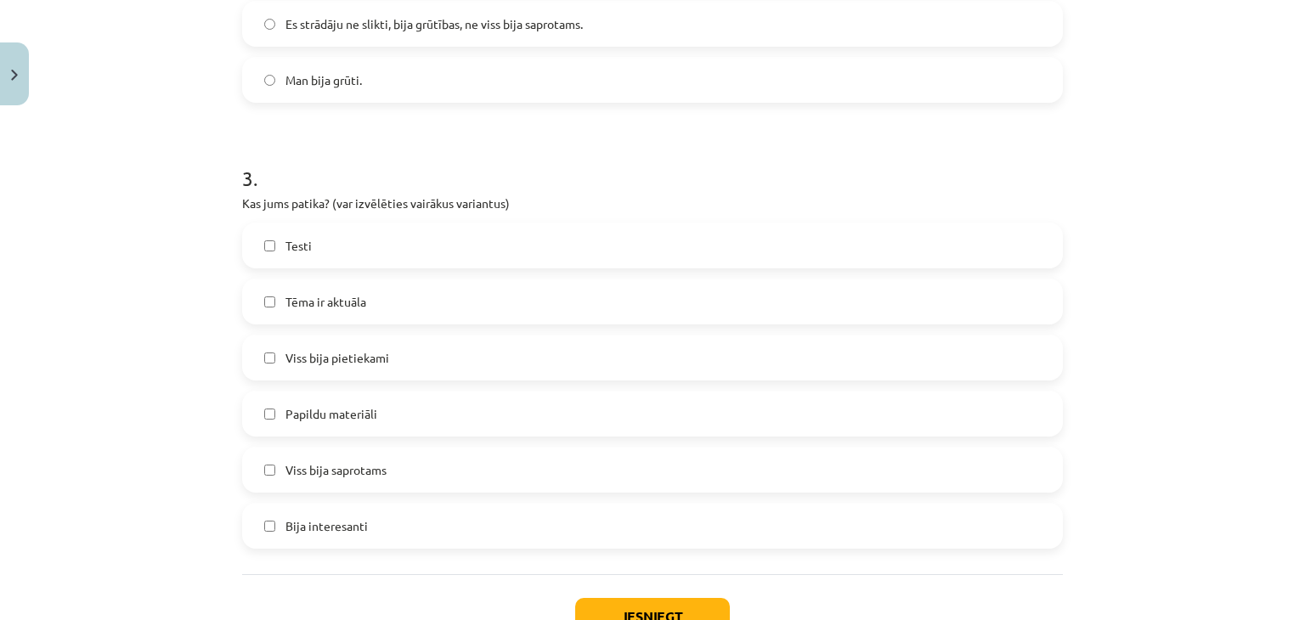
click at [391, 429] on label "Papildu materiāli" at bounding box center [652, 414] width 817 height 42
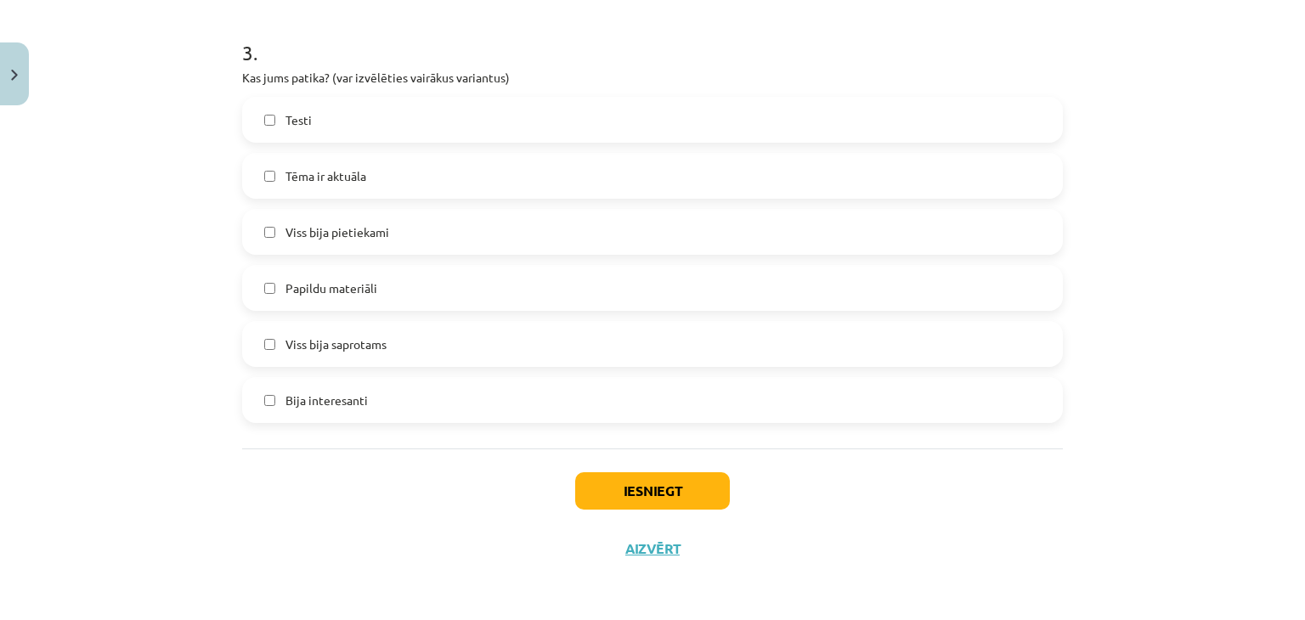
scroll to position [1192, 0]
click at [668, 494] on button "Iesniegt" at bounding box center [652, 491] width 155 height 37
drag, startPoint x: 666, startPoint y: 558, endPoint x: 653, endPoint y: 537, distance: 25.2
click at [653, 537] on div "Iesniegt Aizvērt" at bounding box center [652, 509] width 821 height 119
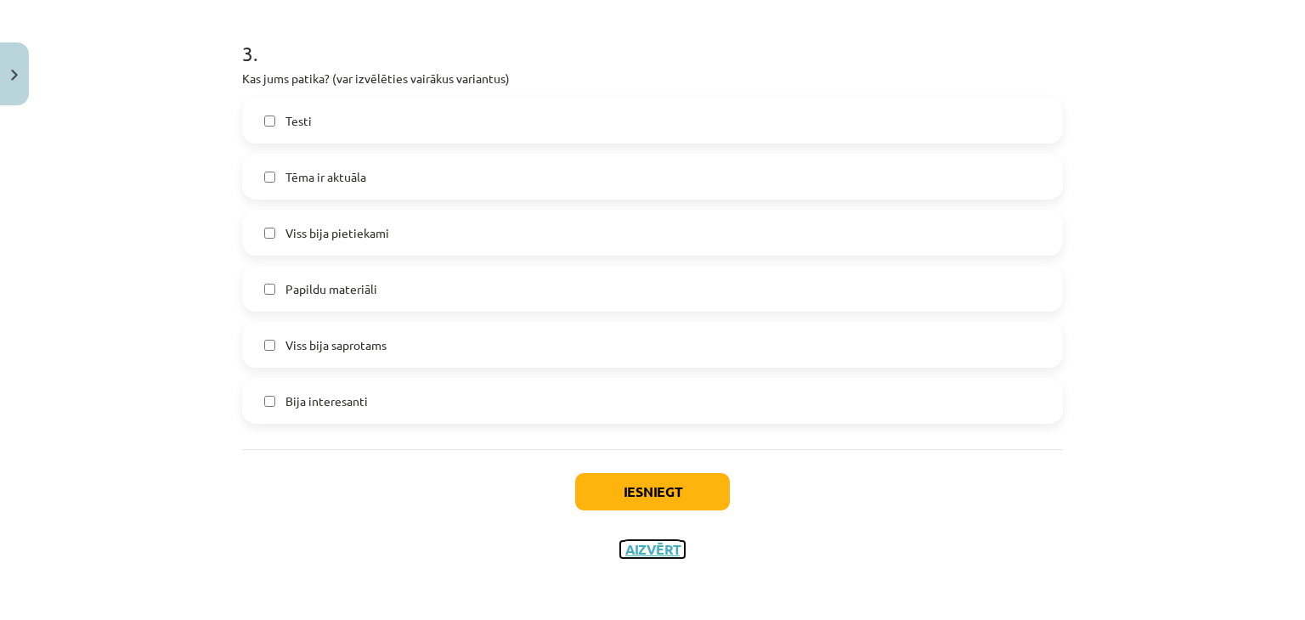
click at [646, 550] on button "Aizvērt" at bounding box center [652, 549] width 65 height 17
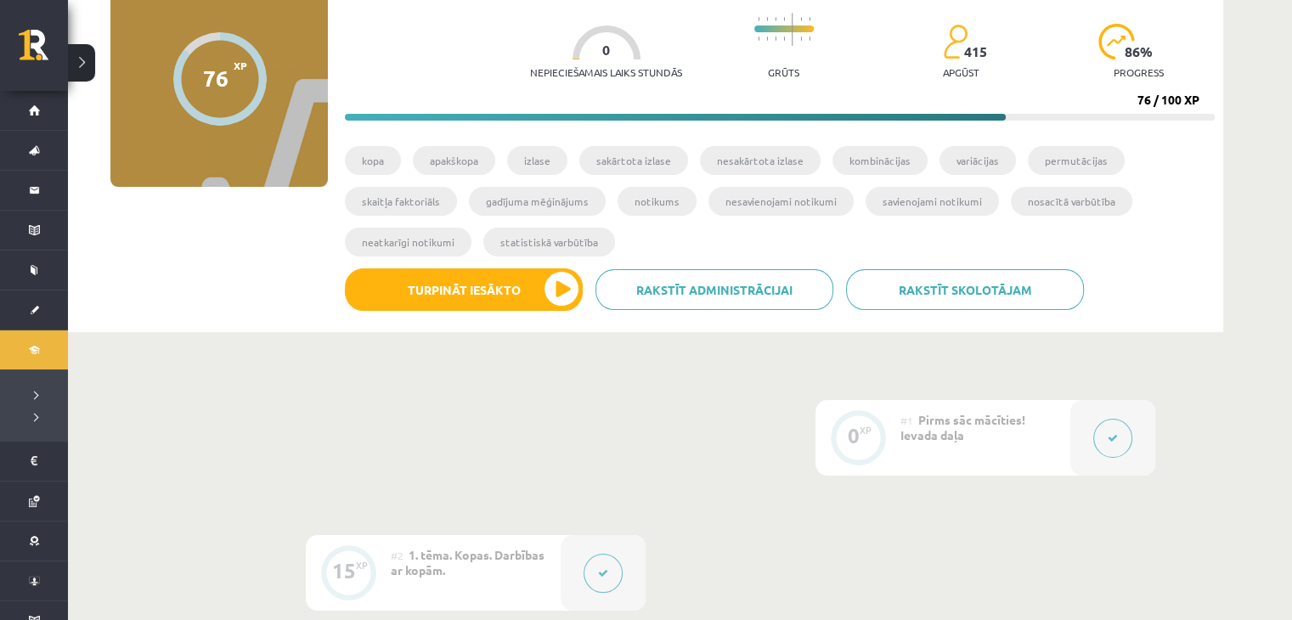
scroll to position [0, 0]
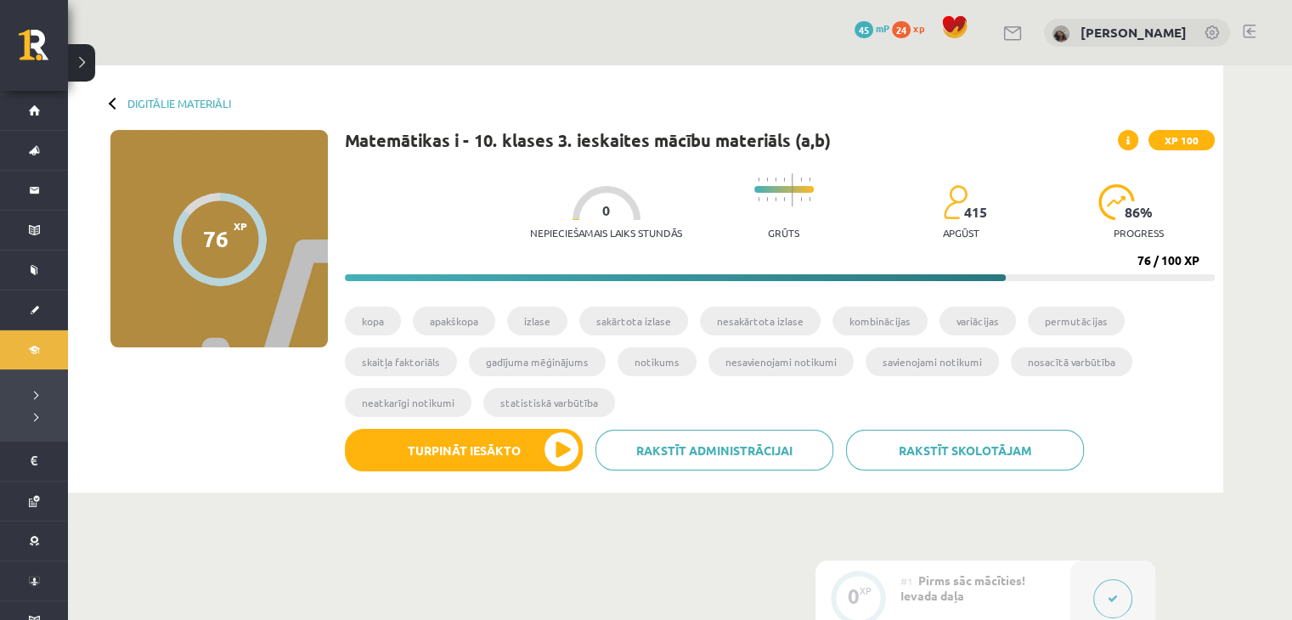
click at [1127, 140] on icon at bounding box center [1128, 141] width 3 height 10
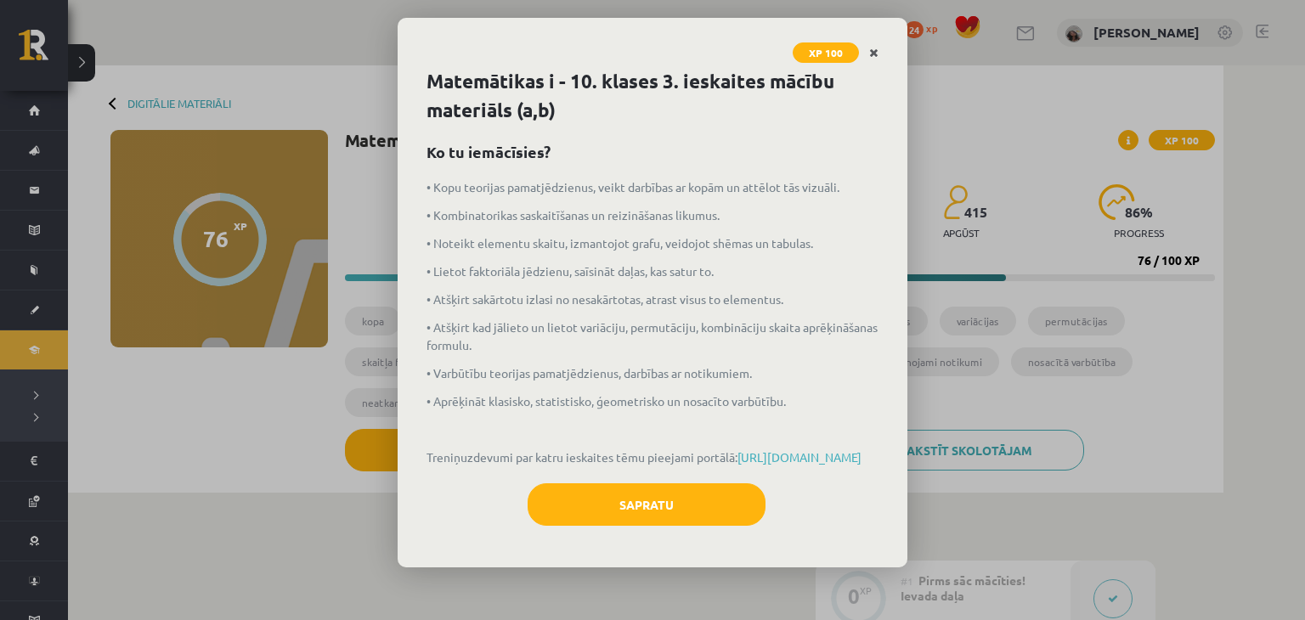
click at [874, 52] on icon "Close" at bounding box center [873, 54] width 9 height 12
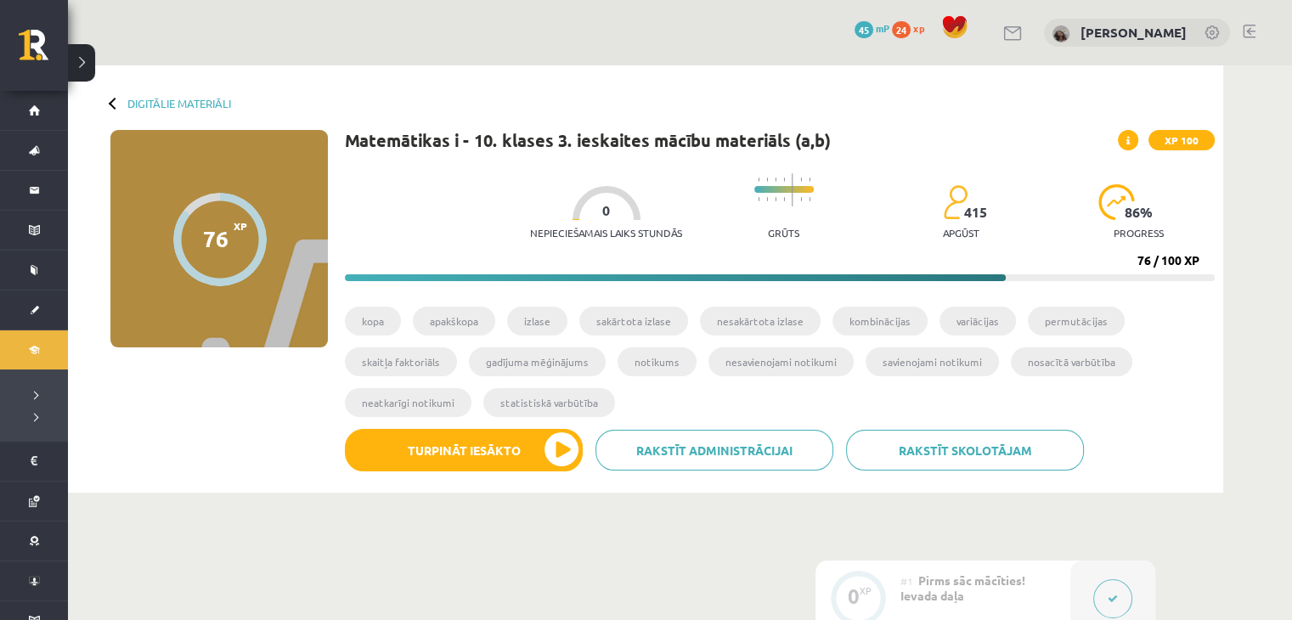
click at [1195, 141] on span "XP 100" at bounding box center [1182, 140] width 66 height 20
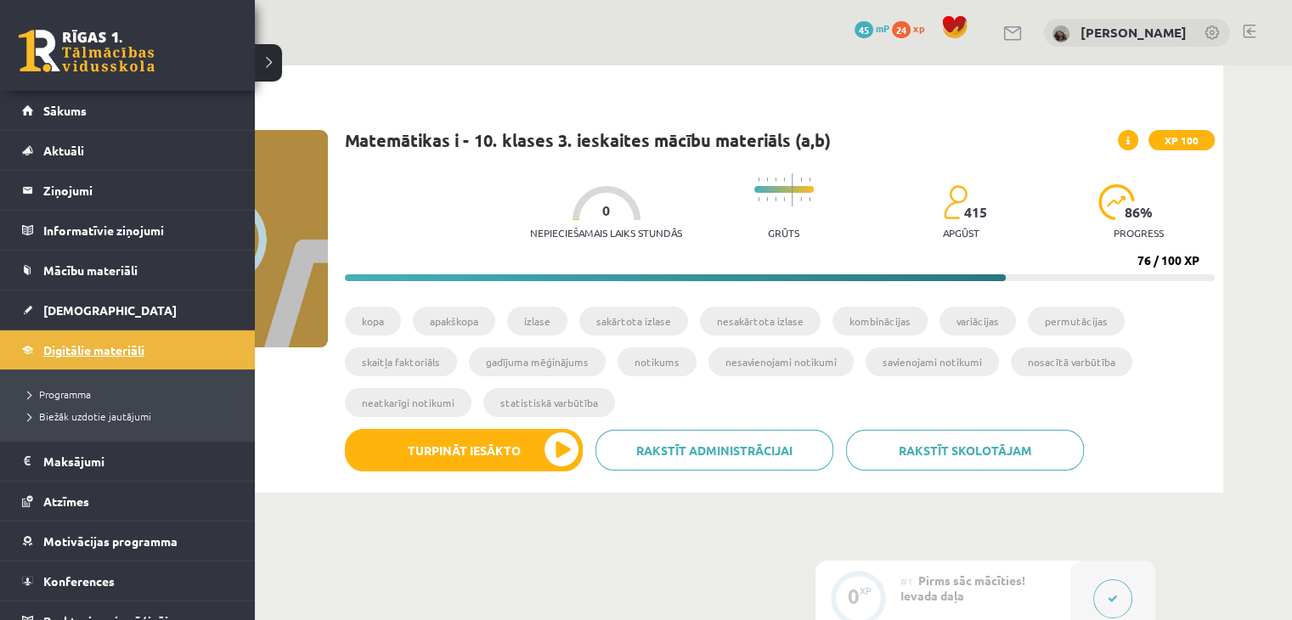
click at [114, 355] on link "Digitālie materiāli" at bounding box center [128, 350] width 212 height 39
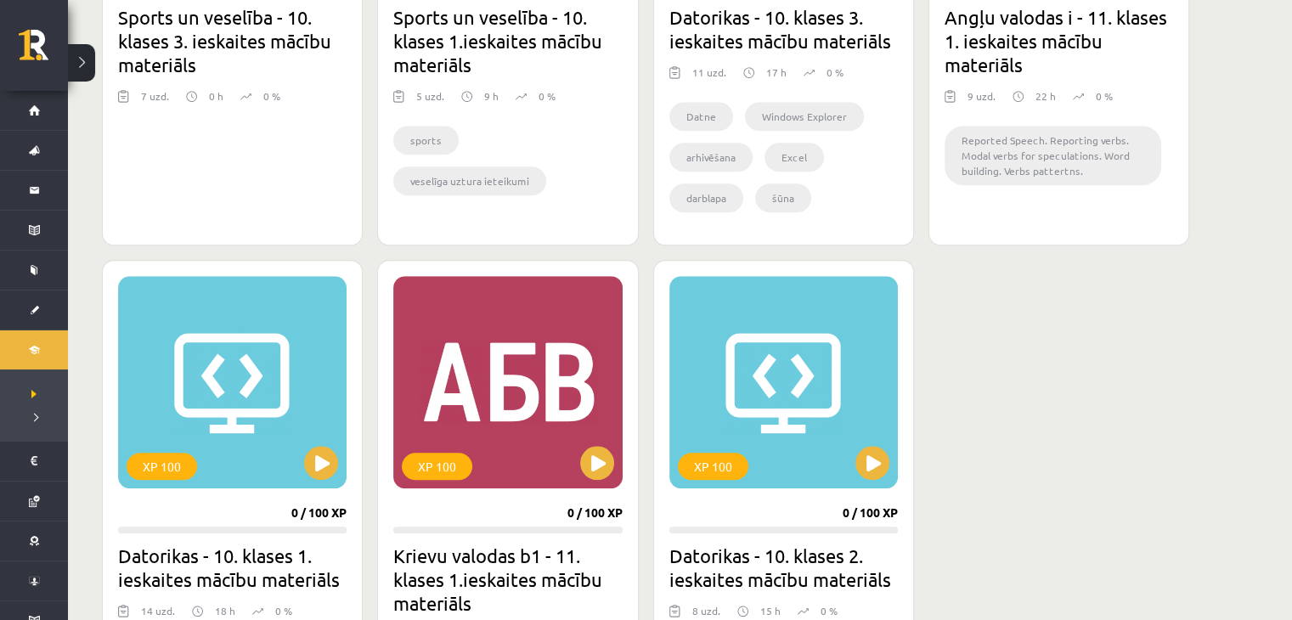
scroll to position [1328, 0]
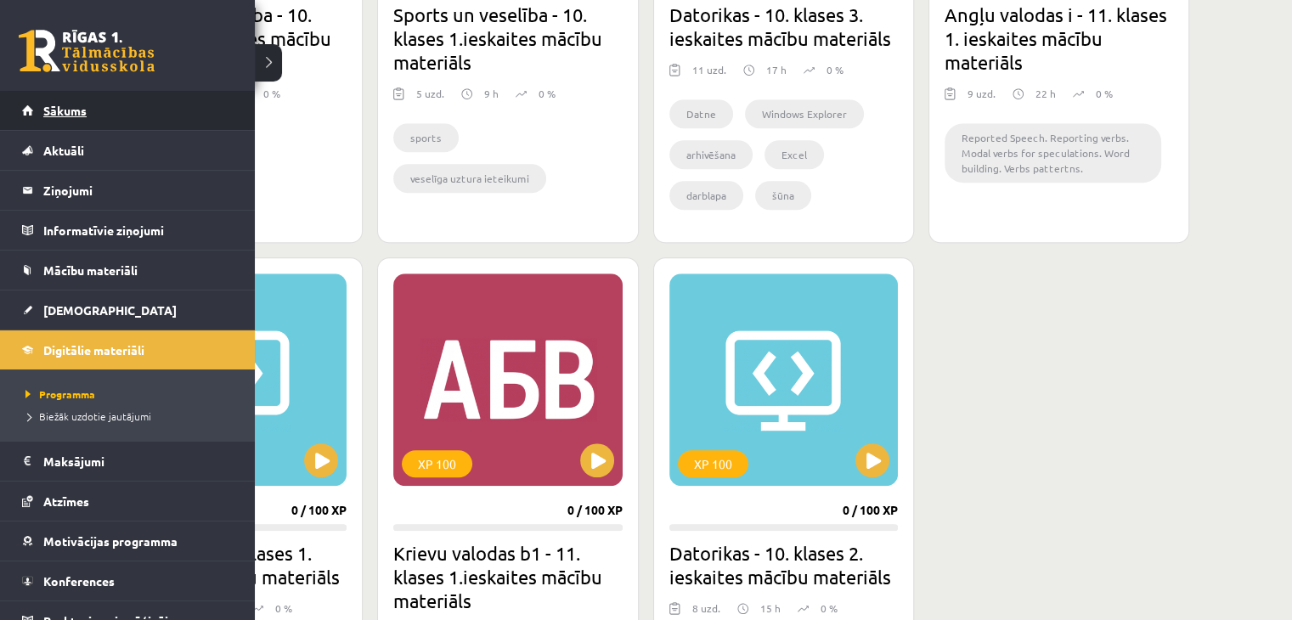
click at [81, 114] on span "Sākums" at bounding box center [64, 110] width 43 height 15
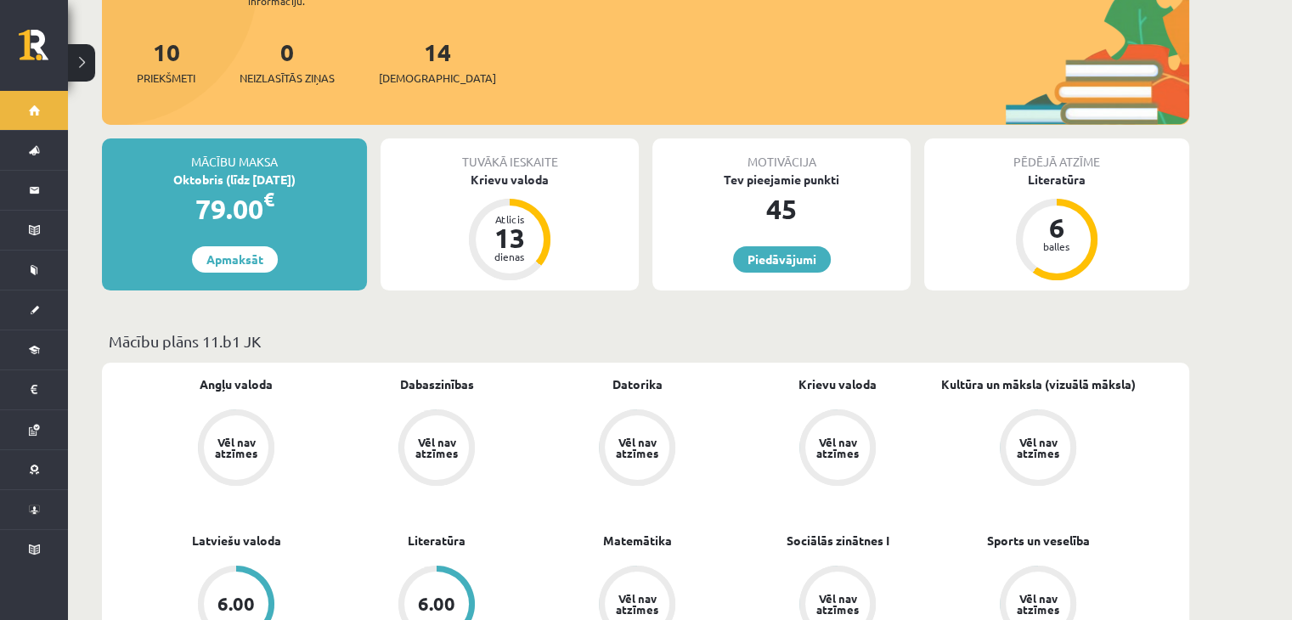
scroll to position [224, 0]
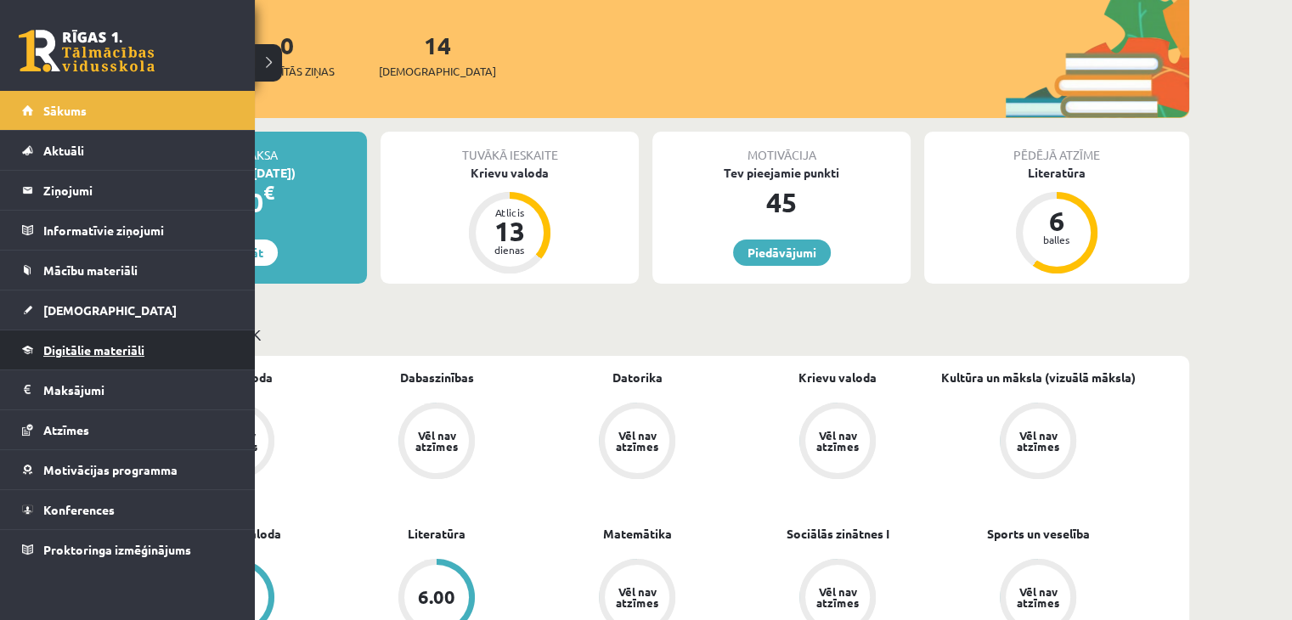
click at [108, 344] on span "Digitālie materiāli" at bounding box center [93, 349] width 101 height 15
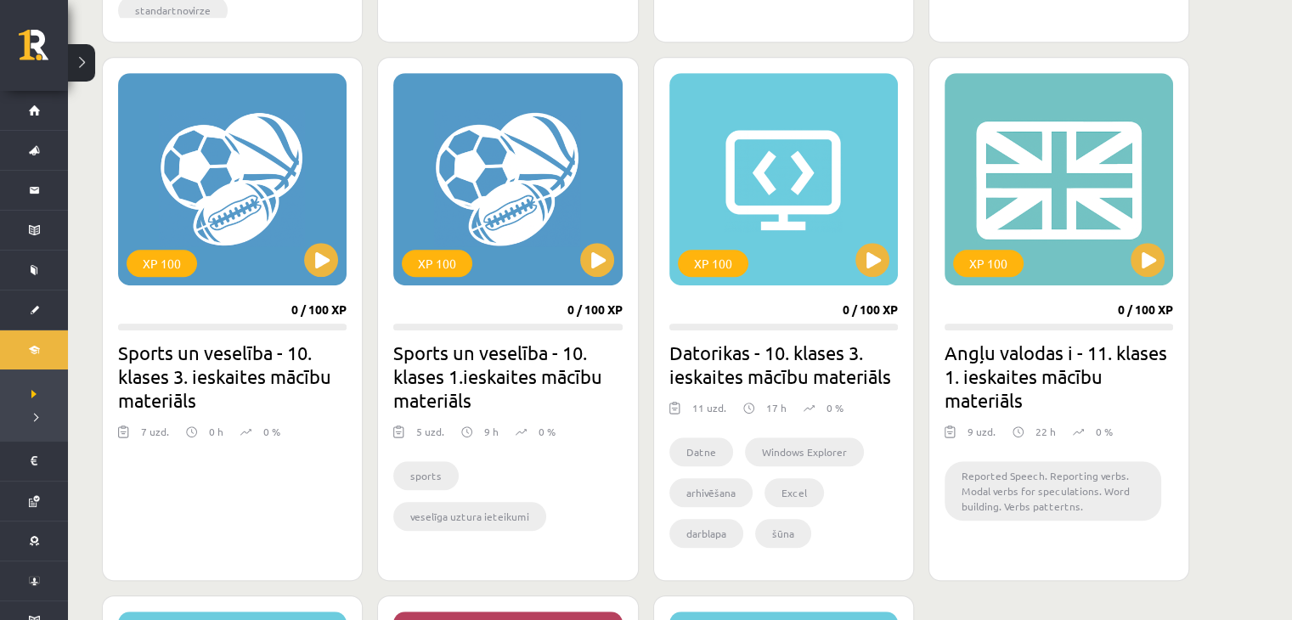
scroll to position [989, 0]
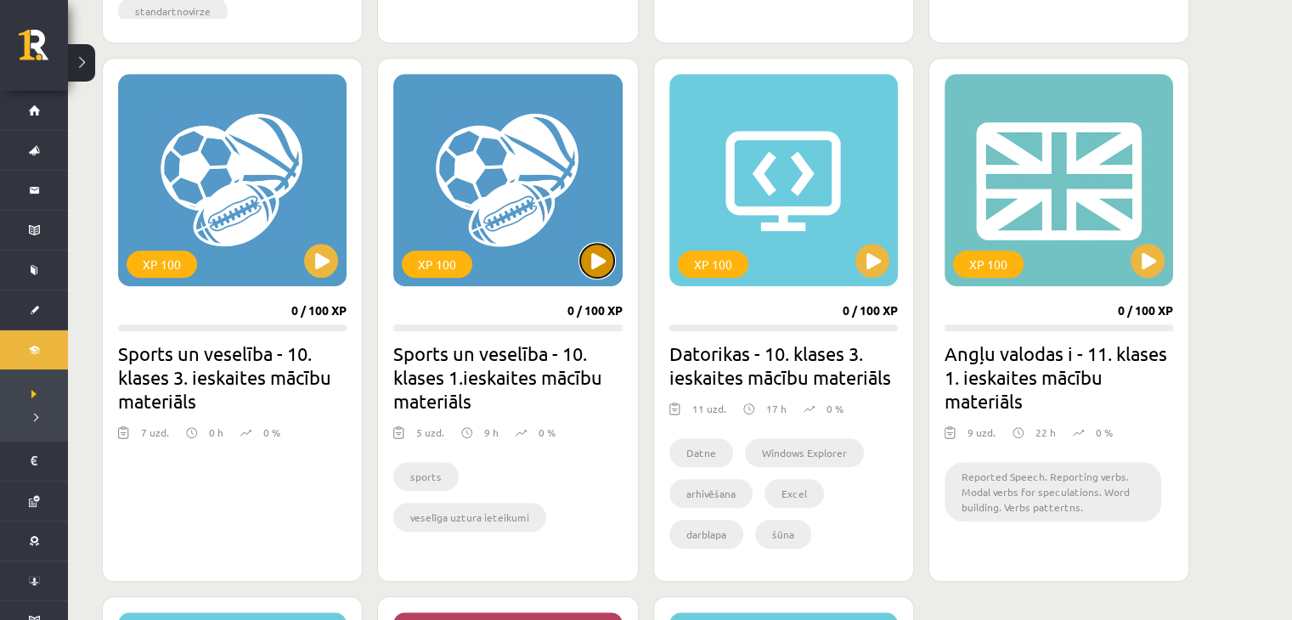
click at [608, 247] on button at bounding box center [597, 261] width 34 height 34
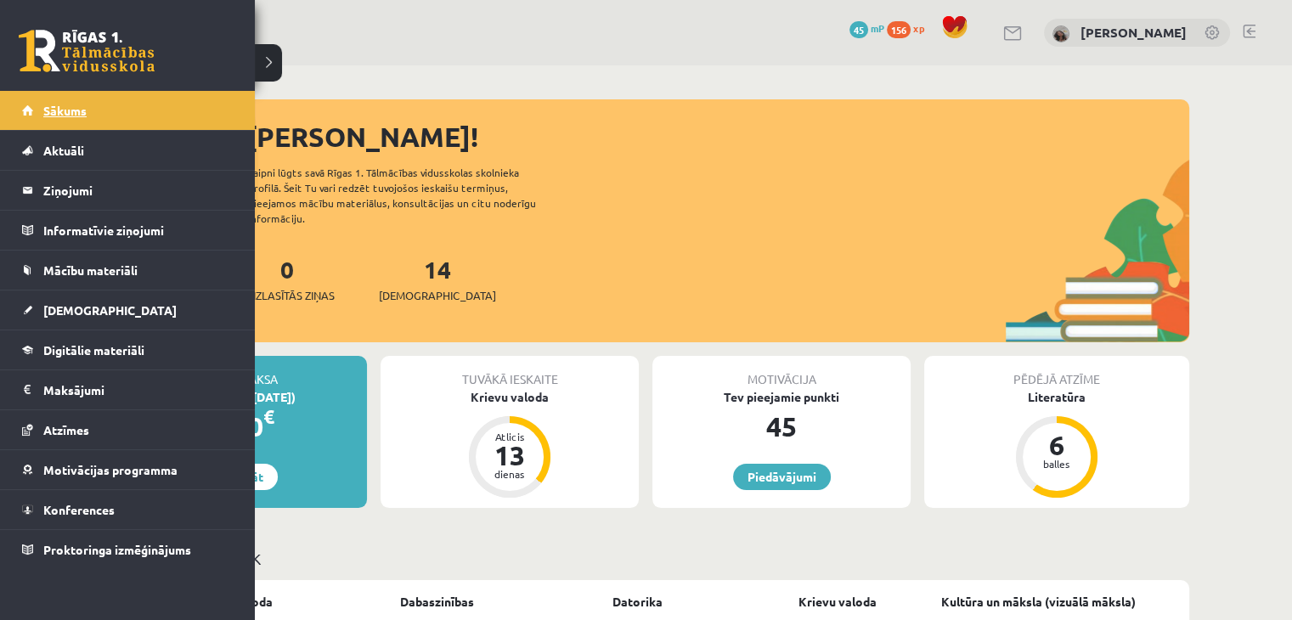
click at [38, 113] on link "Sākums" at bounding box center [128, 110] width 212 height 39
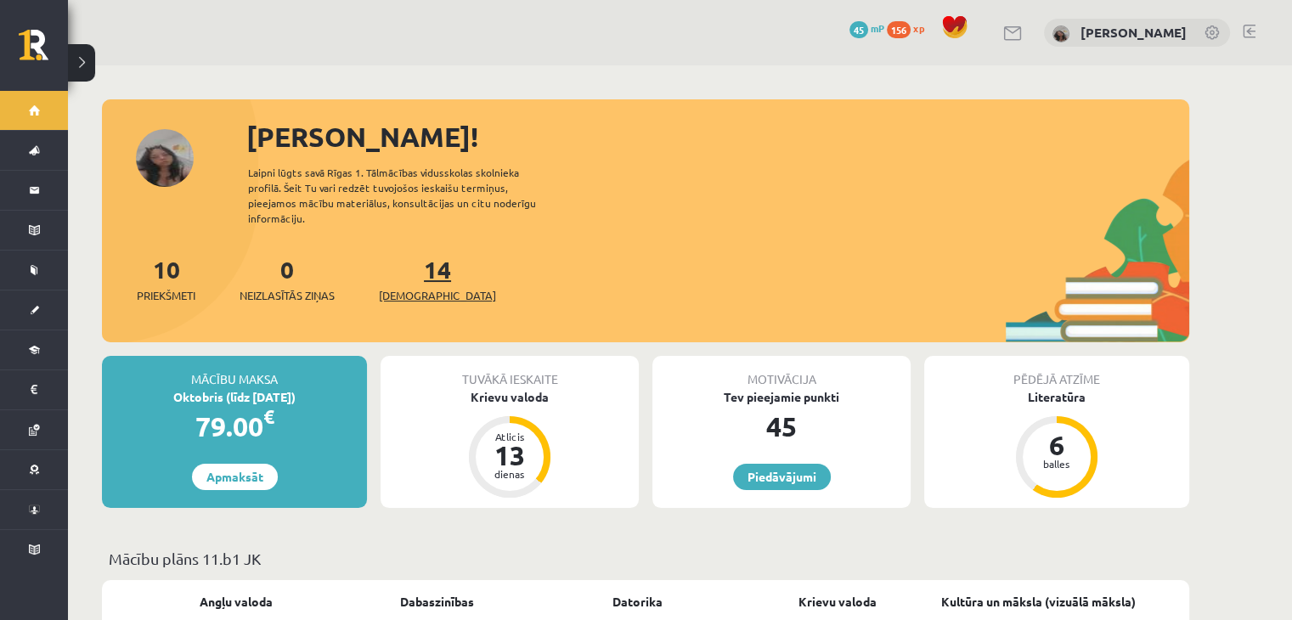
click at [401, 287] on span "[DEMOGRAPHIC_DATA]" at bounding box center [437, 295] width 117 height 17
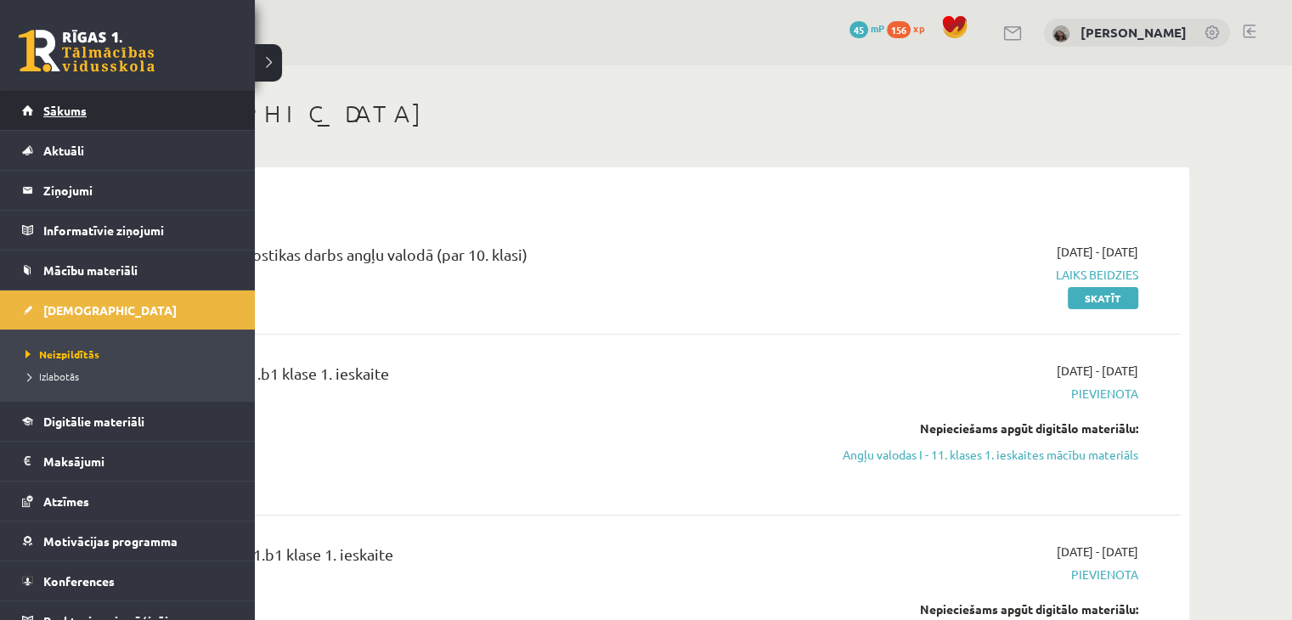
click at [83, 109] on span "Sākums" at bounding box center [64, 110] width 43 height 15
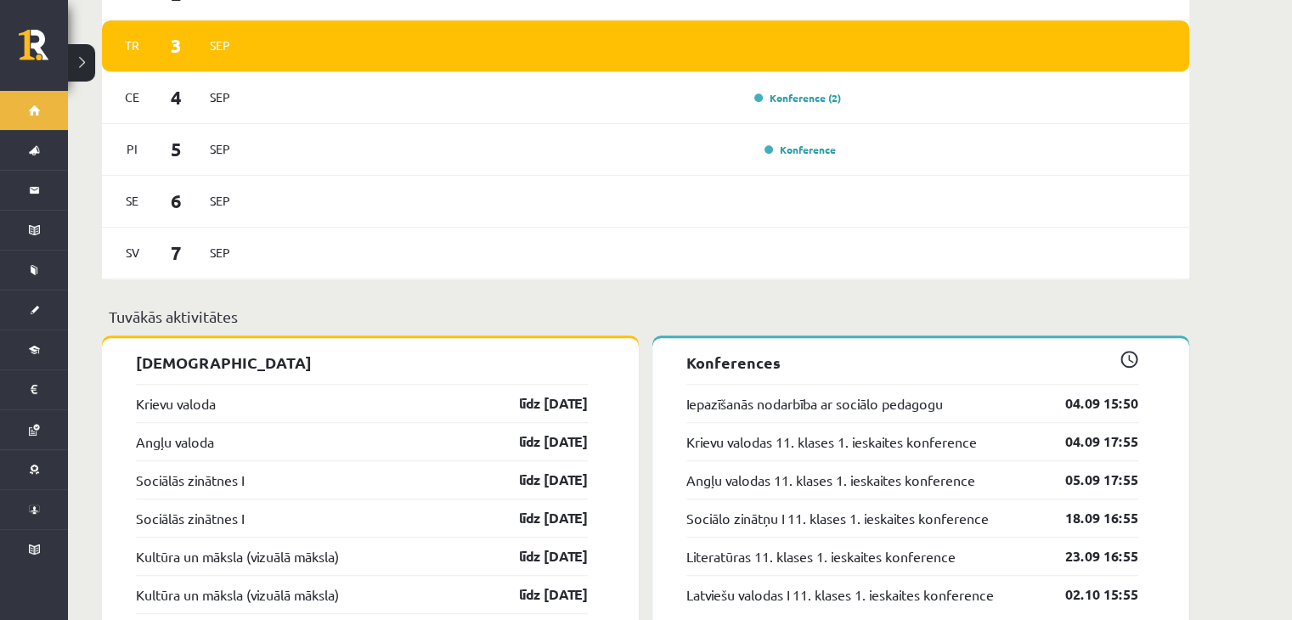
scroll to position [1104, 0]
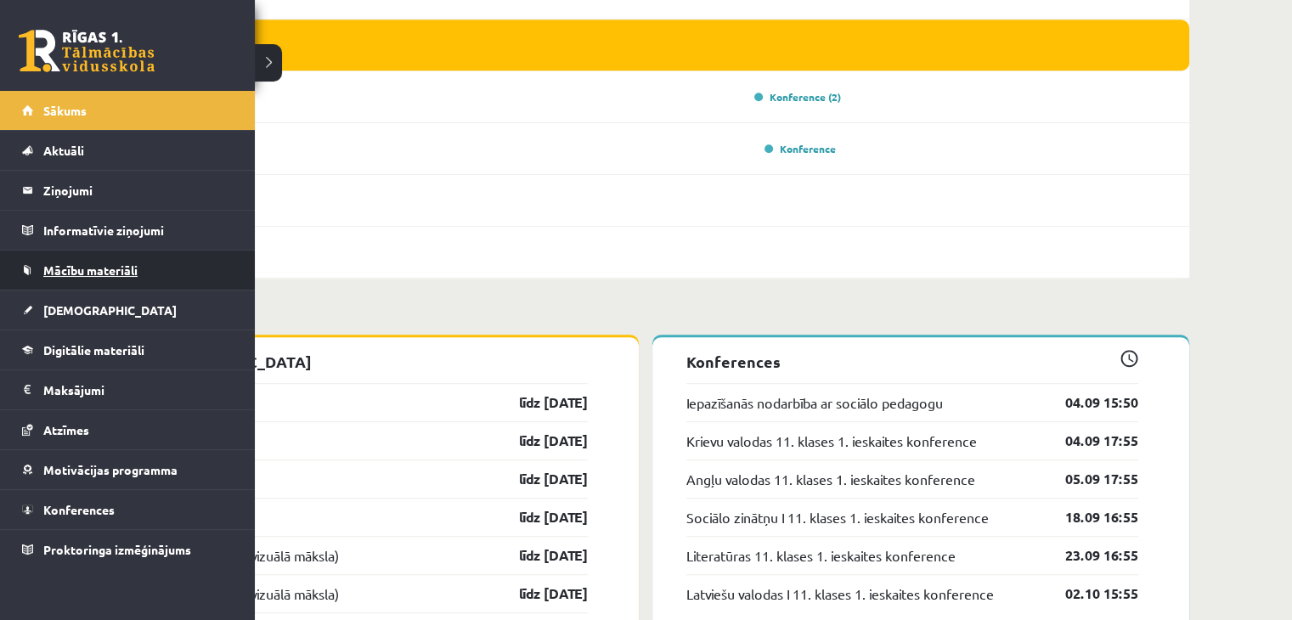
click at [74, 274] on span "Mācību materiāli" at bounding box center [90, 270] width 94 height 15
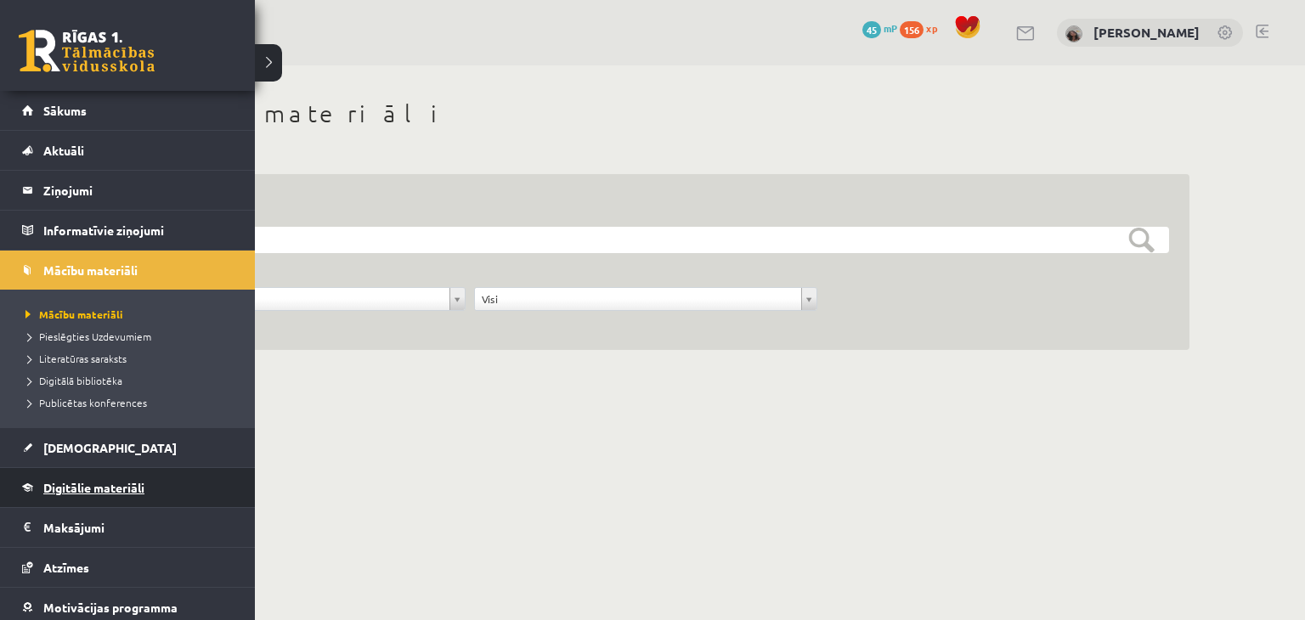
click at [105, 483] on span "Digitālie materiāli" at bounding box center [93, 487] width 101 height 15
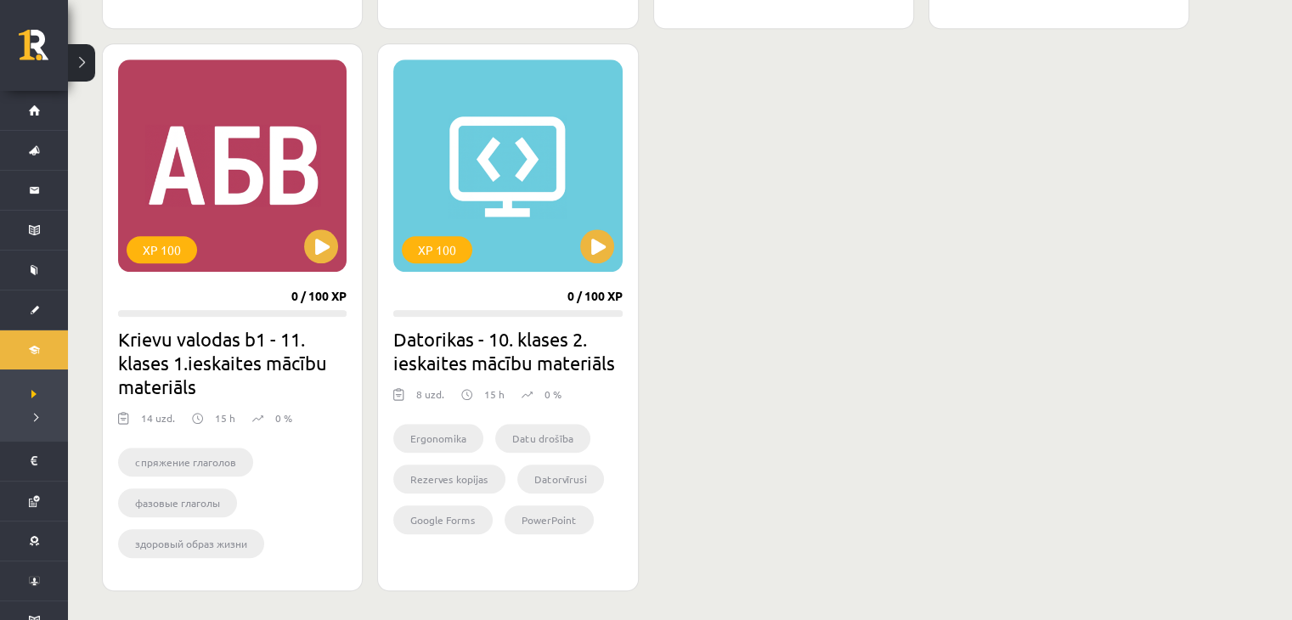
scroll to position [1540, 0]
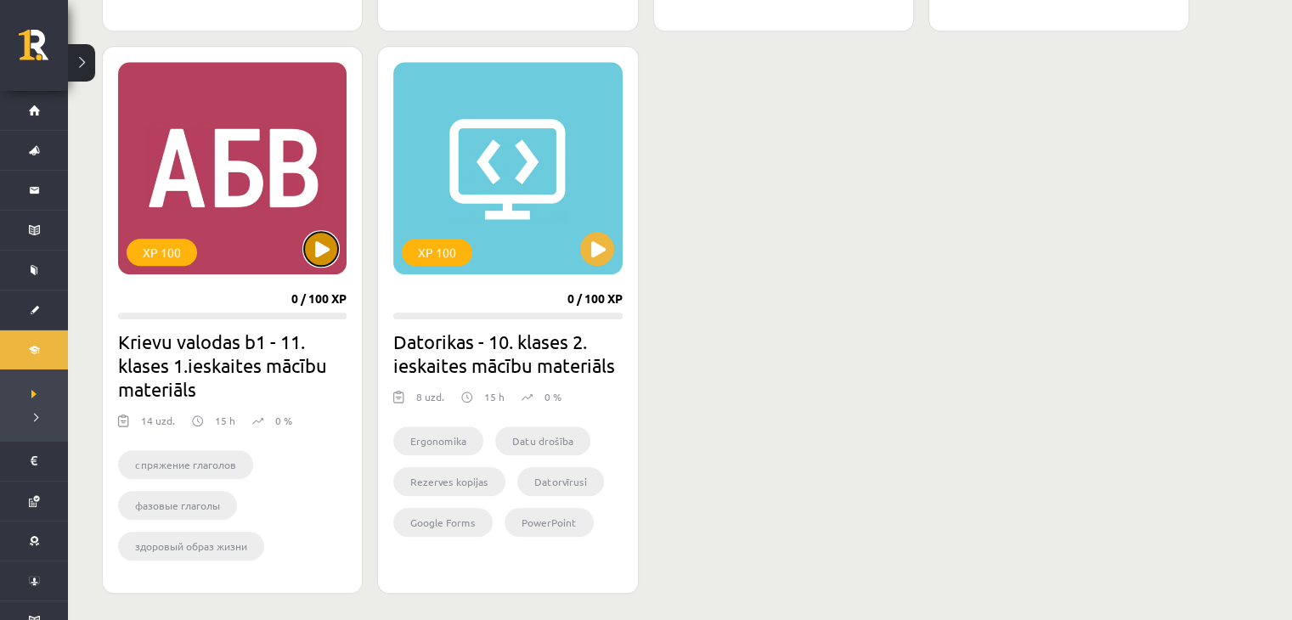
click at [318, 245] on button at bounding box center [321, 249] width 34 height 34
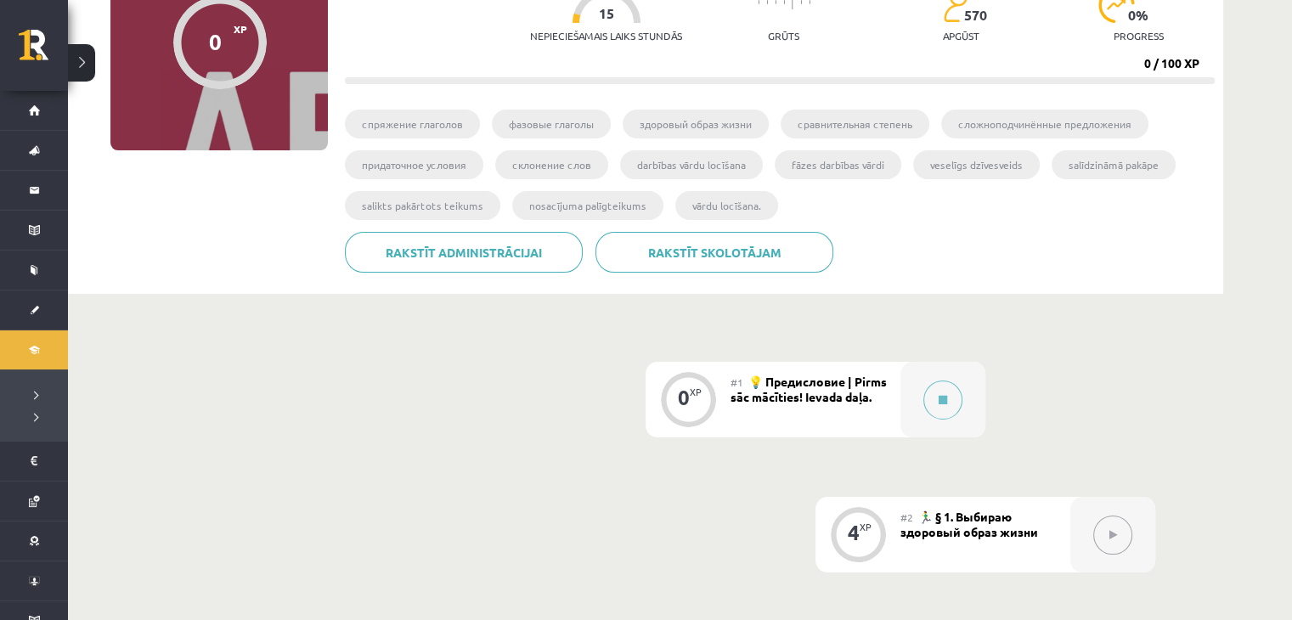
scroll to position [203, 0]
